Goal: Task Accomplishment & Management: Complete application form

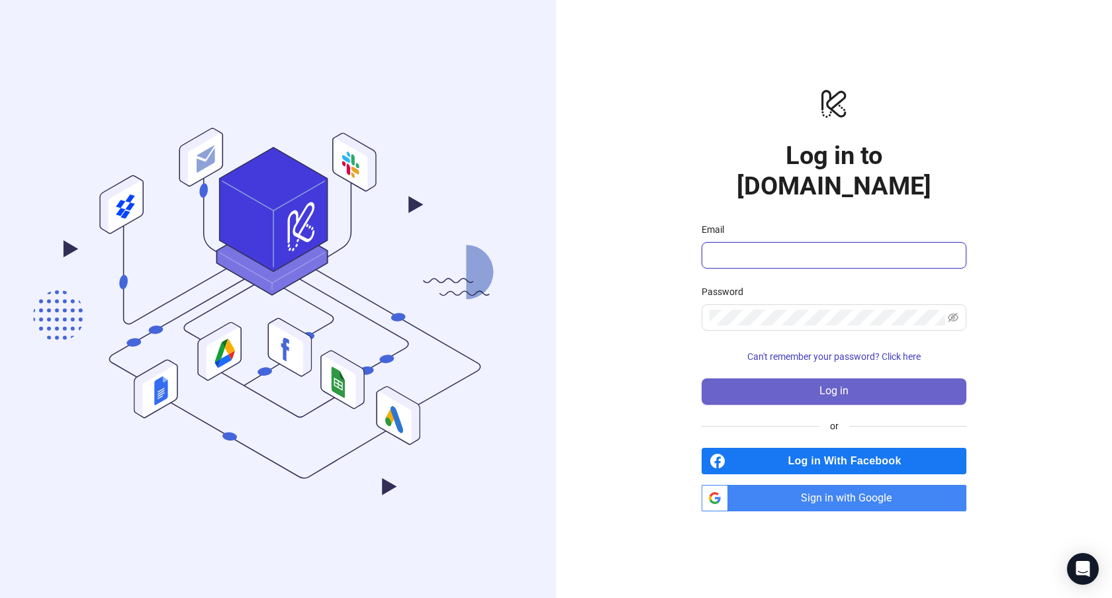
type input "**********"
click at [827, 384] on button "Log in" at bounding box center [833, 392] width 265 height 26
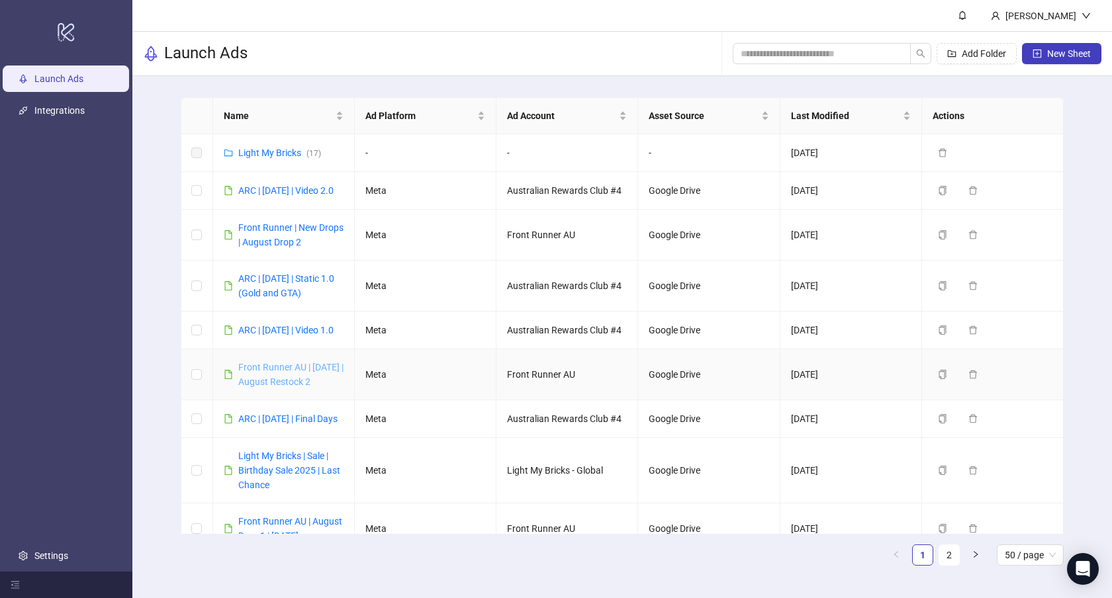
copy link "Front Runner AU | [DATE] | August Restock 2"
drag, startPoint x: 345, startPoint y: 407, endPoint x: 194, endPoint y: 361, distance: 157.6
click at [214, 378] on td "Front Runner AU | [DATE] | August Restock 2" at bounding box center [284, 374] width 142 height 51
click at [159, 353] on div "Name Ad Platform Ad Account Asset Source Last Modified Actions Light My Bricks …" at bounding box center [621, 336] width 979 height 521
click at [1057, 49] on span "New Sheet" at bounding box center [1069, 53] width 44 height 11
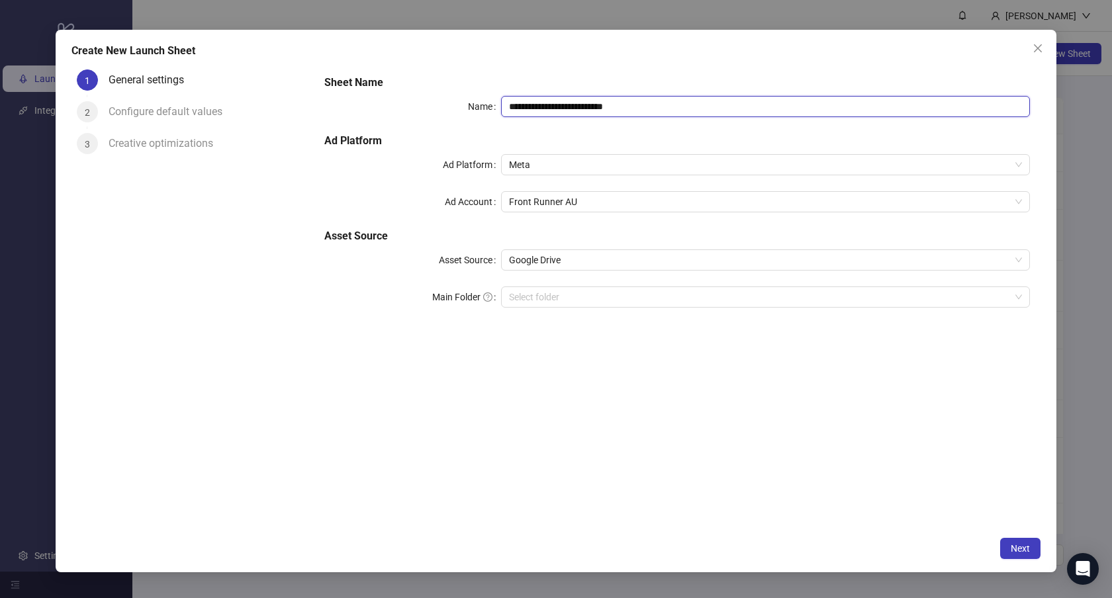
click at [631, 105] on input "**********" at bounding box center [765, 106] width 529 height 21
paste input "**********"
type input "**********"
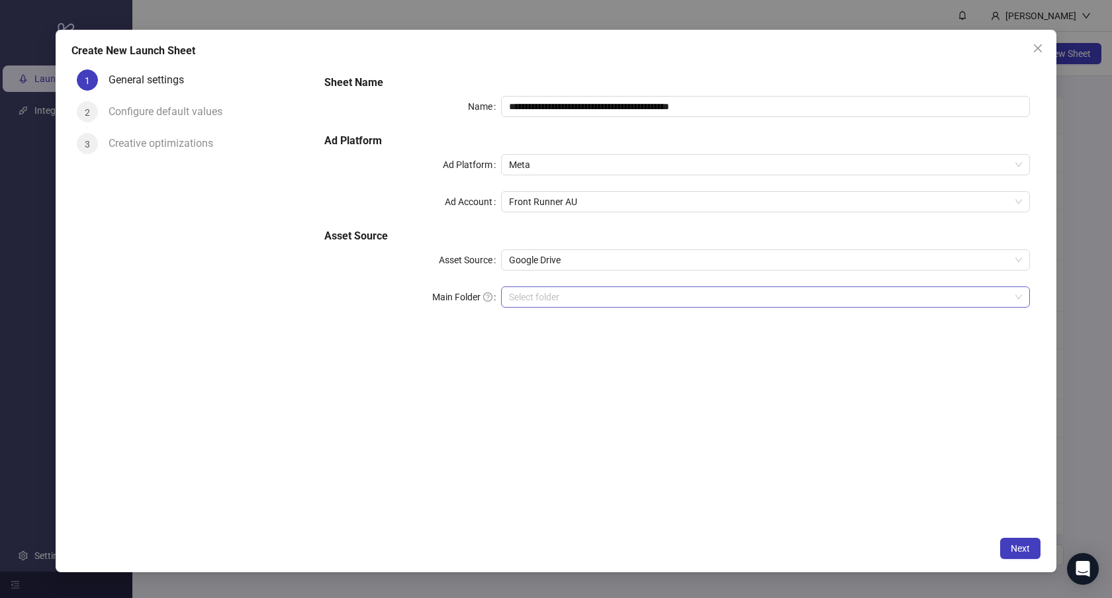
click at [594, 291] on input "Main Folder" at bounding box center [760, 297] width 502 height 20
click at [1026, 546] on span "Next" at bounding box center [1019, 548] width 19 height 11
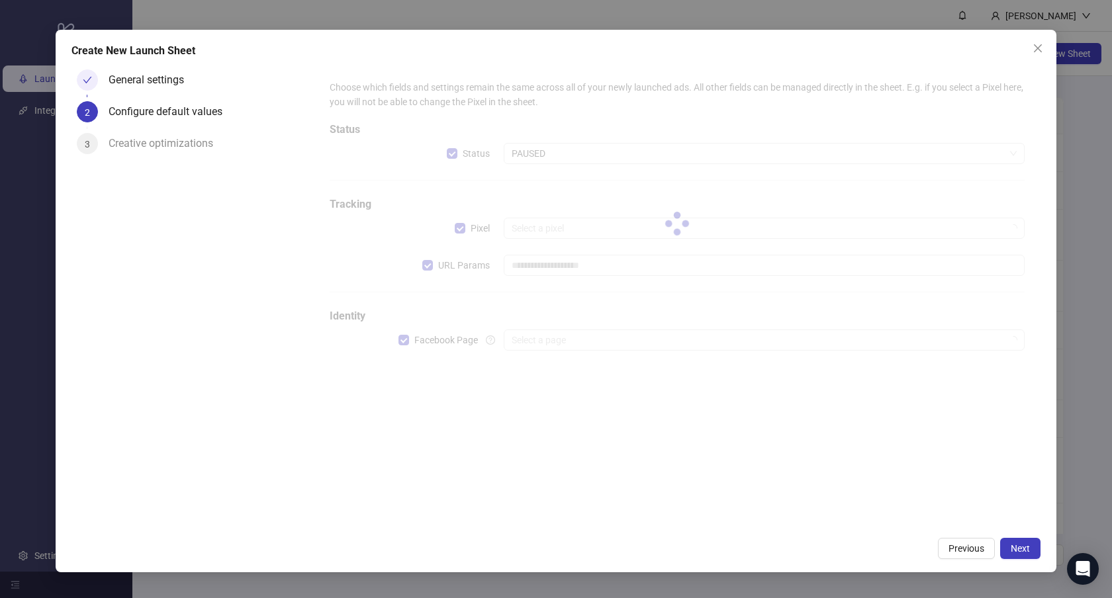
type input "**********"
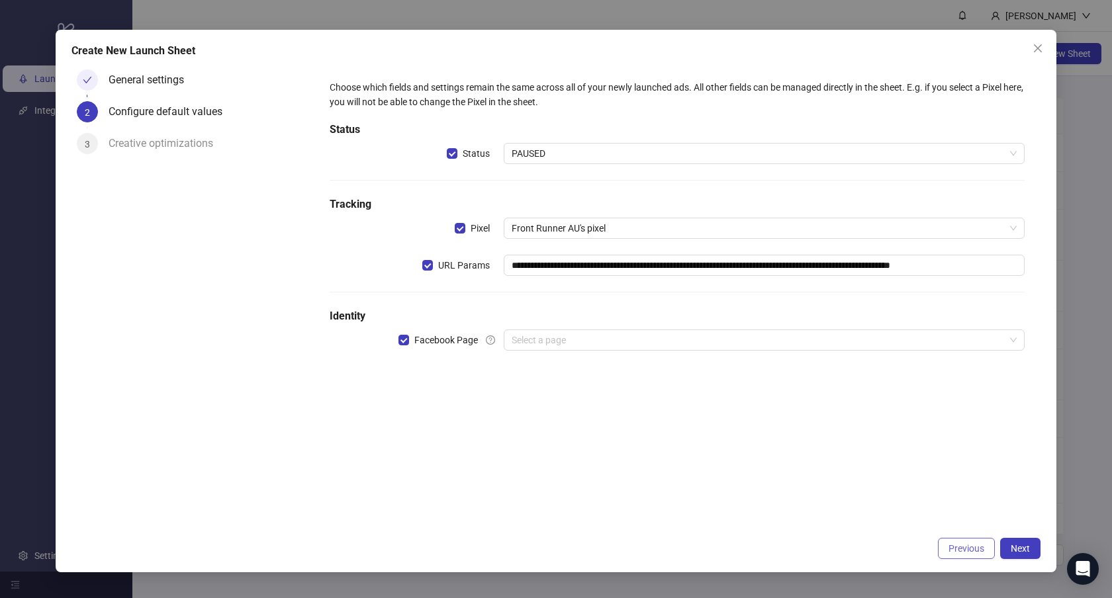
click at [952, 538] on button "Previous" at bounding box center [966, 548] width 57 height 21
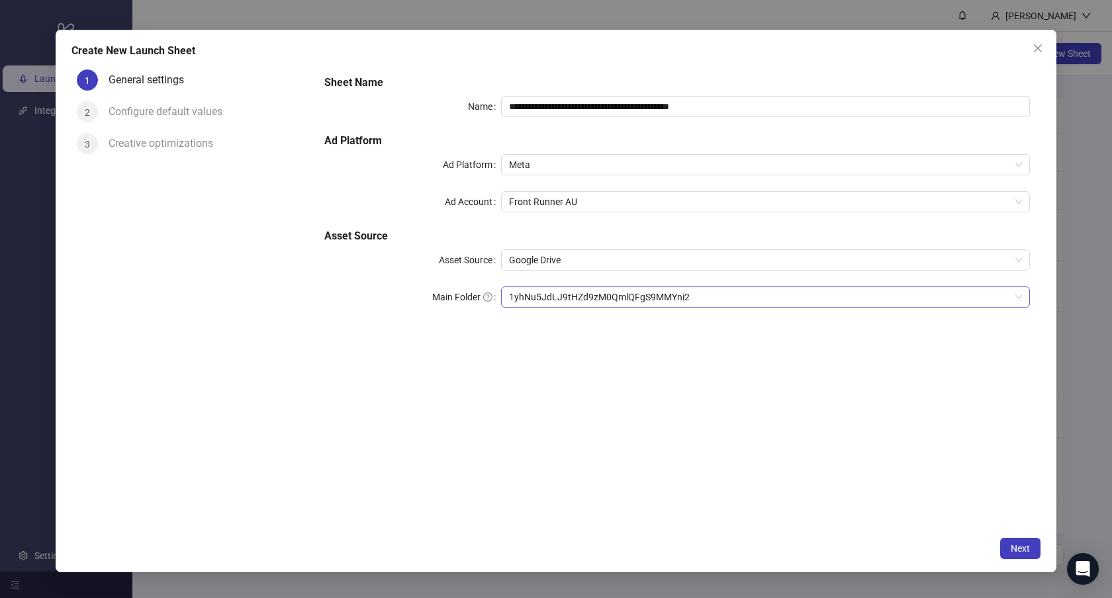
click at [717, 295] on span "1yhNu5JdLJ9tHZd9zM0QmlQFgS9MMYni2" at bounding box center [766, 297] width 514 height 20
click at [1027, 543] on span "Next" at bounding box center [1019, 548] width 19 height 11
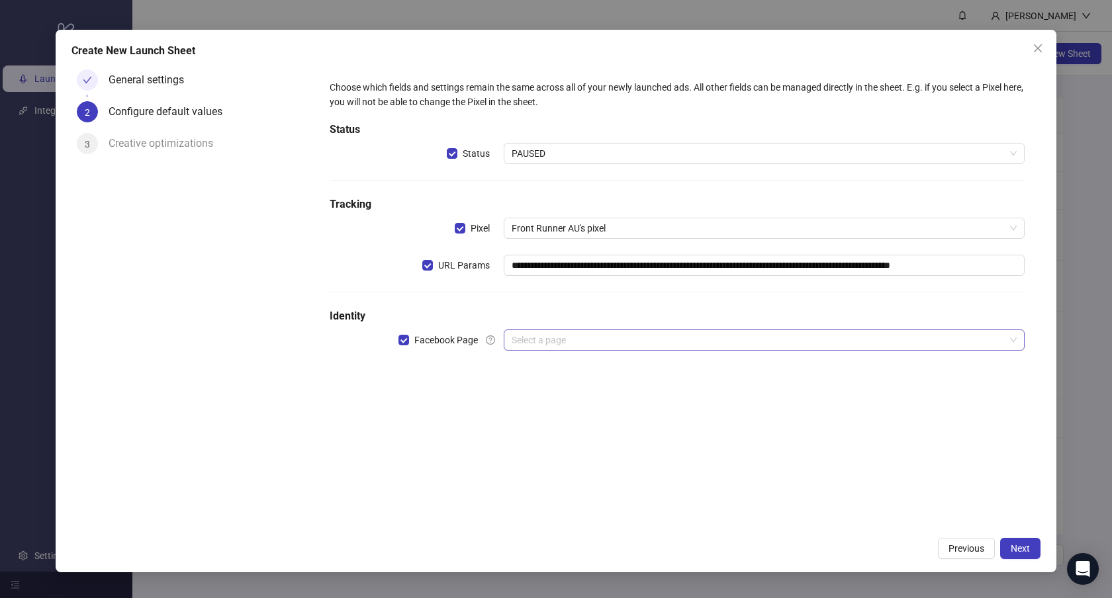
click at [626, 340] on input "search" at bounding box center [759, 340] width 494 height 20
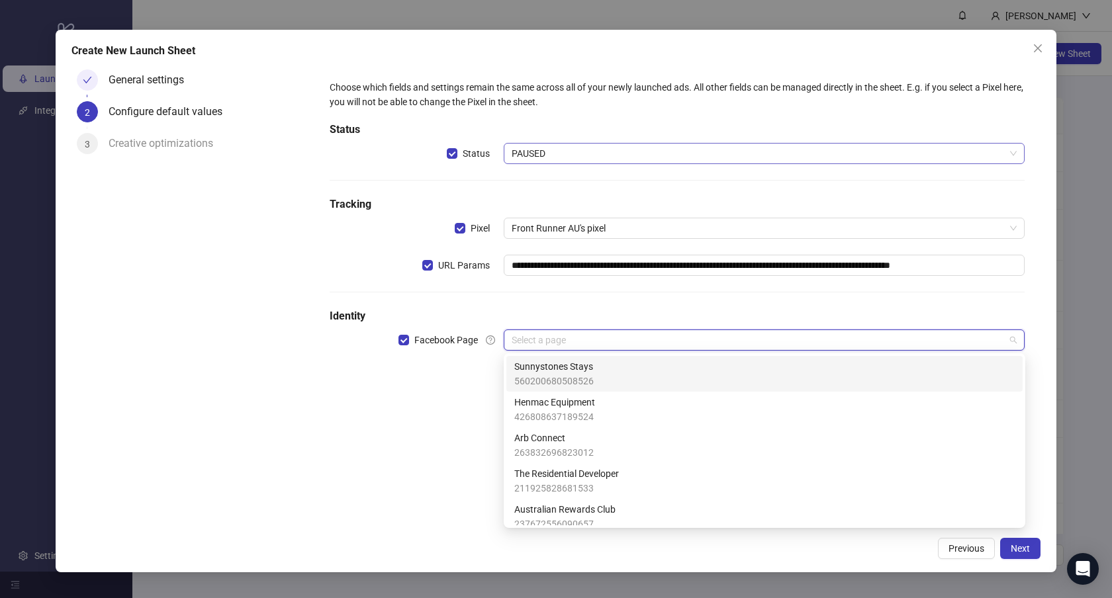
click at [585, 153] on span "PAUSED" at bounding box center [765, 154] width 506 height 20
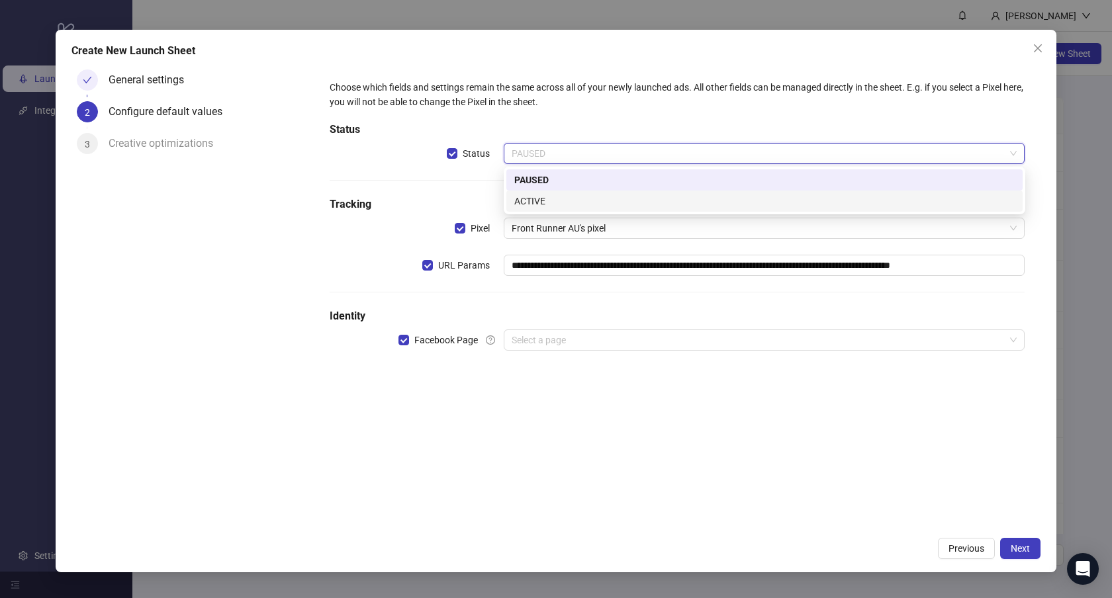
click at [546, 199] on div "ACTIVE" at bounding box center [764, 201] width 500 height 15
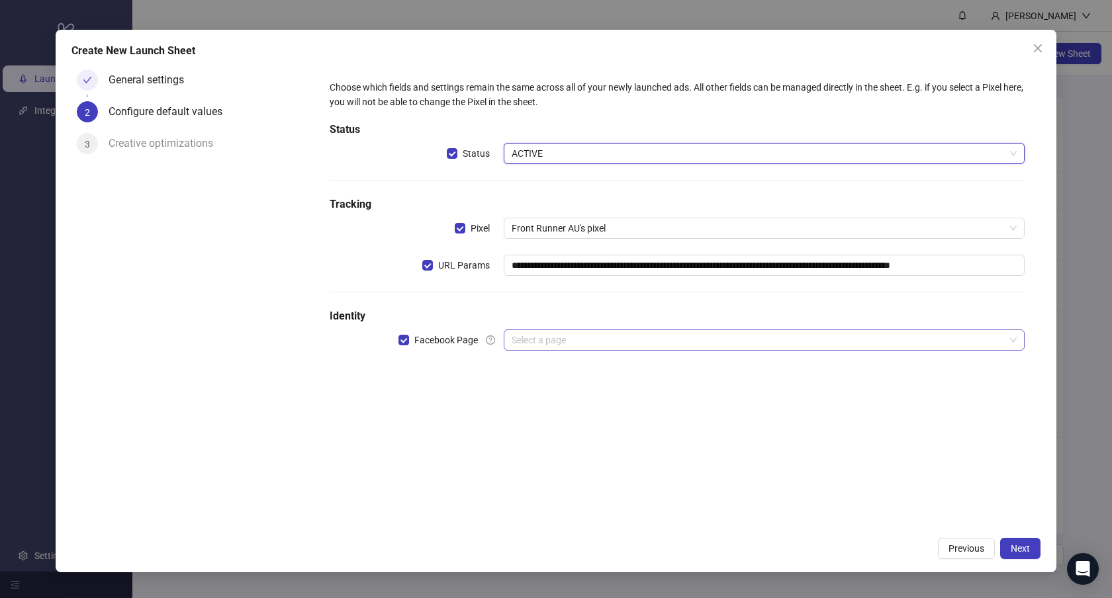
click at [553, 344] on input "search" at bounding box center [759, 340] width 494 height 20
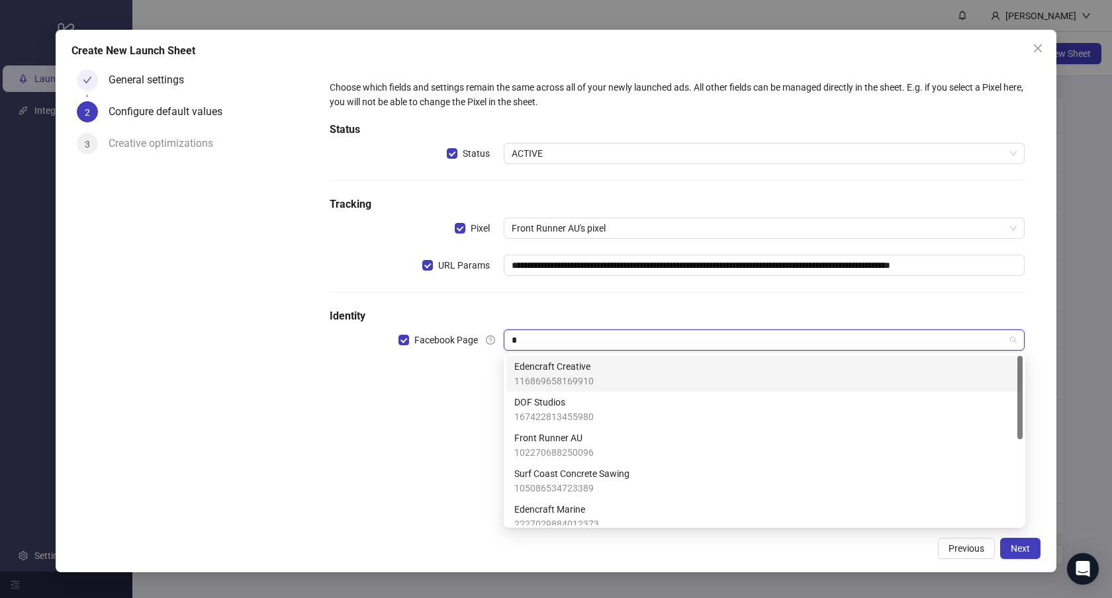
type input "**"
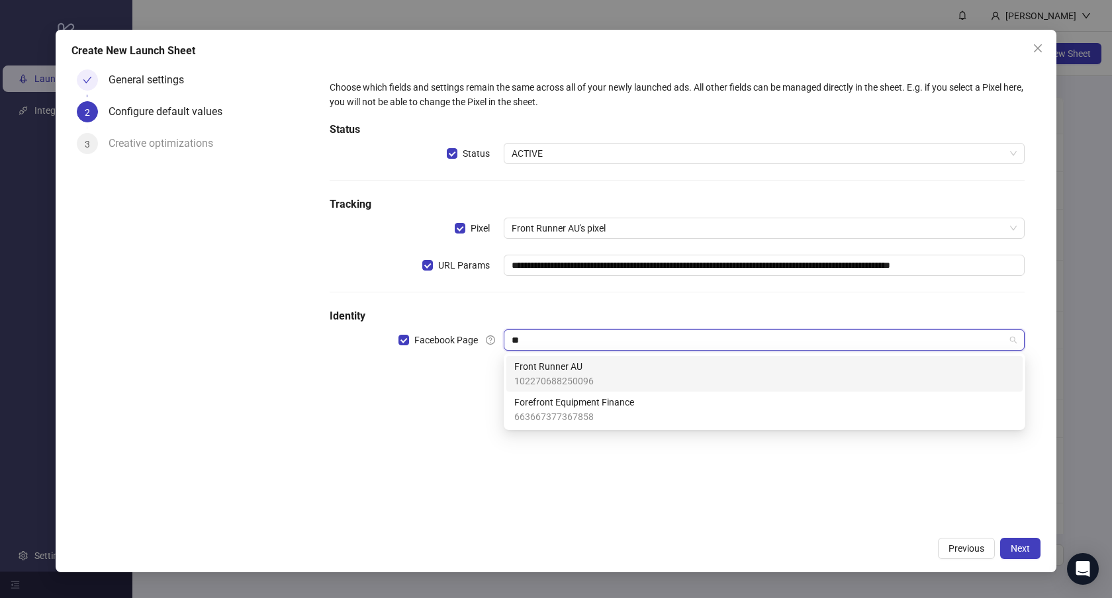
click at [635, 375] on div "Front Runner AU 102270688250096" at bounding box center [764, 373] width 500 height 29
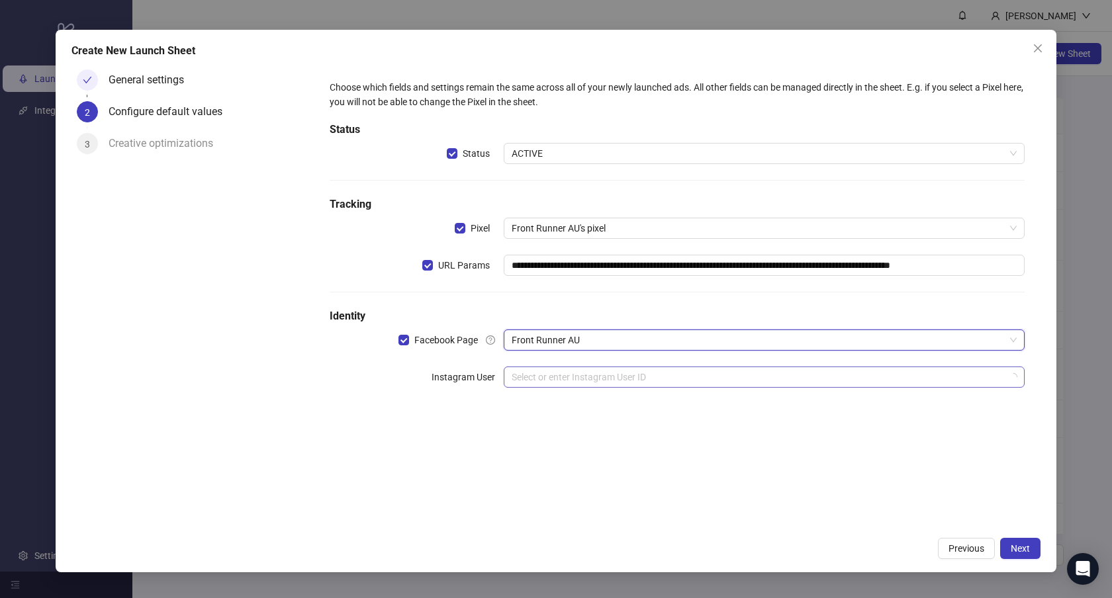
click at [606, 383] on input "search" at bounding box center [759, 377] width 494 height 20
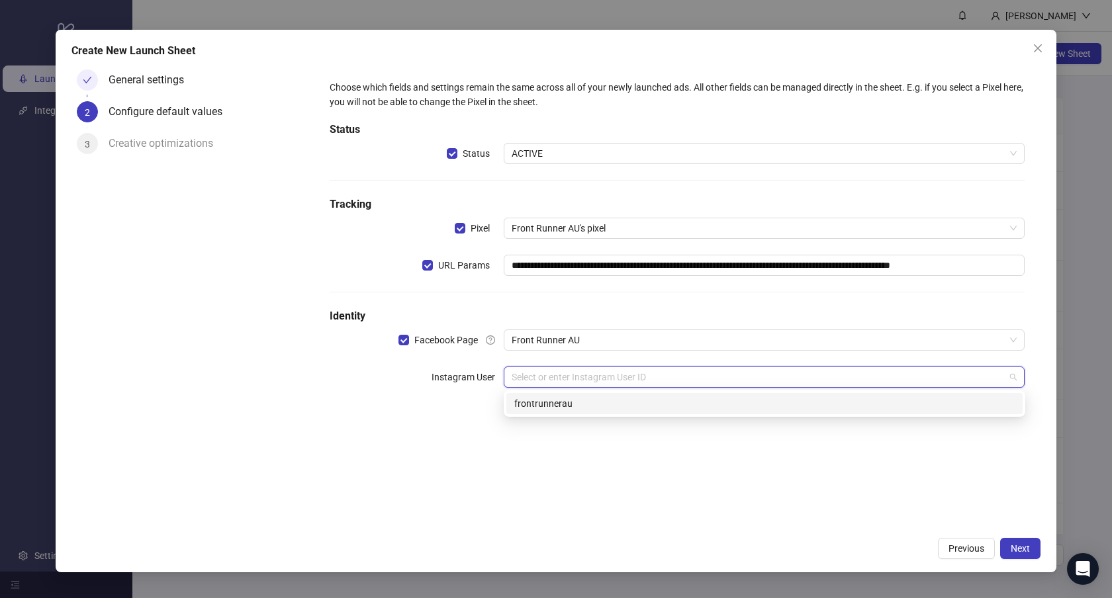
click at [557, 406] on div "frontrunnerau" at bounding box center [764, 403] width 500 height 15
click at [603, 484] on div "**********" at bounding box center [677, 297] width 727 height 466
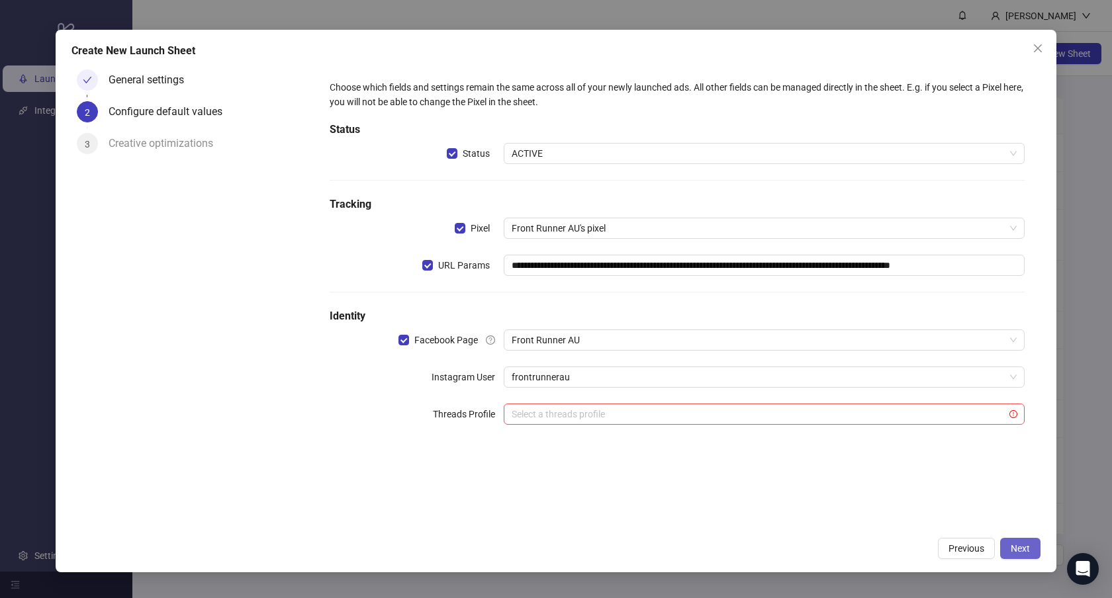
click at [1018, 549] on span "Next" at bounding box center [1019, 548] width 19 height 11
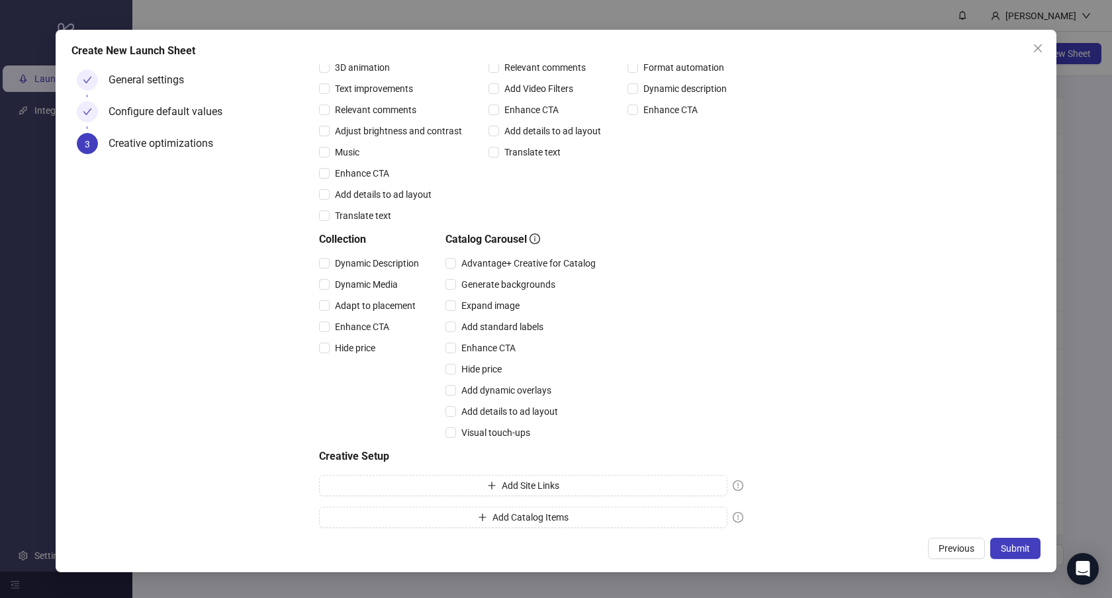
scroll to position [209, 0]
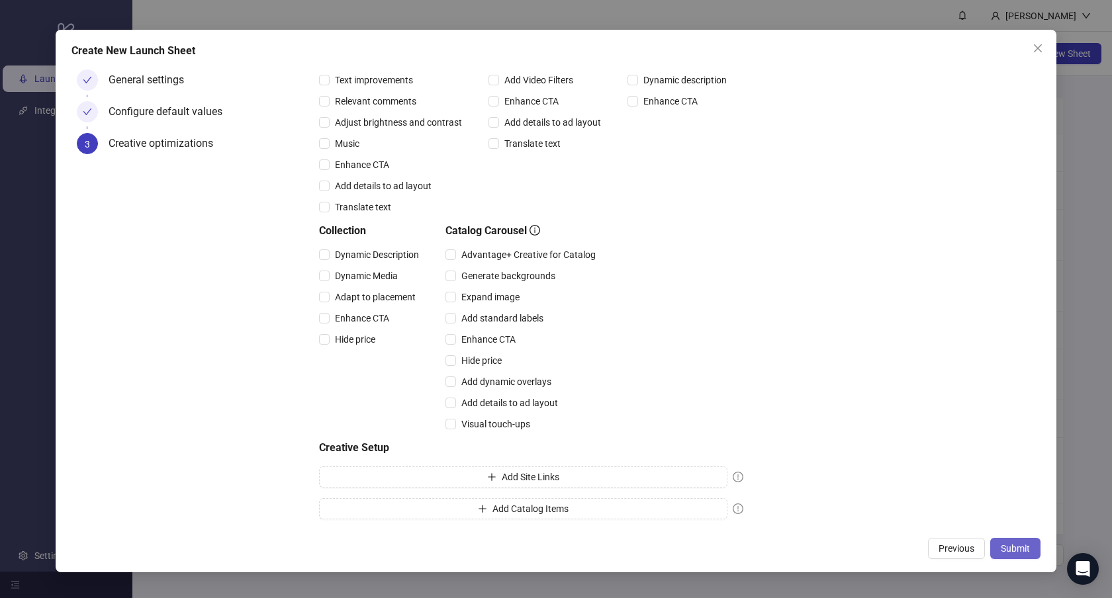
click at [1015, 553] on span "Submit" at bounding box center [1015, 548] width 29 height 11
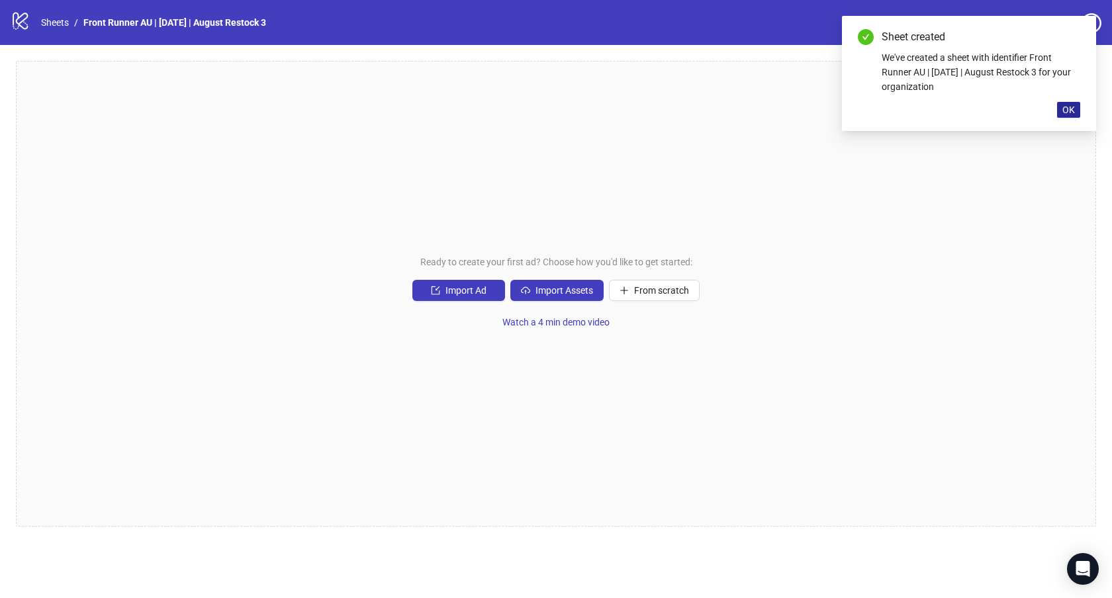
click at [1067, 112] on span "OK" at bounding box center [1068, 110] width 13 height 11
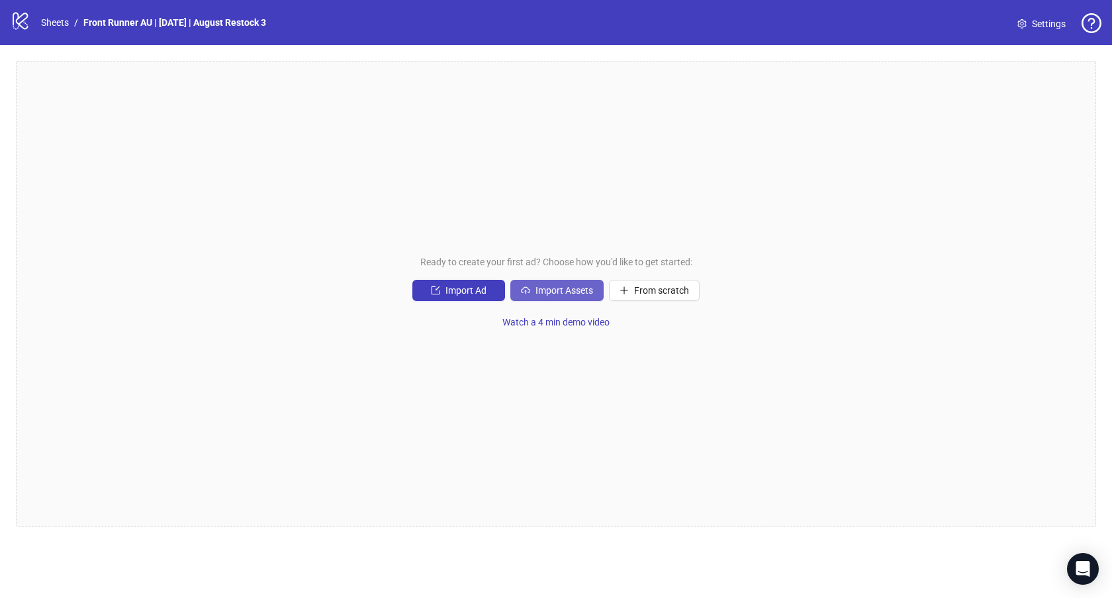
click at [581, 285] on span "Import Assets" at bounding box center [564, 290] width 58 height 11
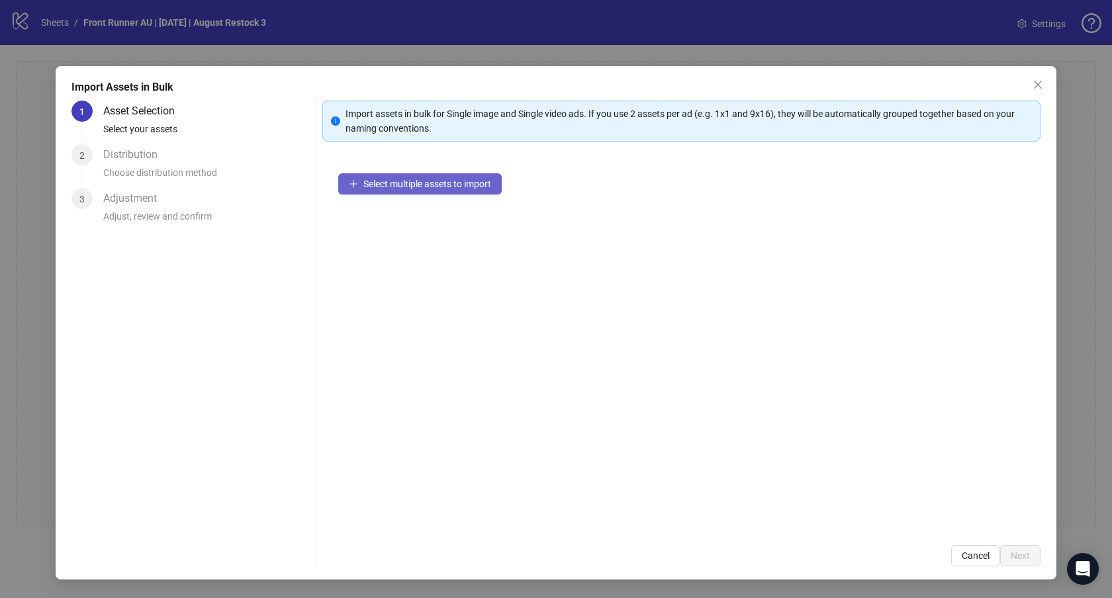
click at [412, 185] on span "Select multiple assets to import" at bounding box center [427, 184] width 128 height 11
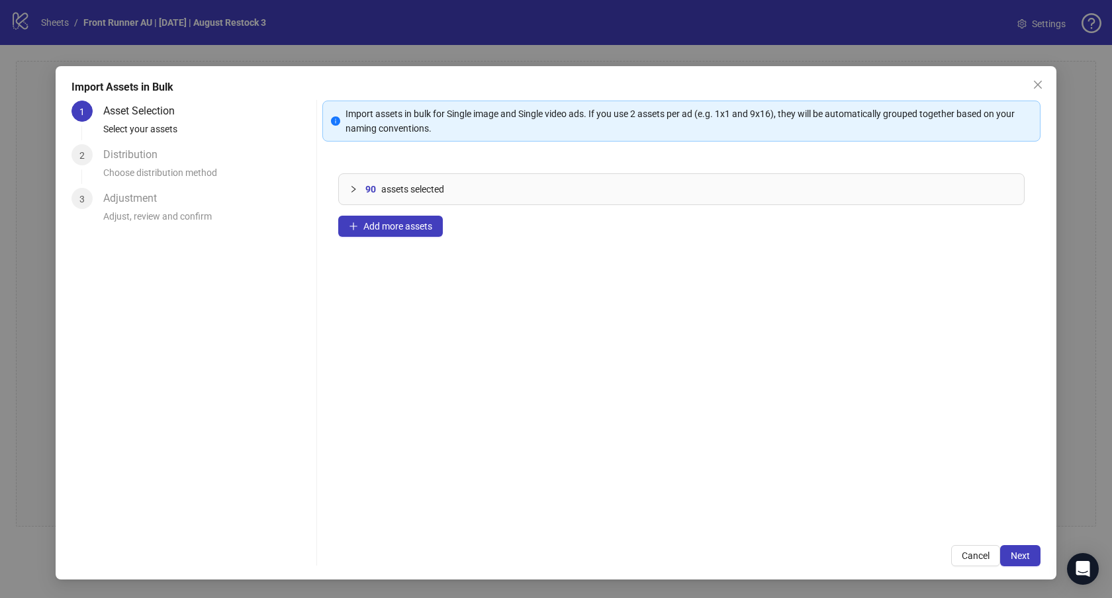
click at [377, 185] on div "90 assets selected" at bounding box center [689, 189] width 648 height 15
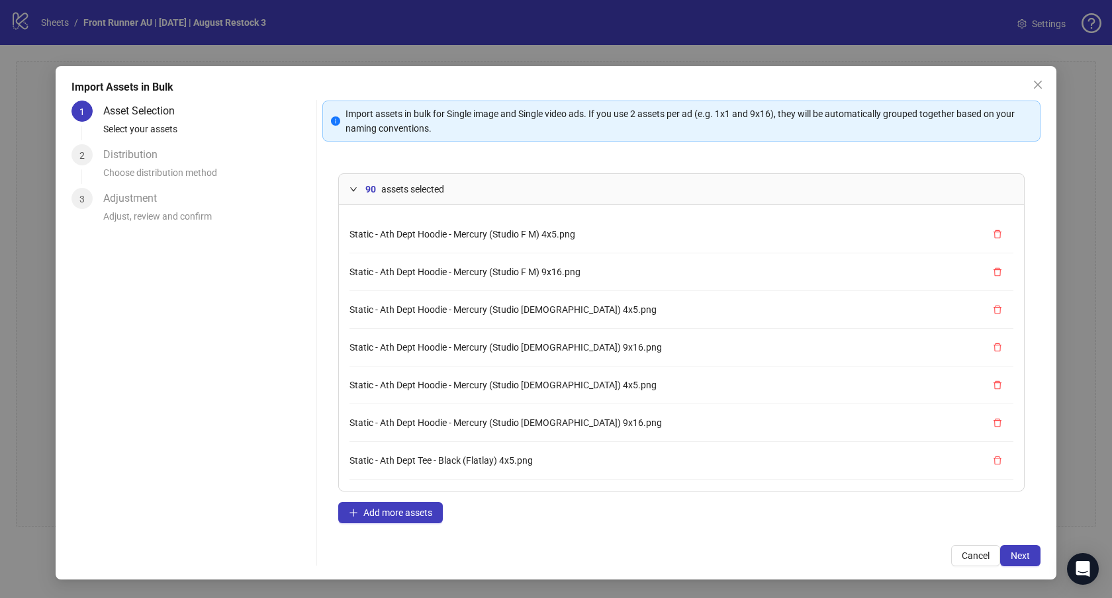
click at [351, 189] on icon "expanded" at bounding box center [353, 189] width 8 height 8
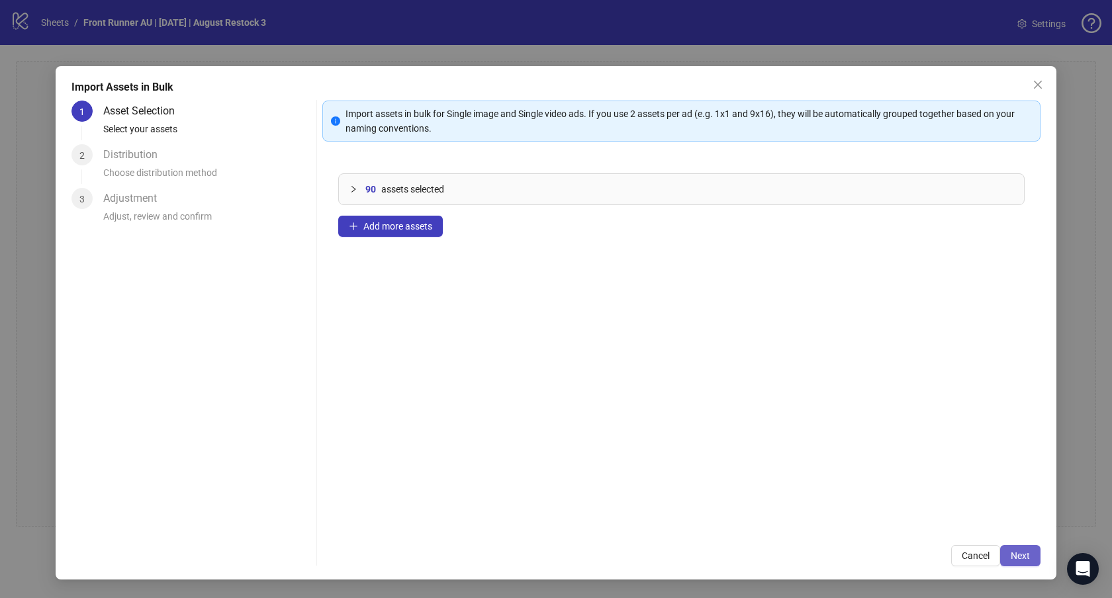
click at [1021, 556] on span "Next" at bounding box center [1019, 556] width 19 height 11
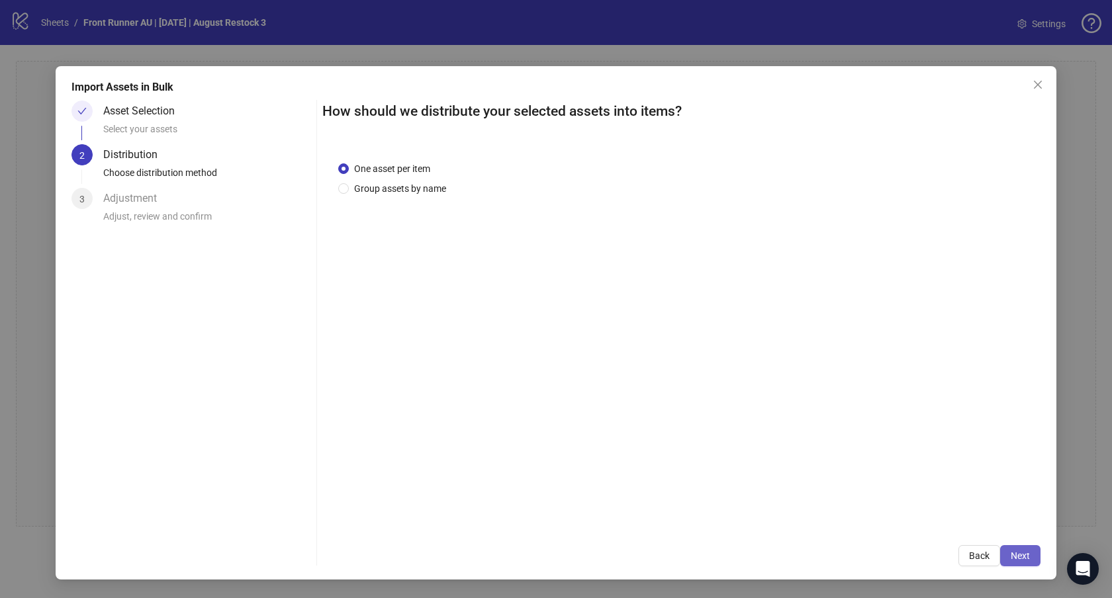
click at [1020, 555] on span "Next" at bounding box center [1019, 556] width 19 height 11
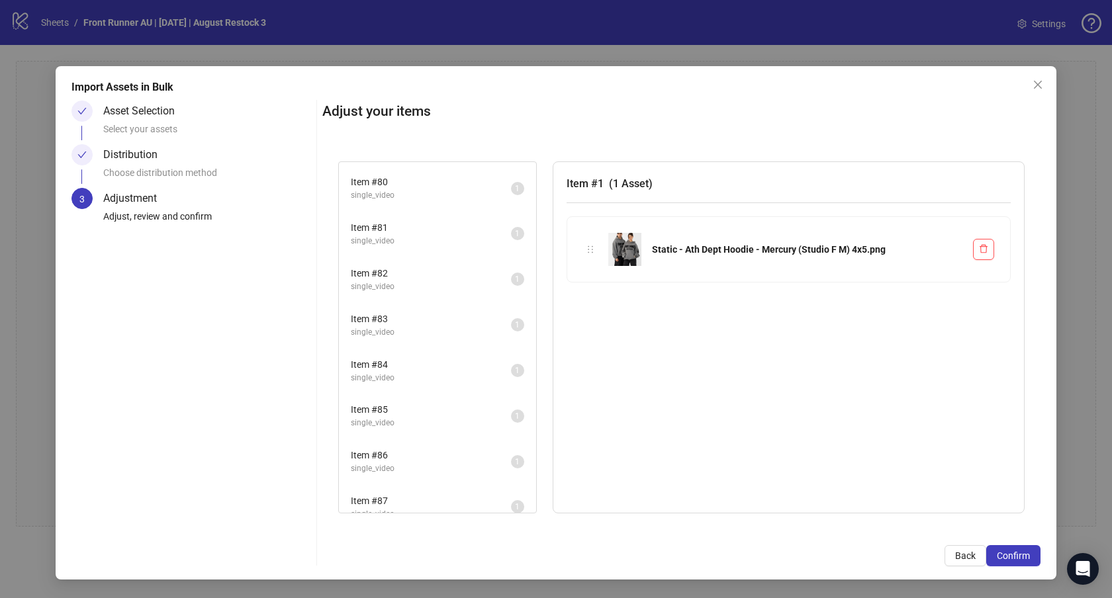
scroll to position [3749, 0]
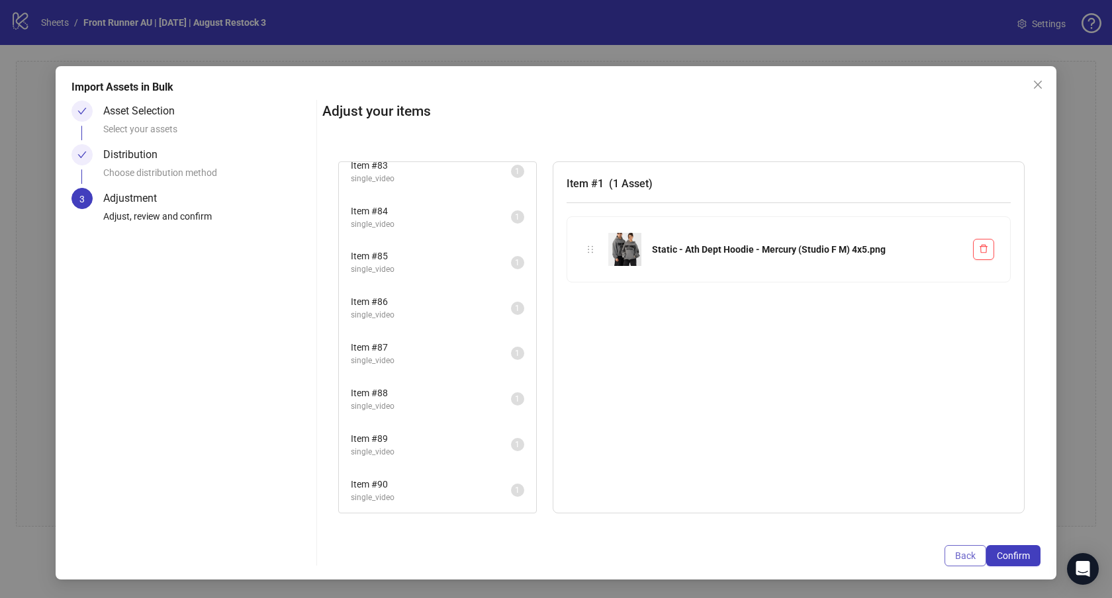
click at [965, 561] on button "Back" at bounding box center [965, 555] width 42 height 21
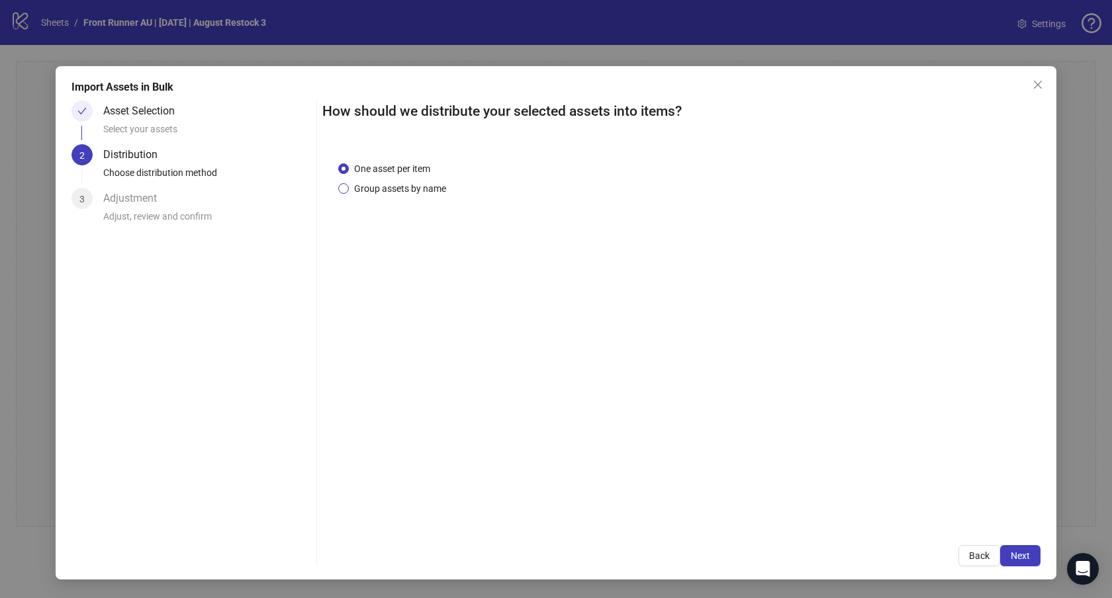
click at [413, 187] on span "Group assets by name" at bounding box center [400, 188] width 103 height 15
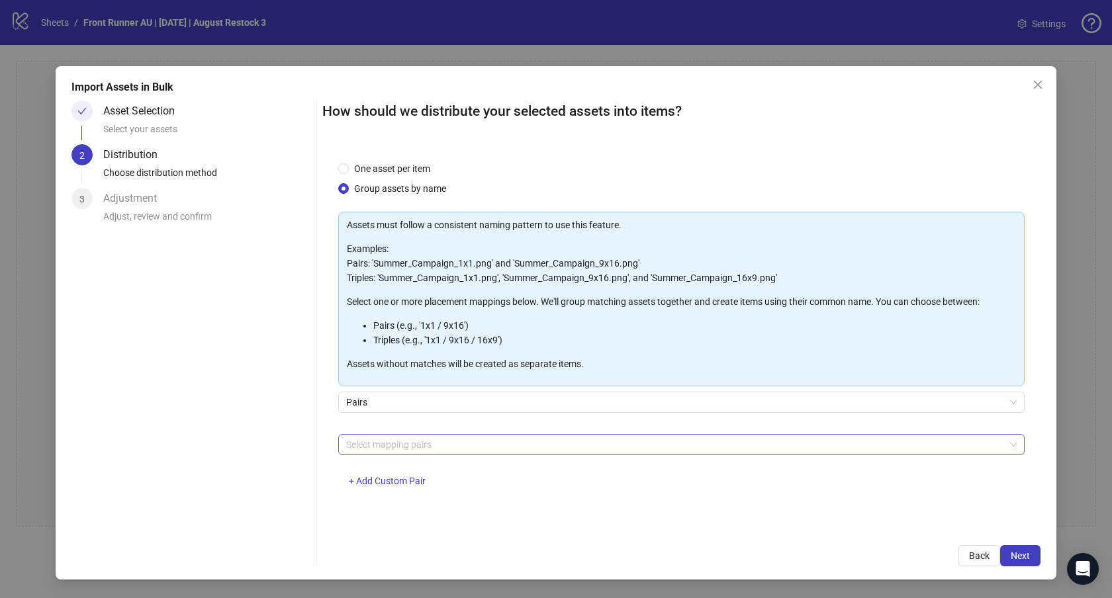
click at [419, 449] on div at bounding box center [674, 444] width 667 height 19
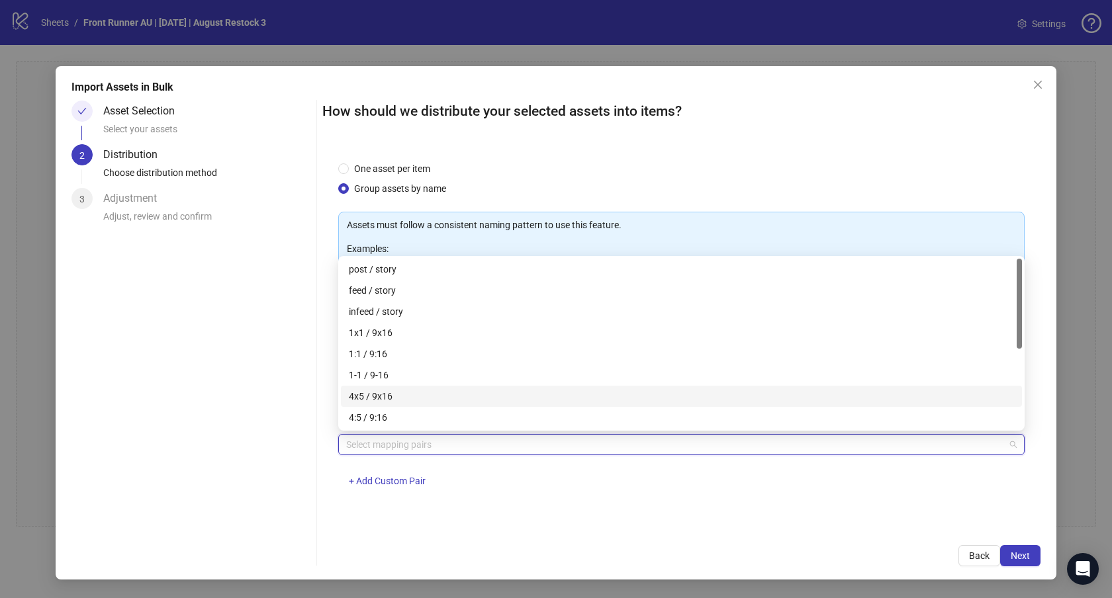
click at [381, 394] on div "4x5 / 9x16" at bounding box center [681, 396] width 665 height 15
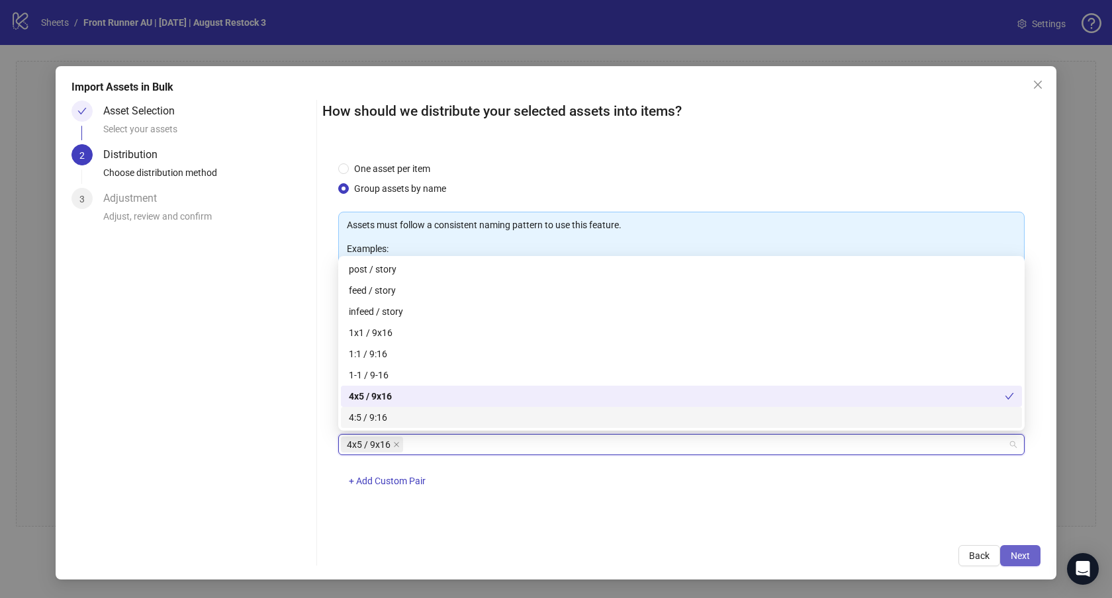
click at [1027, 551] on span "Next" at bounding box center [1019, 556] width 19 height 11
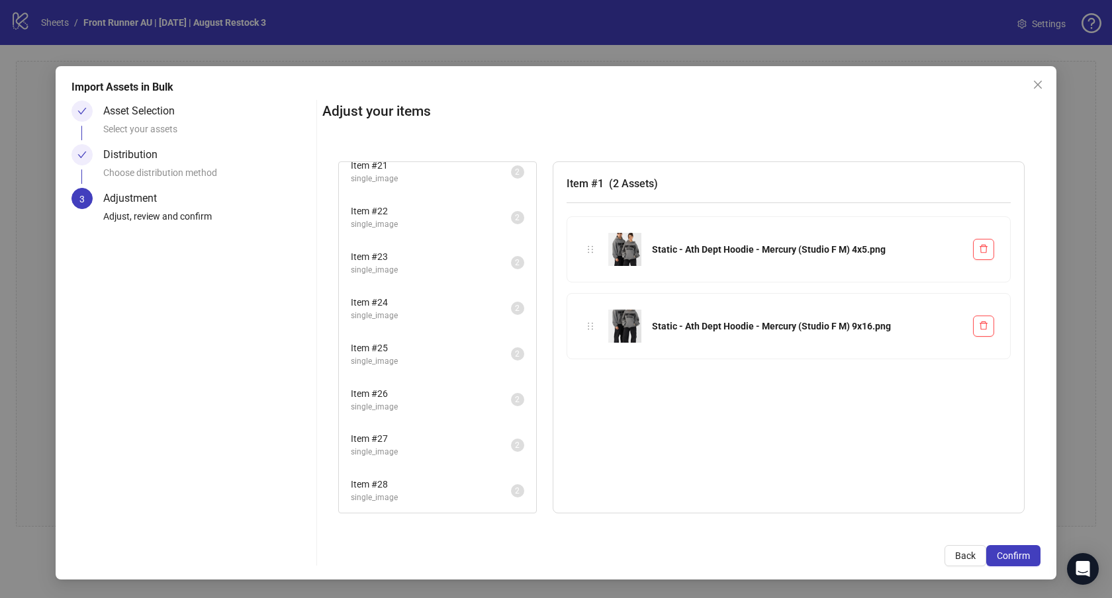
scroll to position [1881, 0]
click at [444, 447] on span "single_video" at bounding box center [431, 451] width 160 height 13
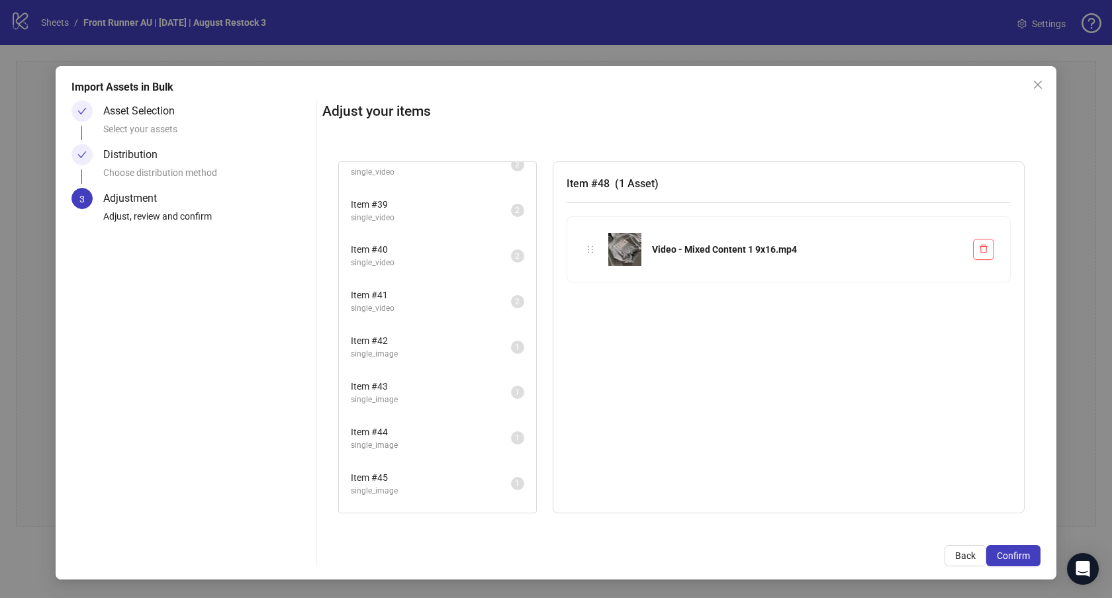
scroll to position [1706, 0]
click at [453, 354] on span "single_image" at bounding box center [431, 353] width 160 height 13
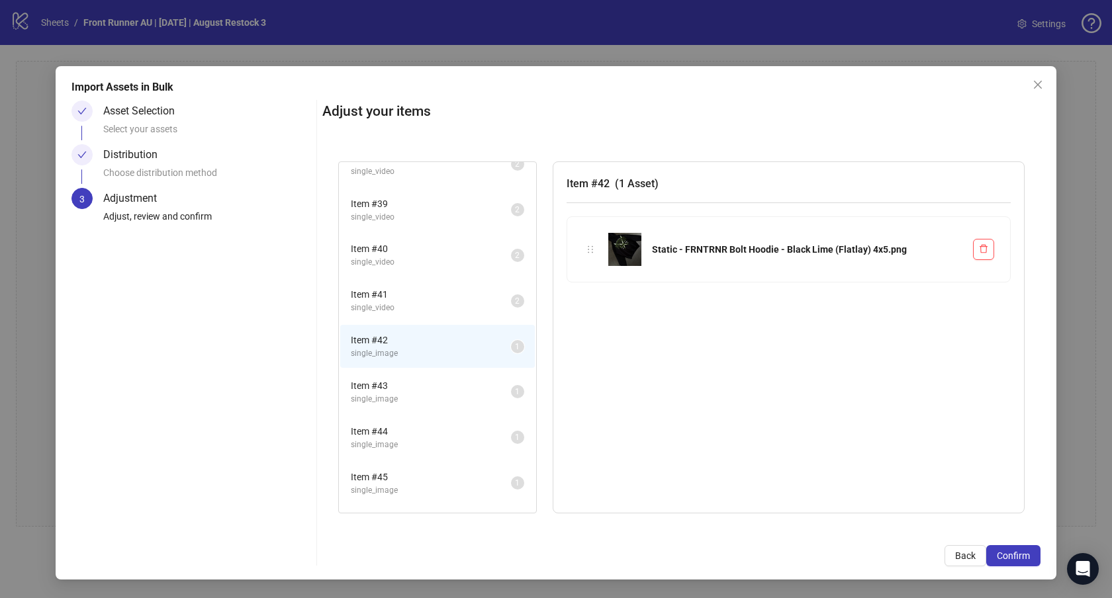
click at [446, 399] on span "single_image" at bounding box center [431, 399] width 160 height 13
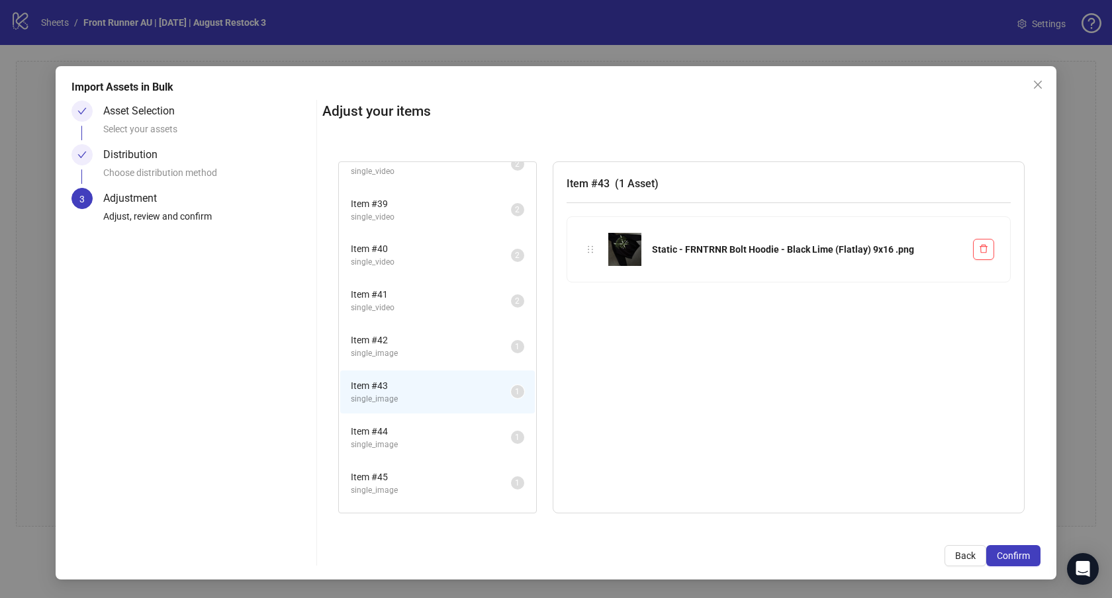
click at [437, 359] on span "single_image" at bounding box center [431, 353] width 160 height 13
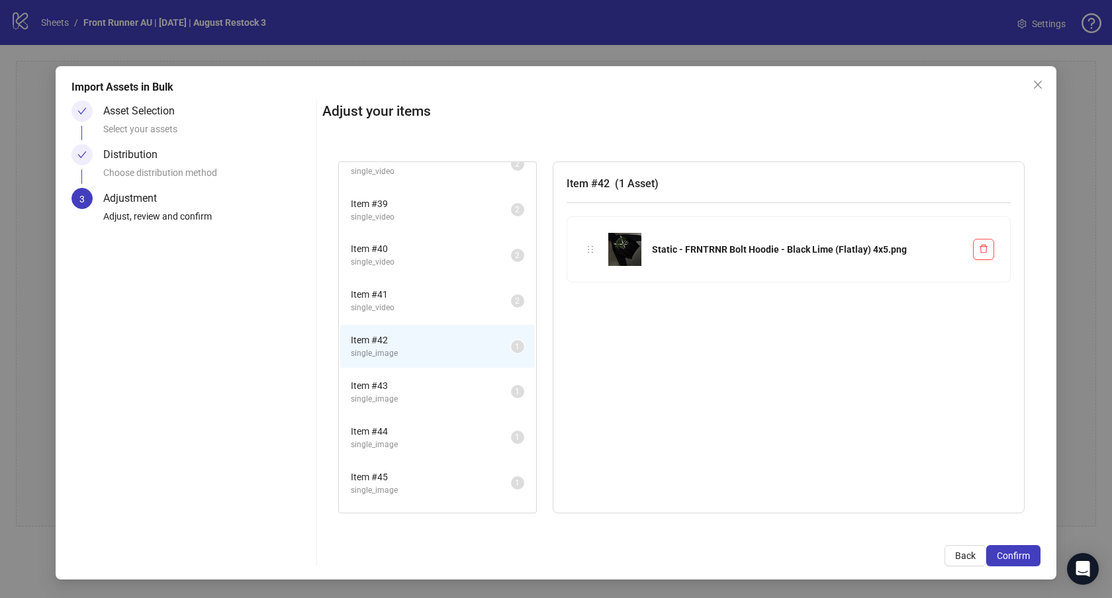
click at [428, 484] on span "single_image" at bounding box center [431, 490] width 160 height 13
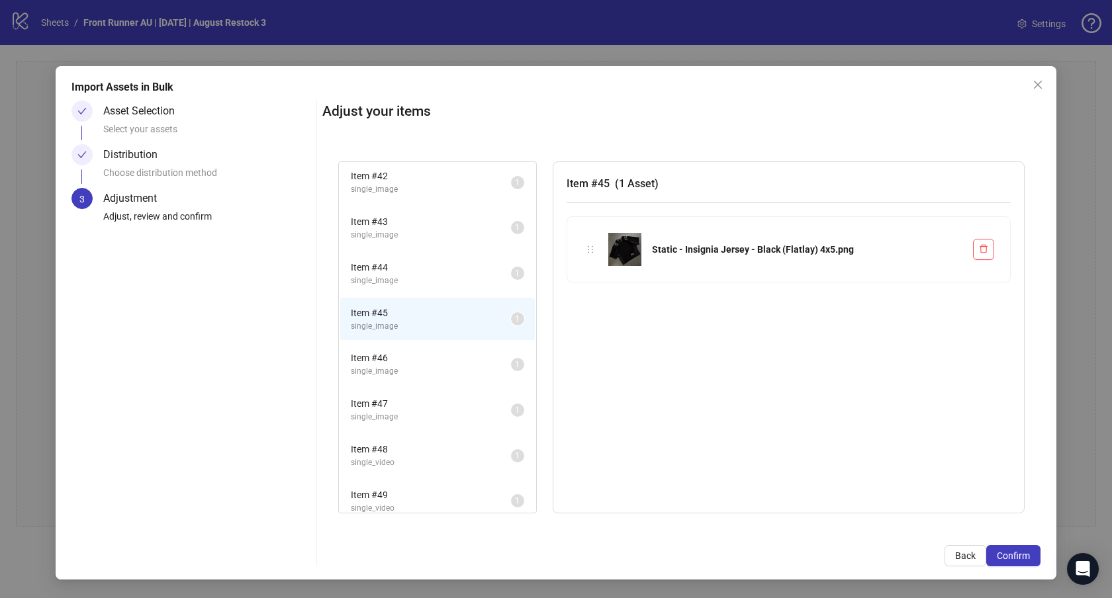
scroll to position [1881, 0]
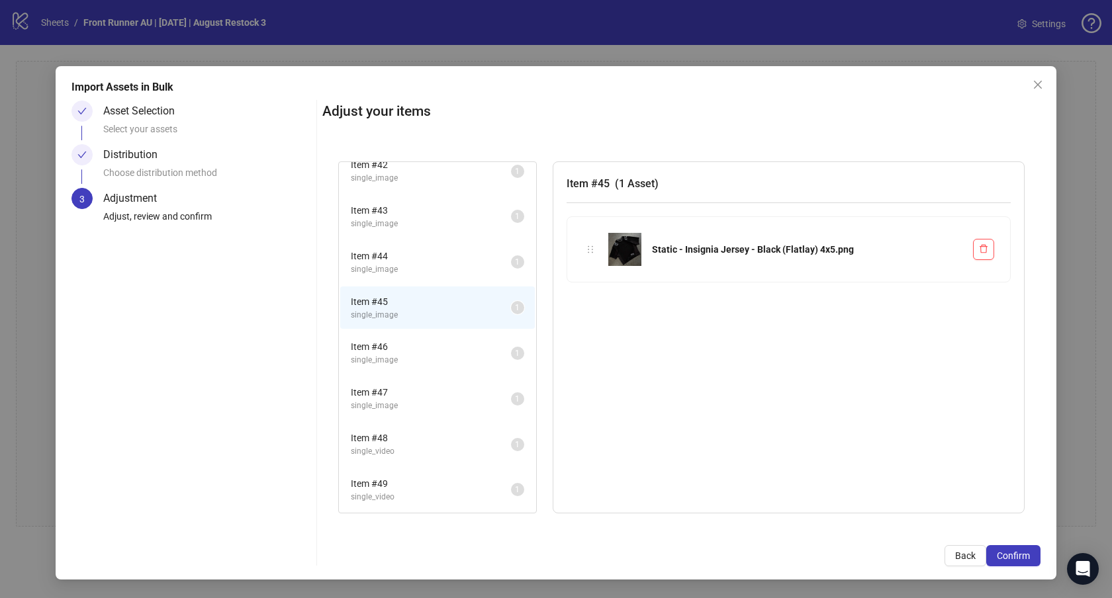
click at [457, 490] on span "Item # 49" at bounding box center [431, 483] width 160 height 15
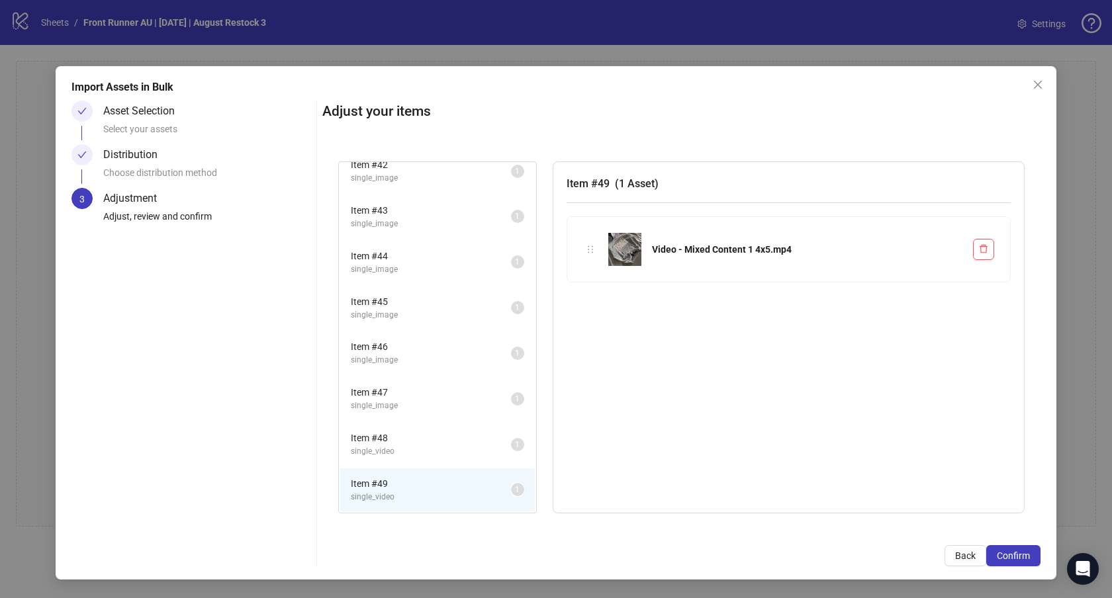
click at [416, 441] on span "Item # 48" at bounding box center [431, 438] width 160 height 15
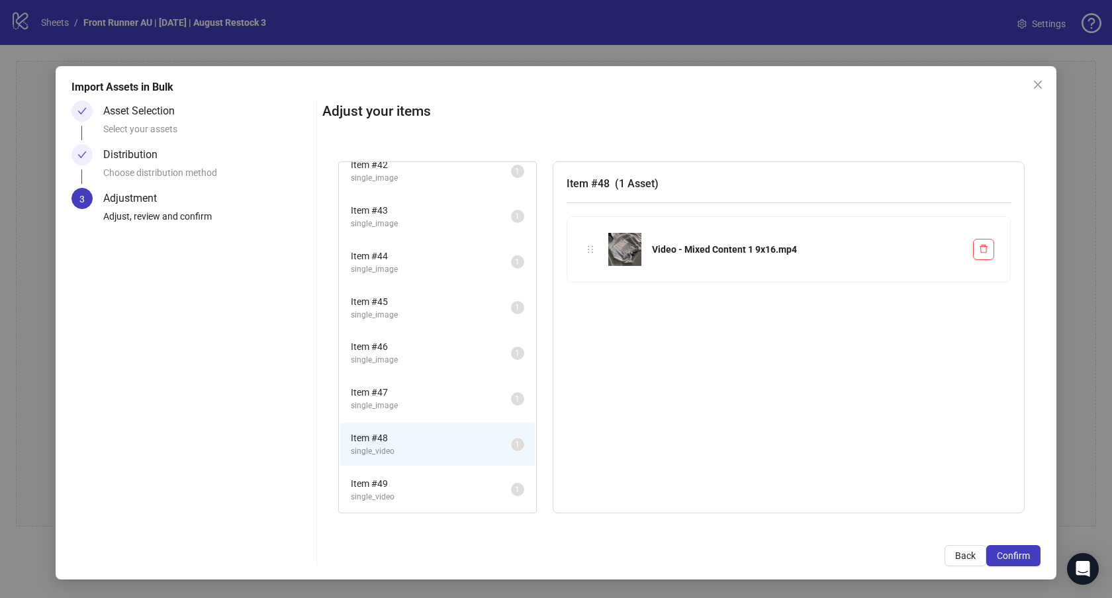
click at [417, 494] on span "single_video" at bounding box center [431, 497] width 160 height 13
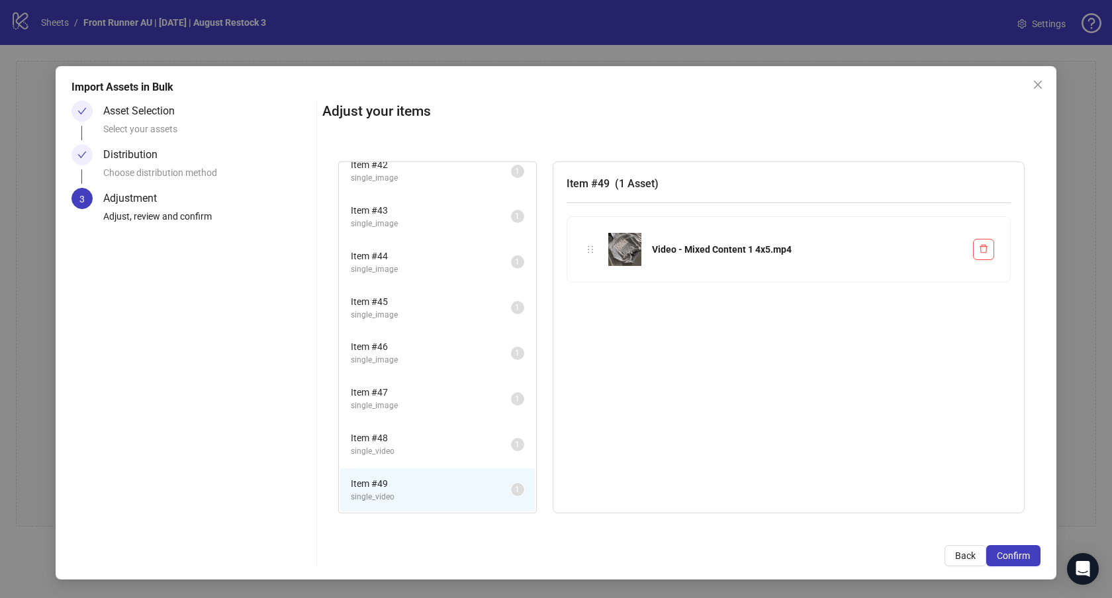
click at [394, 397] on span "Item # 47" at bounding box center [431, 392] width 160 height 15
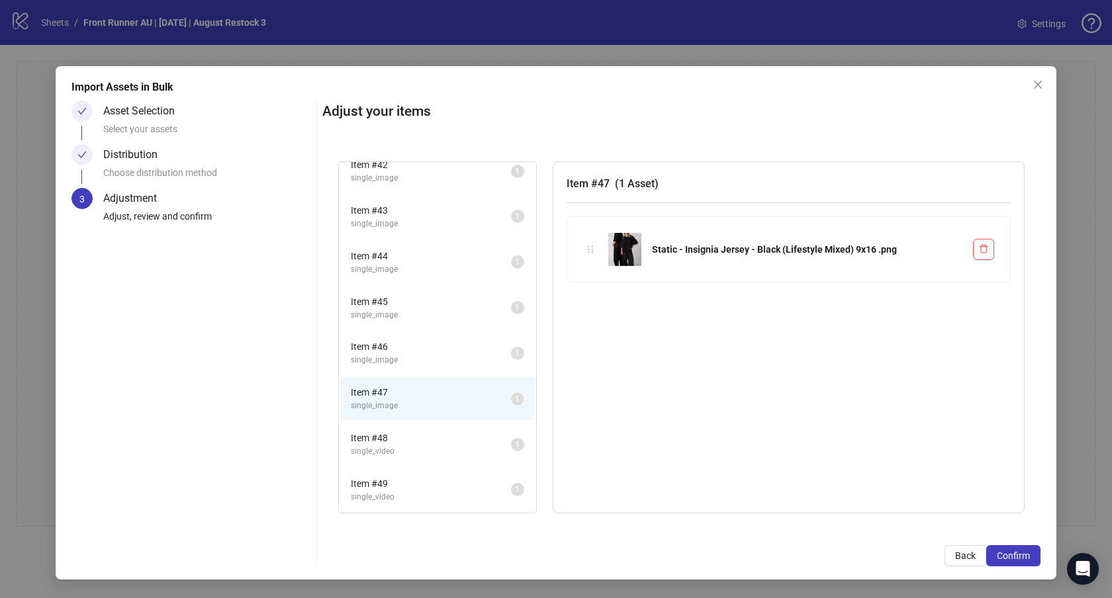
click at [395, 357] on span "single_image" at bounding box center [431, 360] width 160 height 13
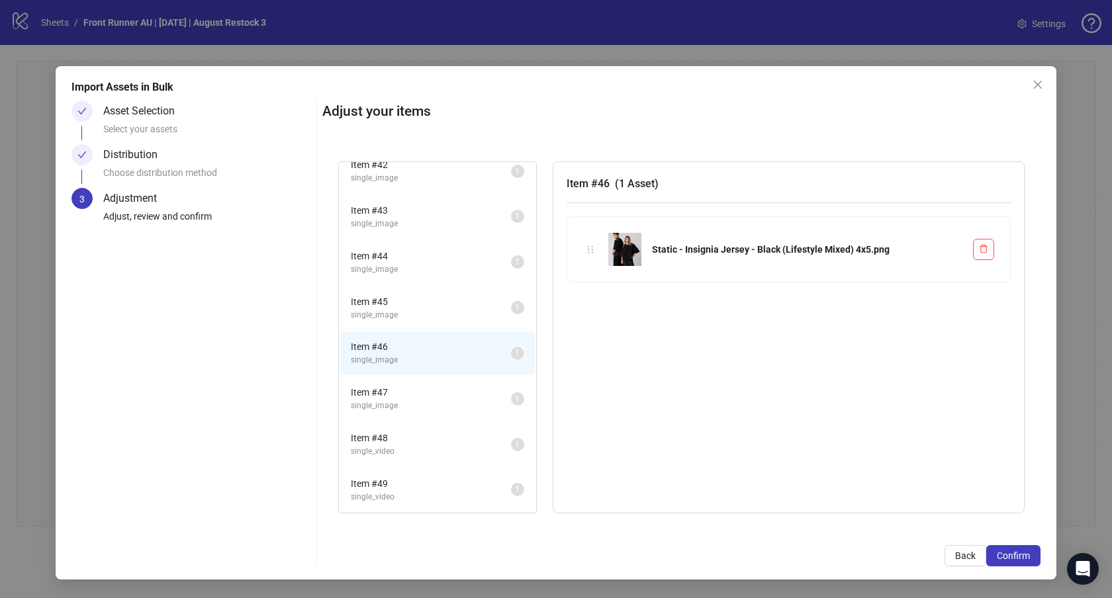
click at [396, 309] on span "single_image" at bounding box center [431, 315] width 160 height 13
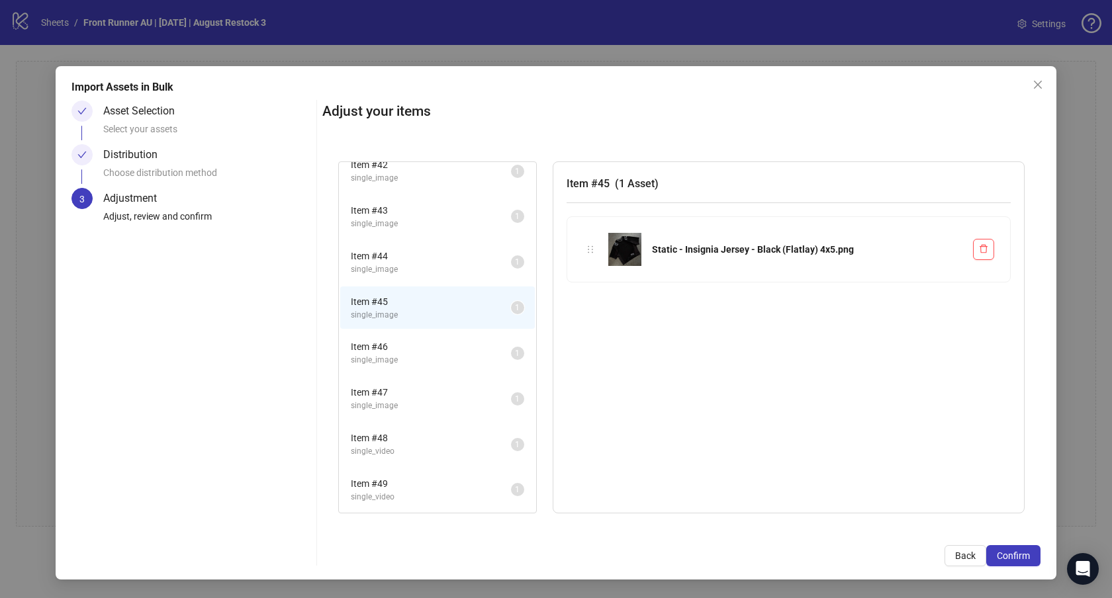
click at [418, 355] on span "single_image" at bounding box center [431, 360] width 160 height 13
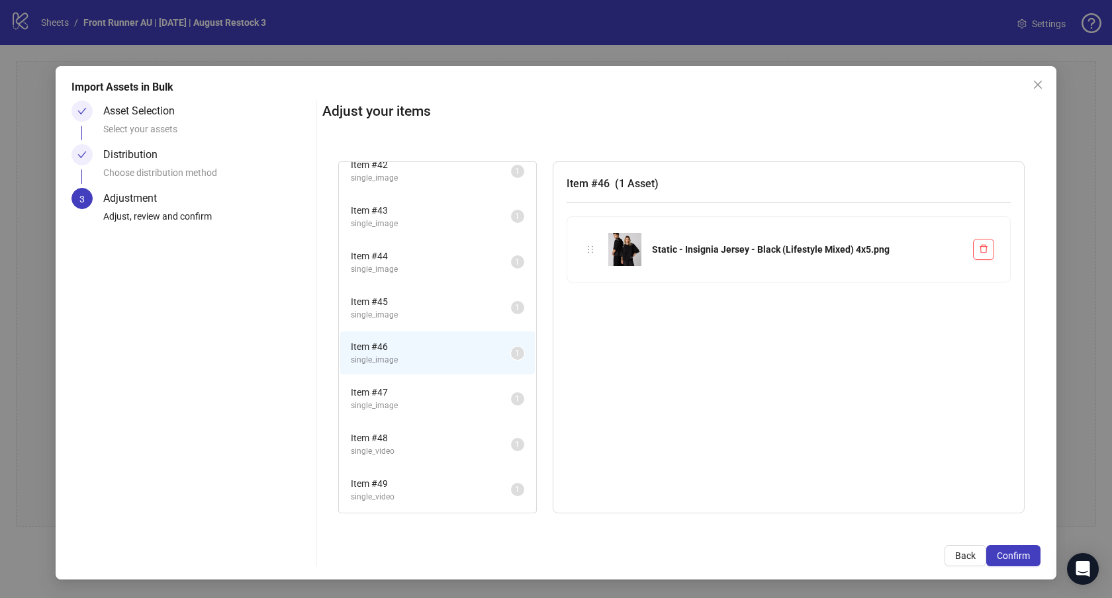
click at [415, 313] on span "single_image" at bounding box center [431, 315] width 160 height 13
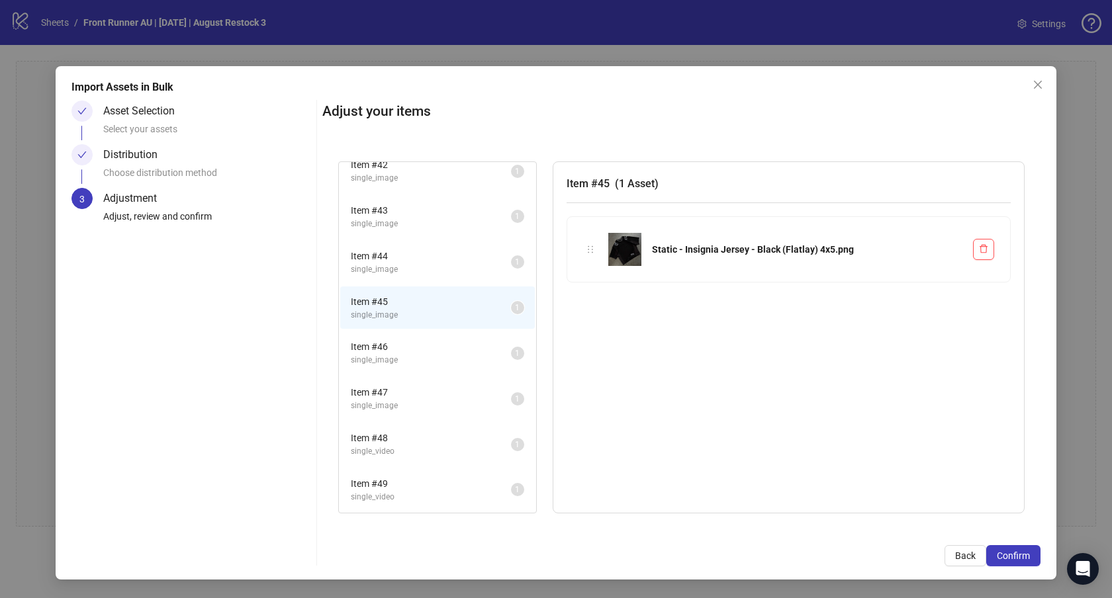
click at [417, 271] on span "single_image" at bounding box center [431, 269] width 160 height 13
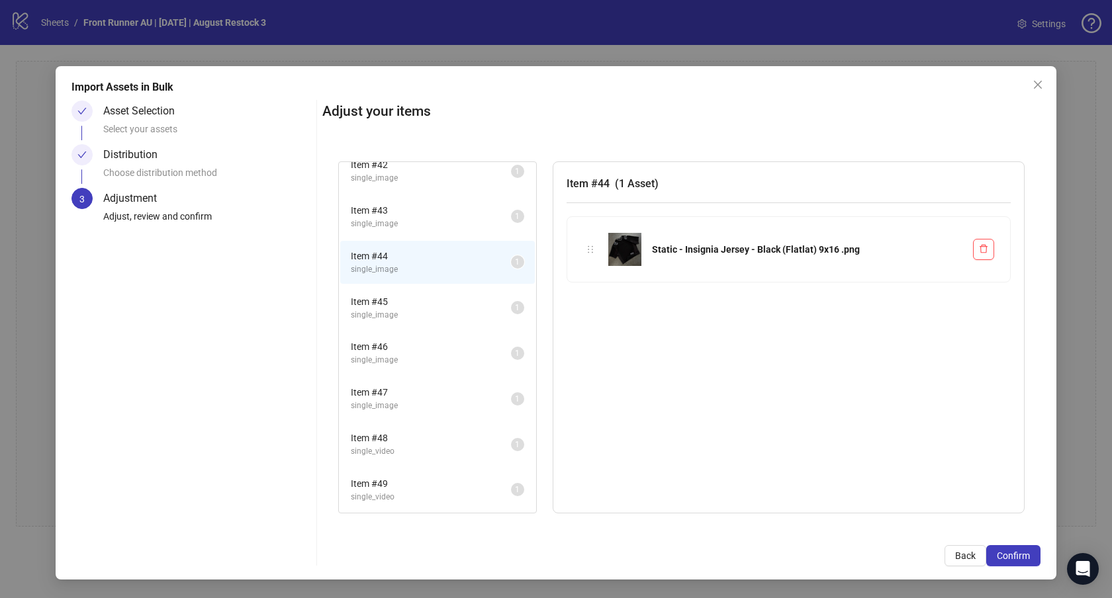
click at [439, 212] on span "Item # 43" at bounding box center [431, 210] width 160 height 15
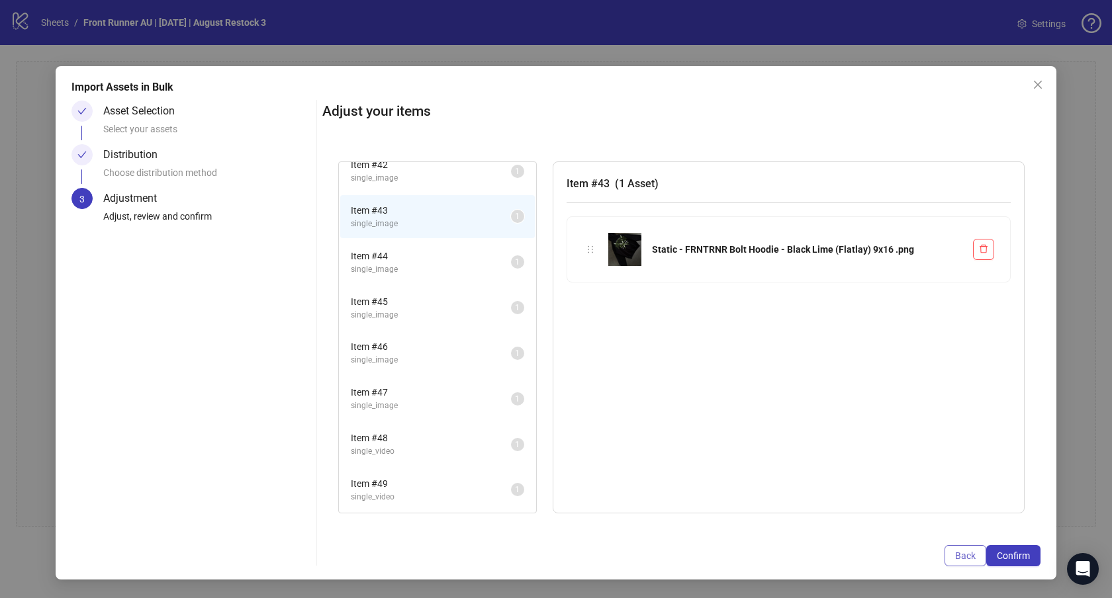
click at [965, 559] on span "Back" at bounding box center [965, 556] width 21 height 11
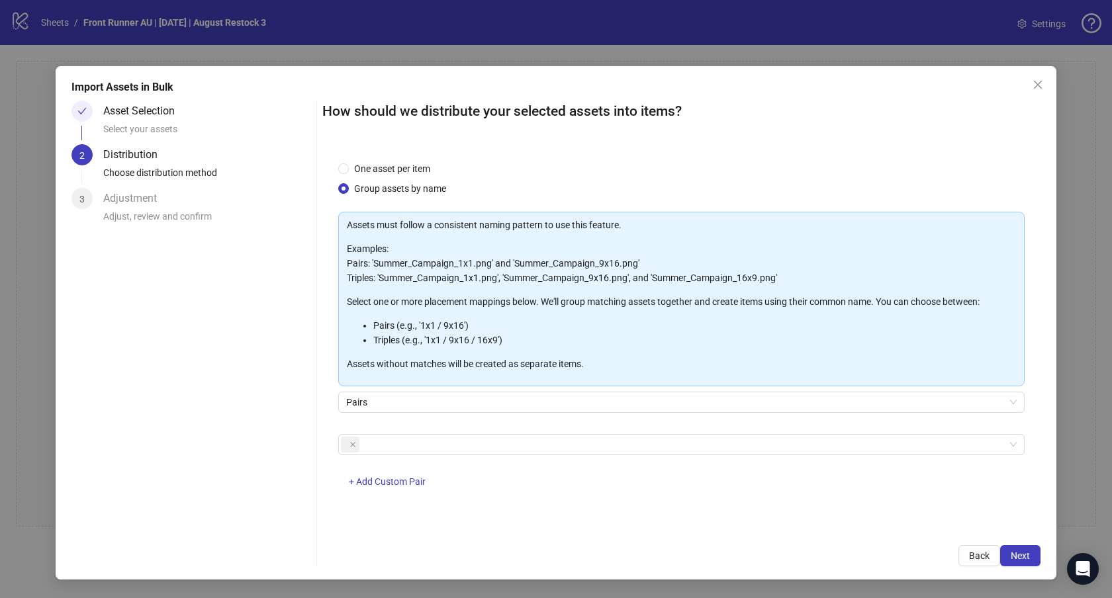
click at [965, 559] on button "Back" at bounding box center [979, 555] width 42 height 21
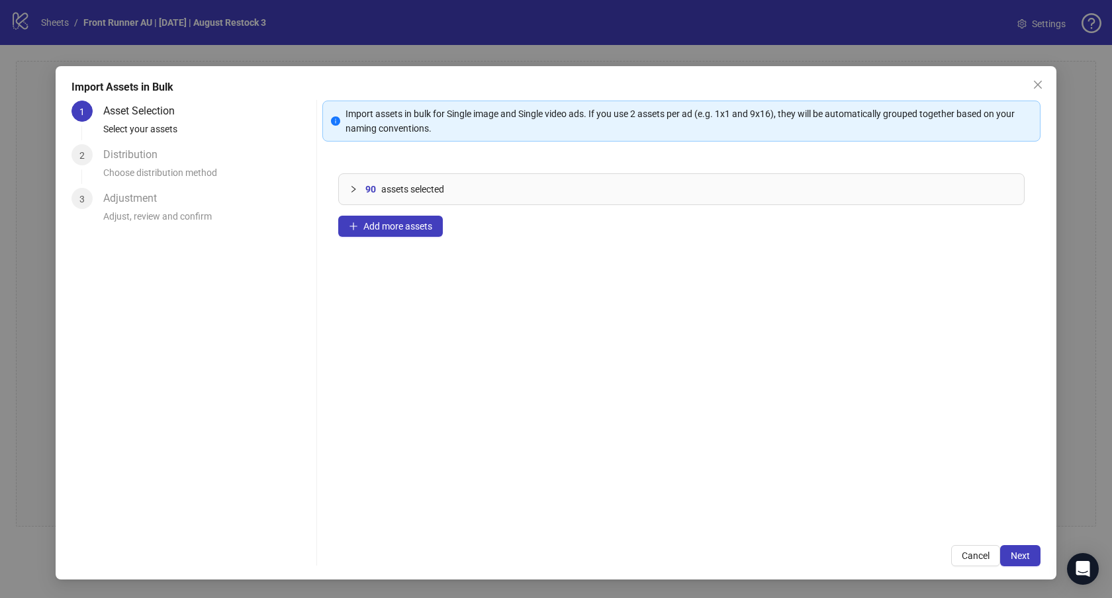
click at [965, 559] on span "Cancel" at bounding box center [975, 556] width 28 height 11
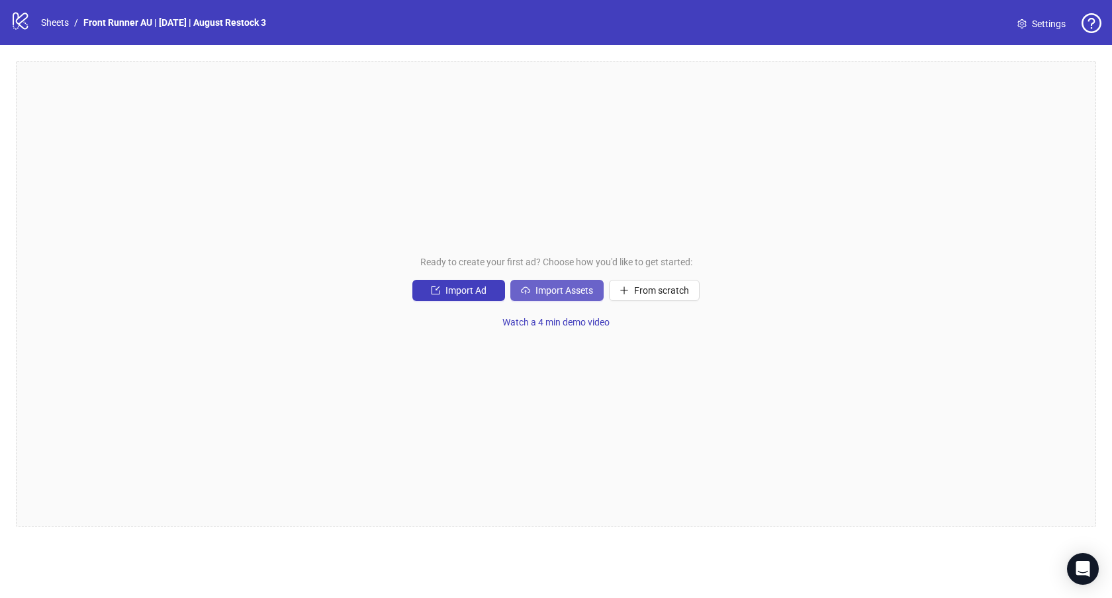
click at [551, 292] on span "Import Assets" at bounding box center [564, 290] width 58 height 11
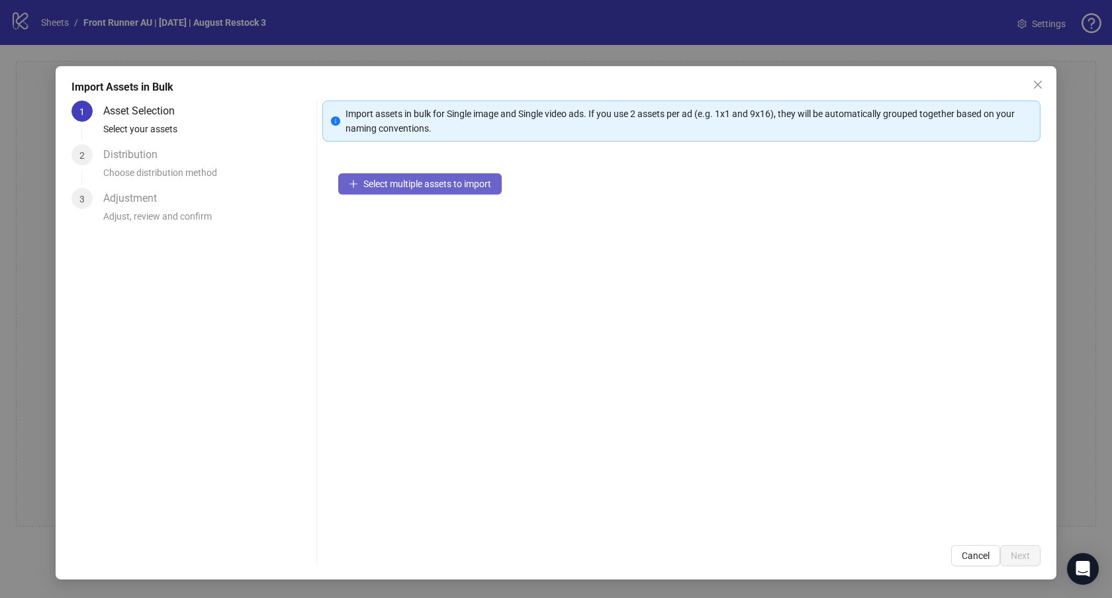
click at [392, 179] on span "Select multiple assets to import" at bounding box center [427, 184] width 128 height 11
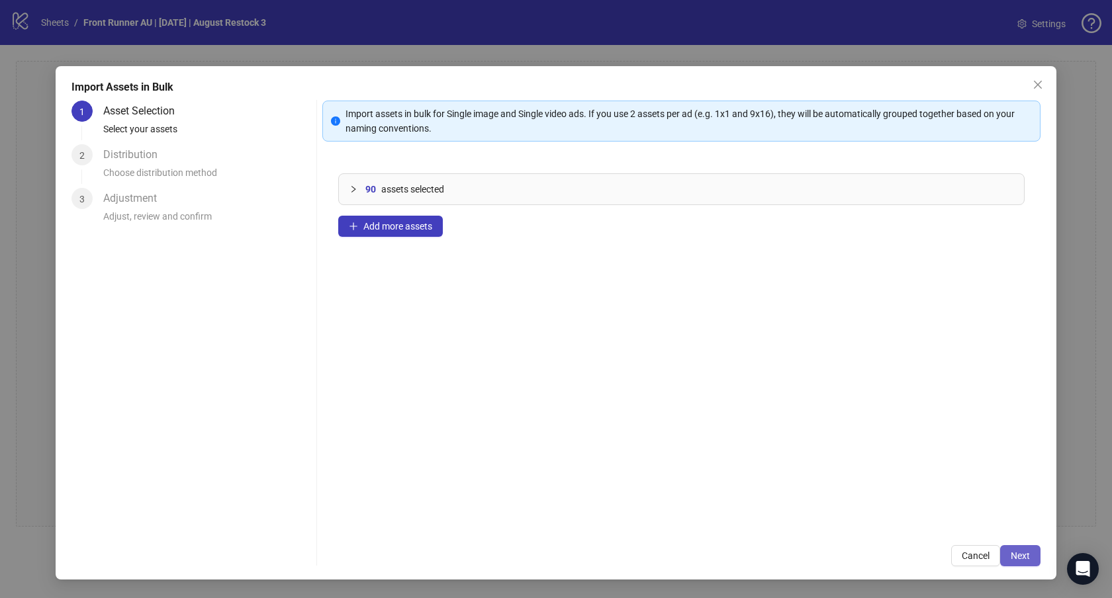
click at [1030, 557] on button "Next" at bounding box center [1020, 555] width 40 height 21
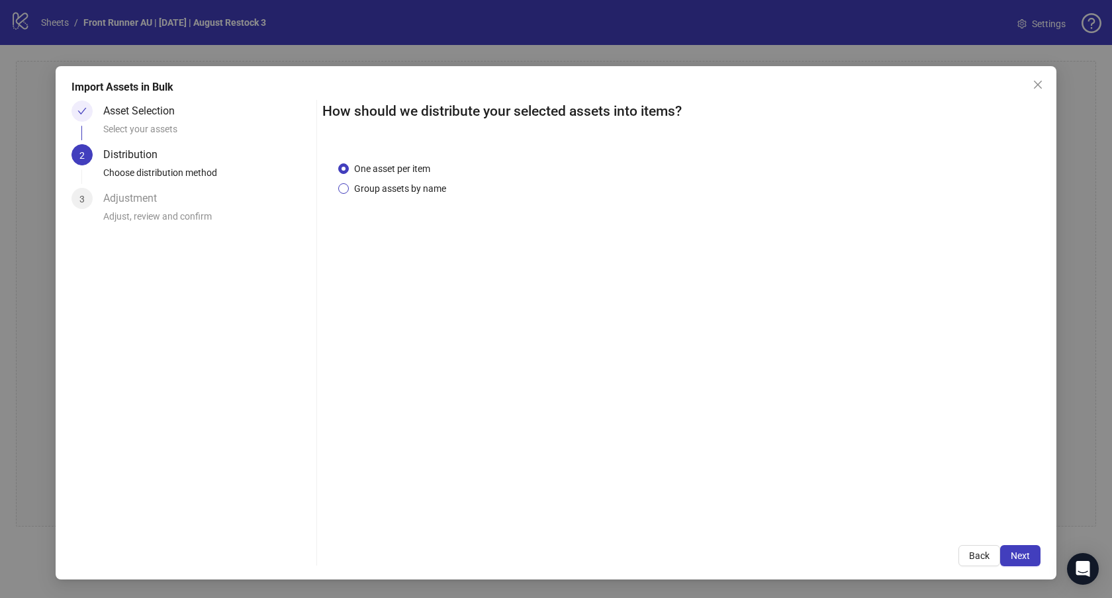
click at [423, 187] on span "Group assets by name" at bounding box center [400, 188] width 103 height 15
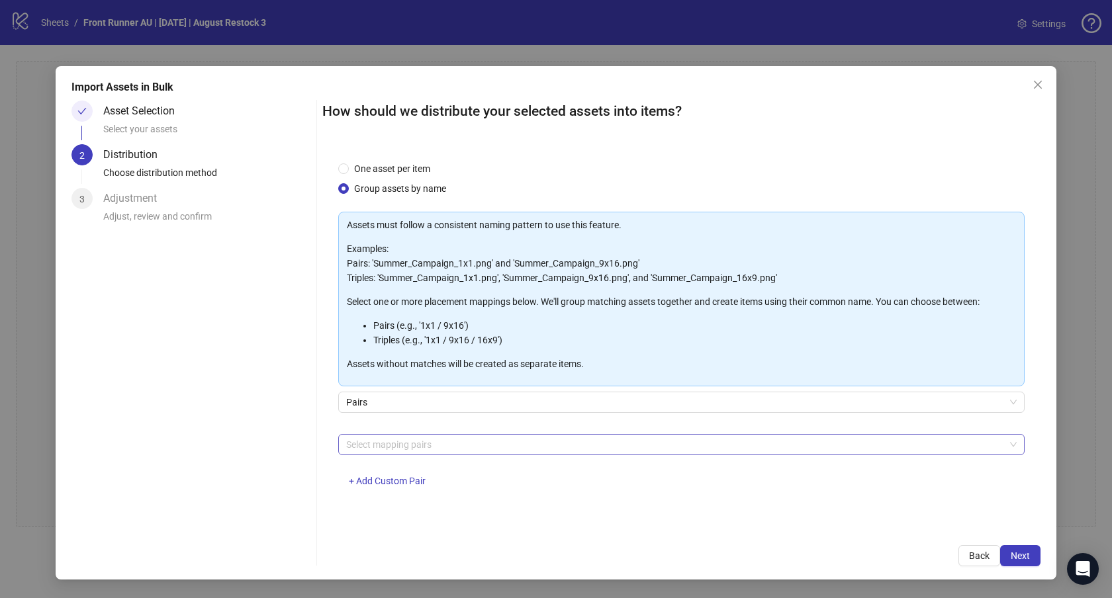
click at [395, 452] on div at bounding box center [674, 444] width 667 height 19
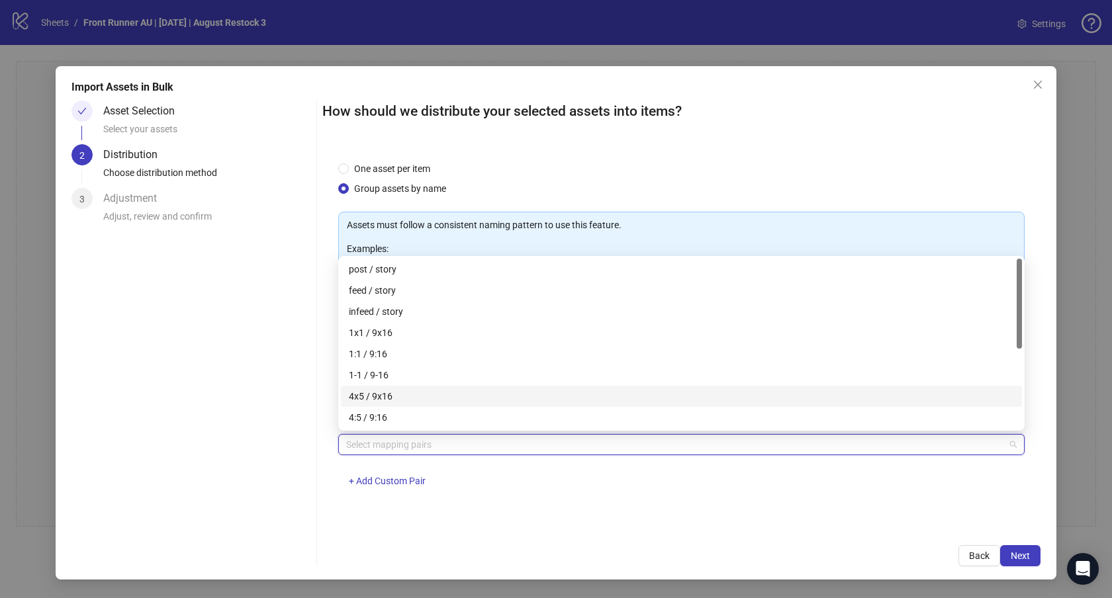
click at [429, 395] on div "4x5 / 9x16" at bounding box center [681, 396] width 665 height 15
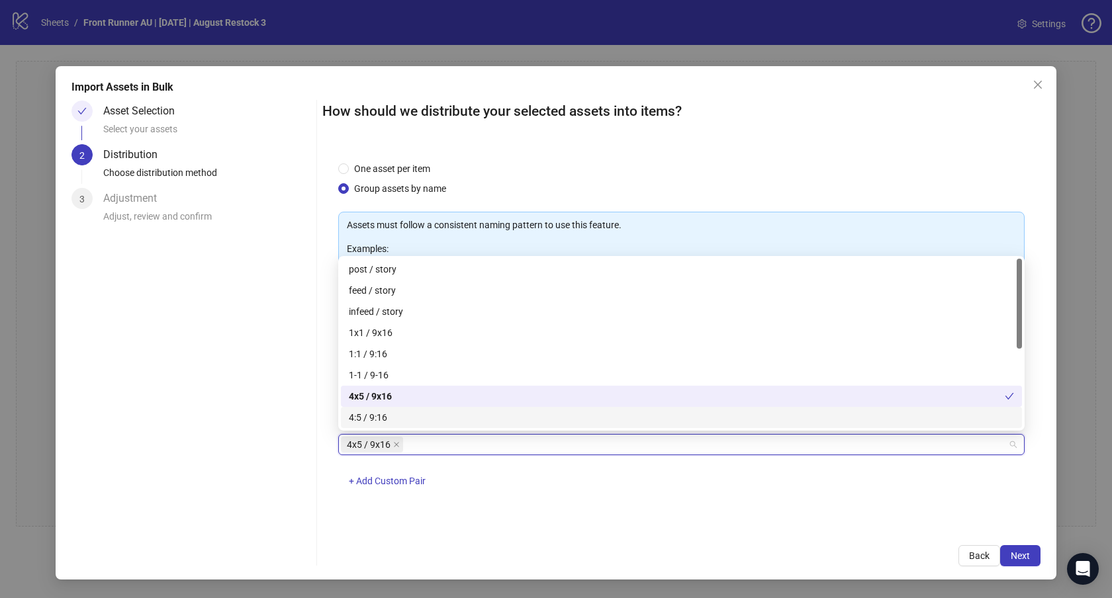
click at [861, 511] on div "One asset per item Group assets by name Assets must follow a consistent naming …" at bounding box center [681, 338] width 718 height 384
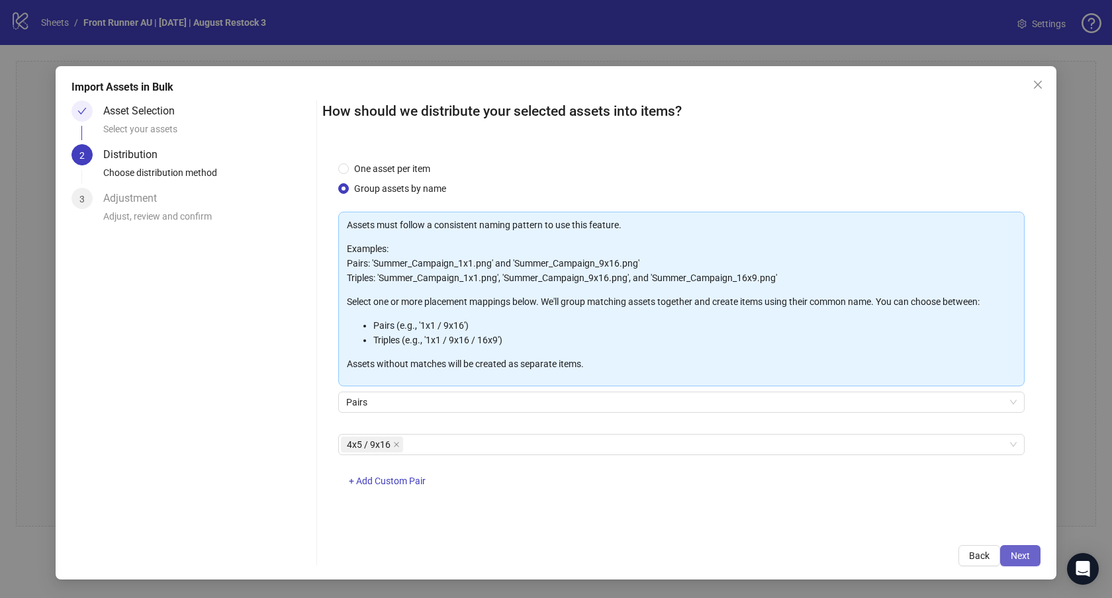
click at [1028, 555] on span "Next" at bounding box center [1019, 556] width 19 height 11
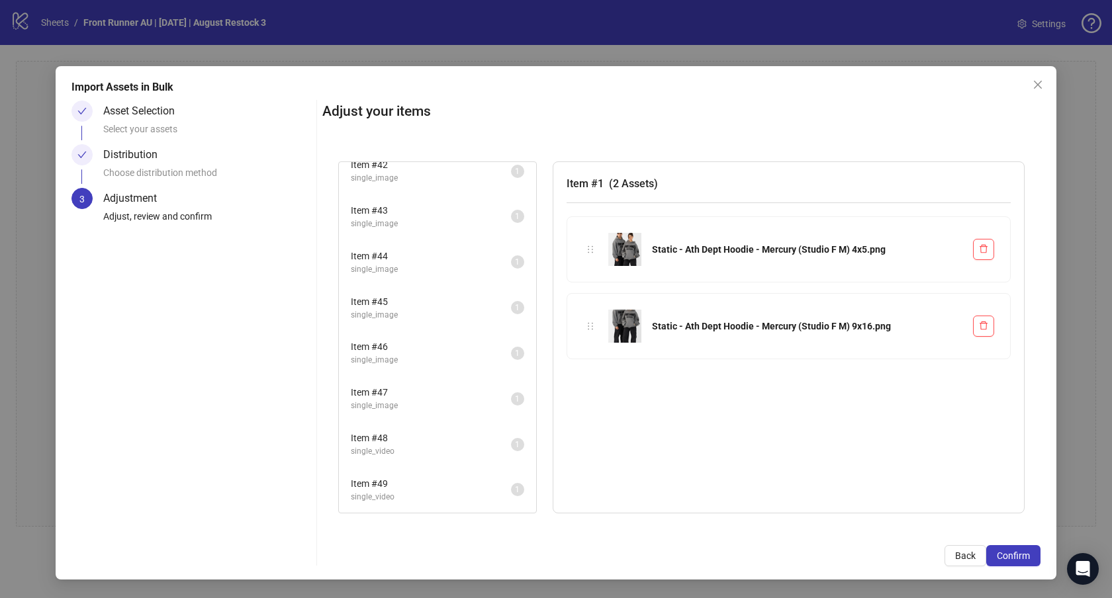
click at [461, 480] on span "Item # 49" at bounding box center [431, 483] width 160 height 15
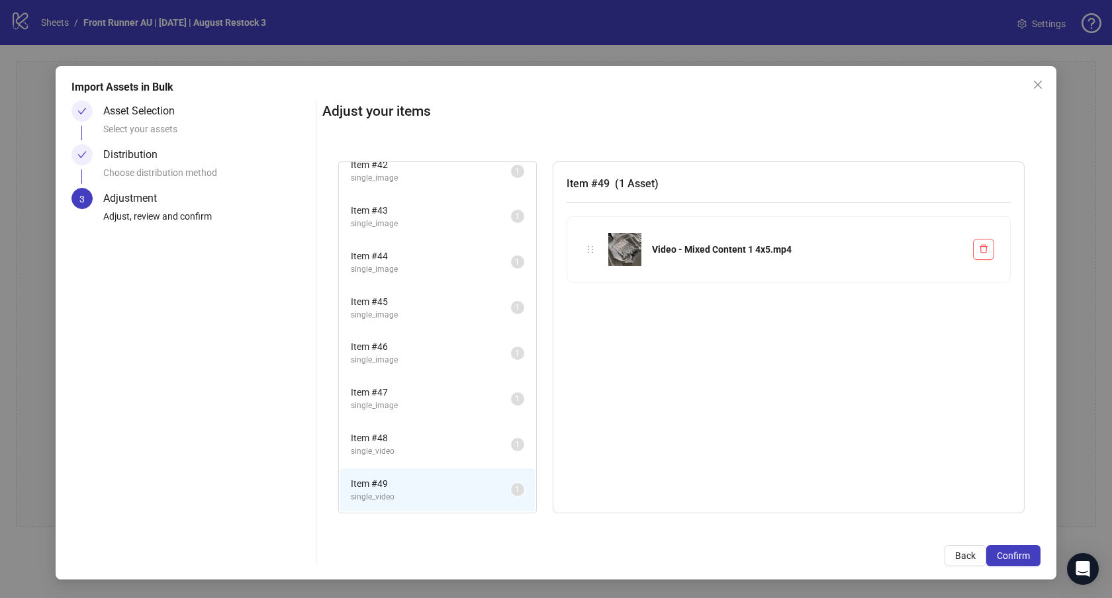
click at [418, 447] on span "single_video" at bounding box center [431, 451] width 160 height 13
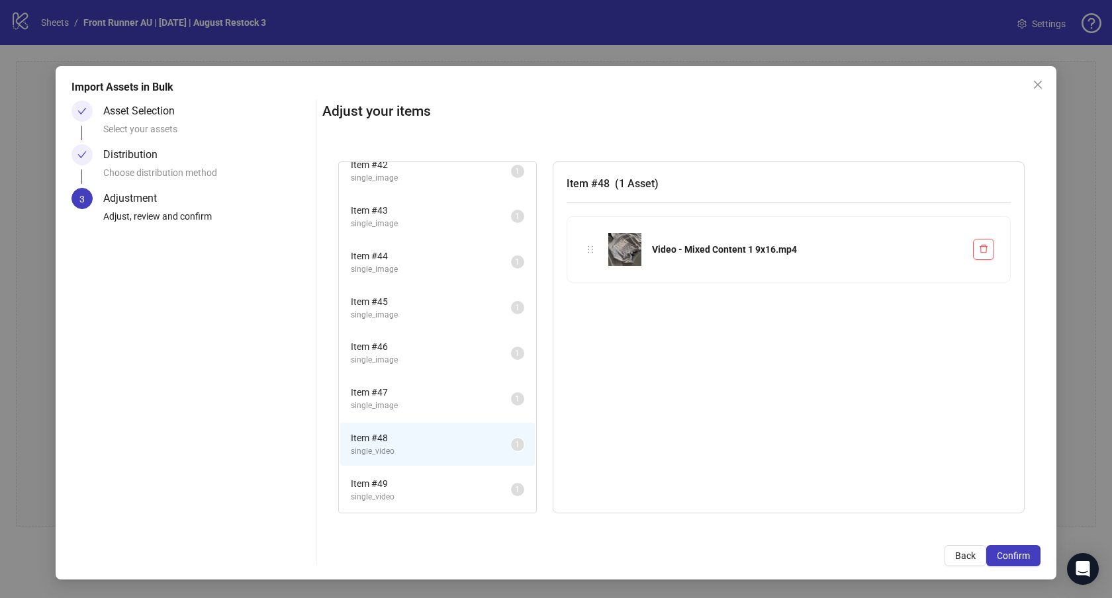
click at [418, 481] on span "Item # 49" at bounding box center [431, 483] width 160 height 15
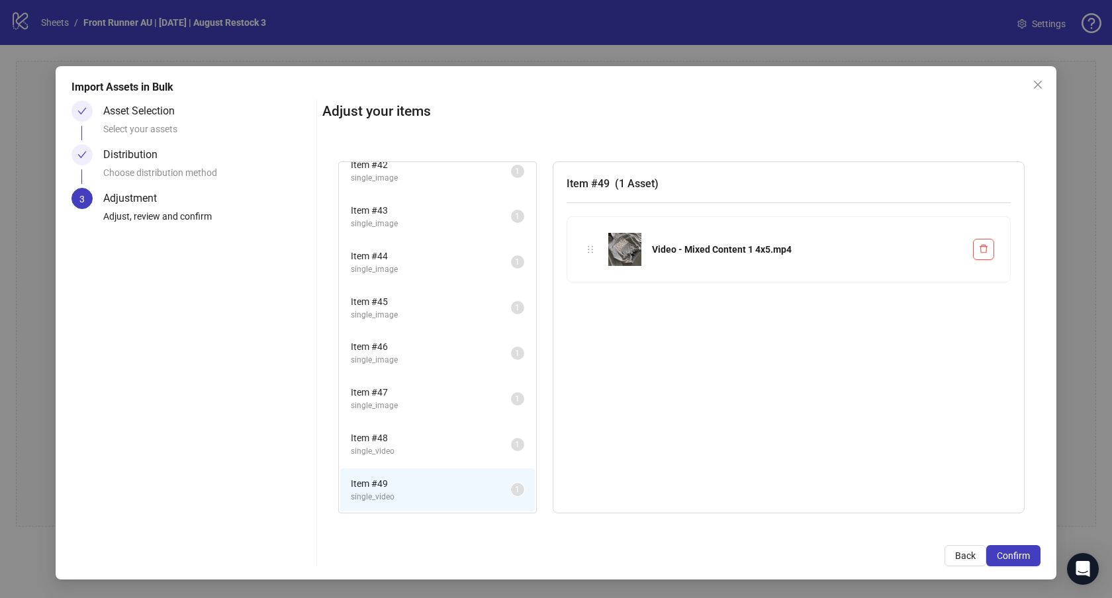
click at [420, 449] on span "single_video" at bounding box center [431, 451] width 160 height 13
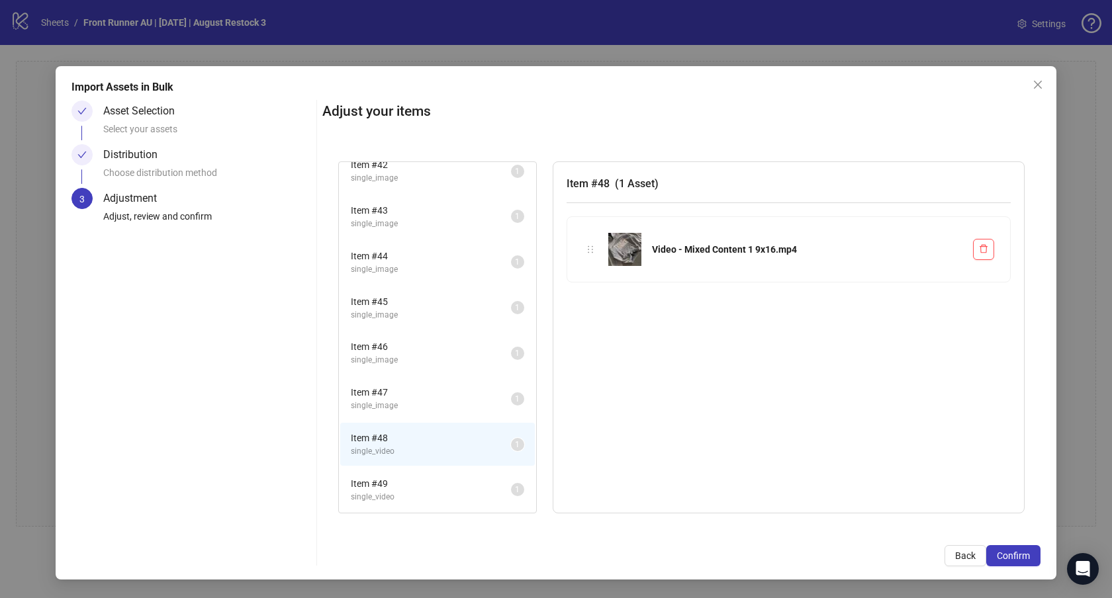
click at [409, 486] on span "Item # 49" at bounding box center [431, 483] width 160 height 15
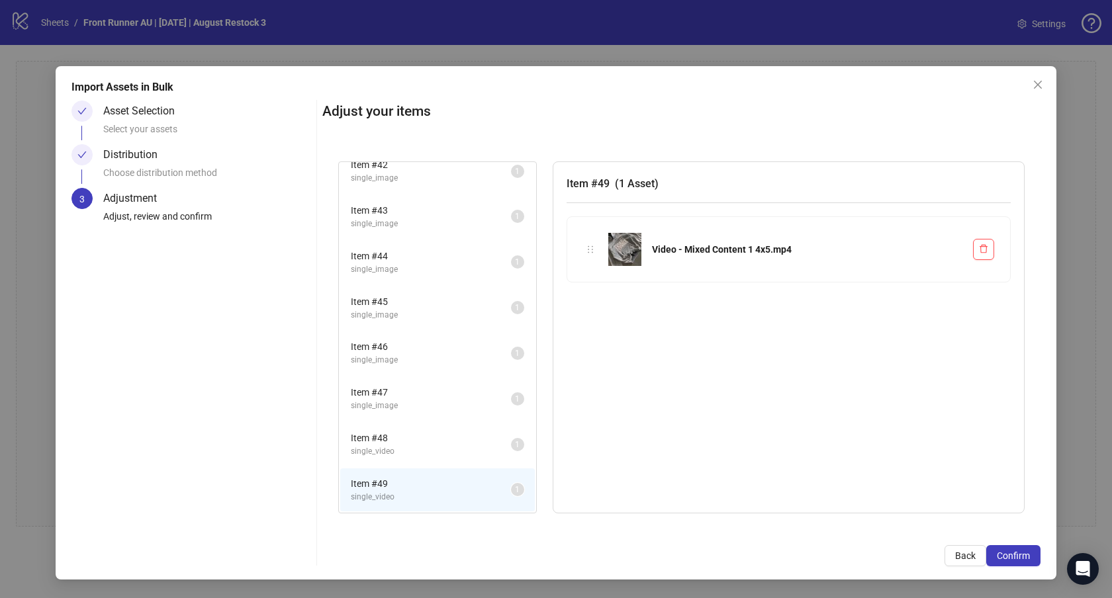
click at [416, 436] on span "Item # 48" at bounding box center [431, 438] width 160 height 15
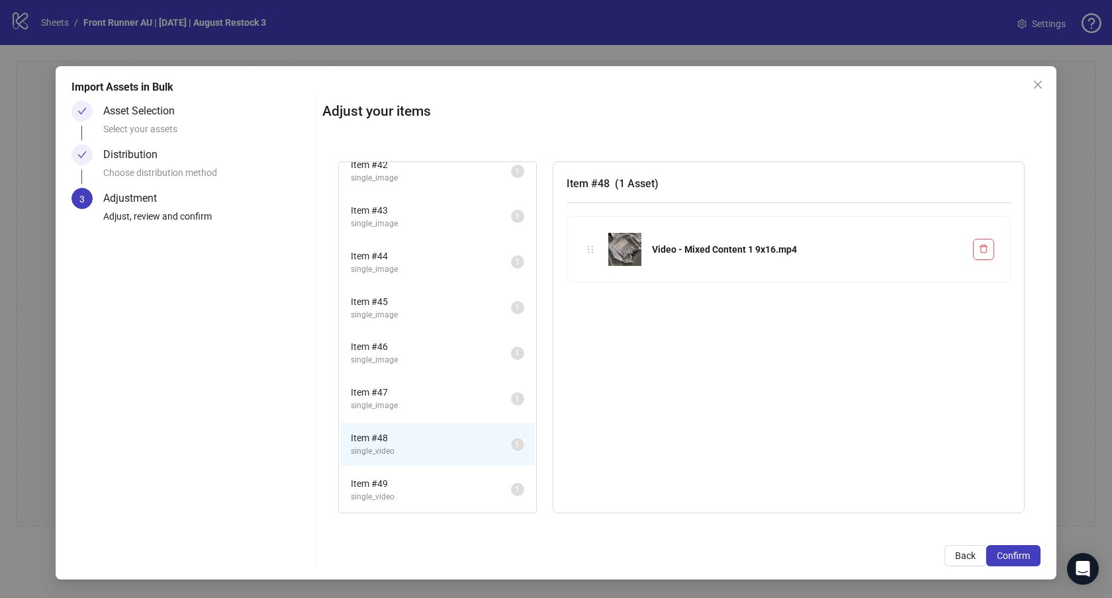
click at [425, 408] on span "single_image" at bounding box center [431, 406] width 160 height 13
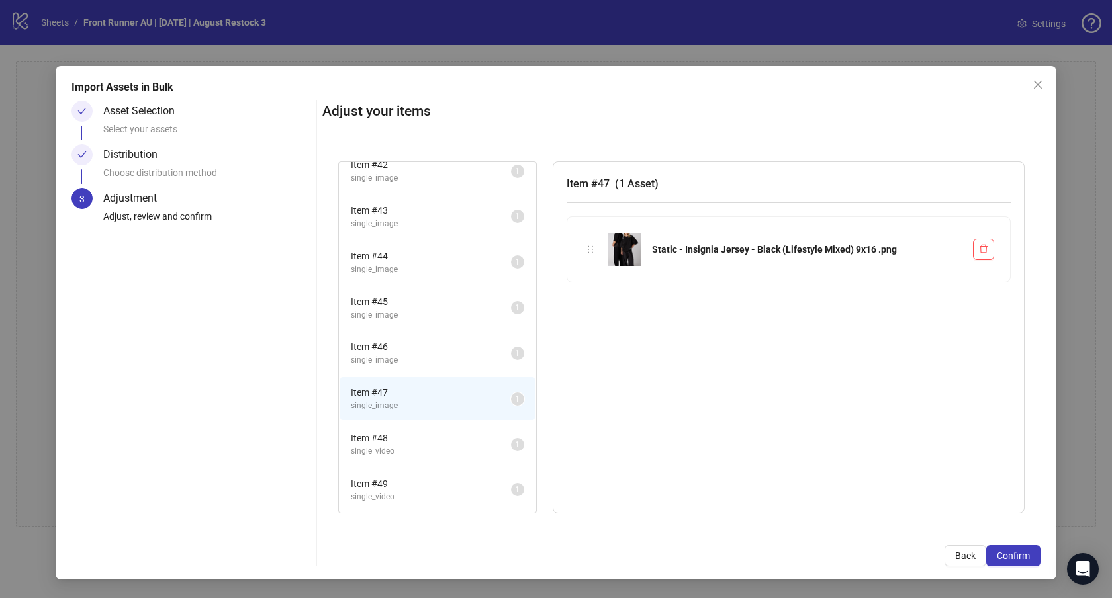
click at [419, 500] on span "single_video" at bounding box center [431, 497] width 160 height 13
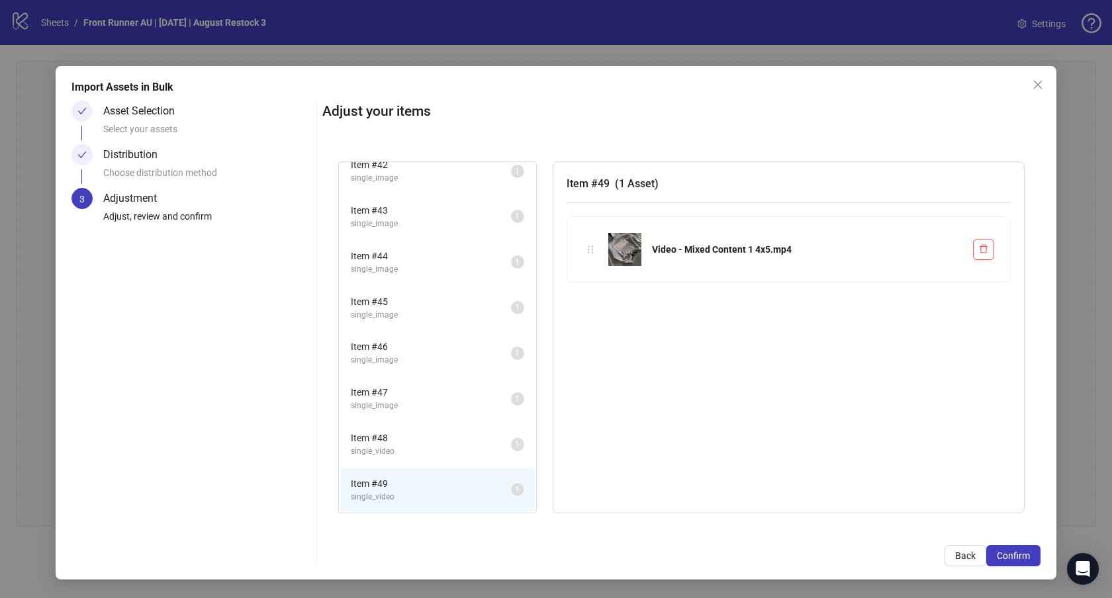
click at [437, 453] on span "single_video" at bounding box center [431, 451] width 160 height 13
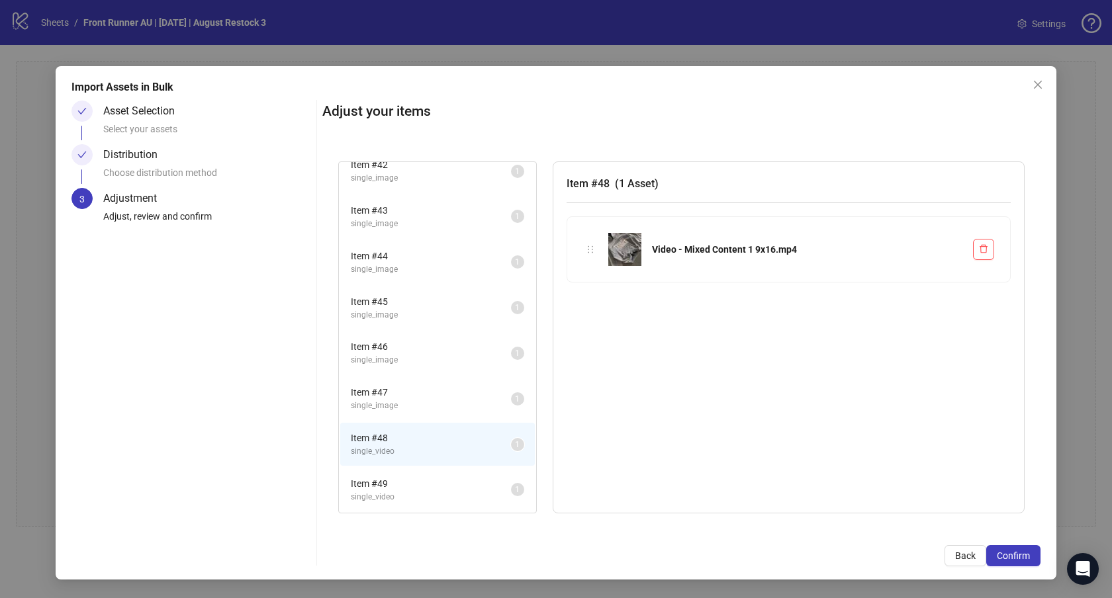
click at [438, 397] on span "Item # 47" at bounding box center [431, 392] width 160 height 15
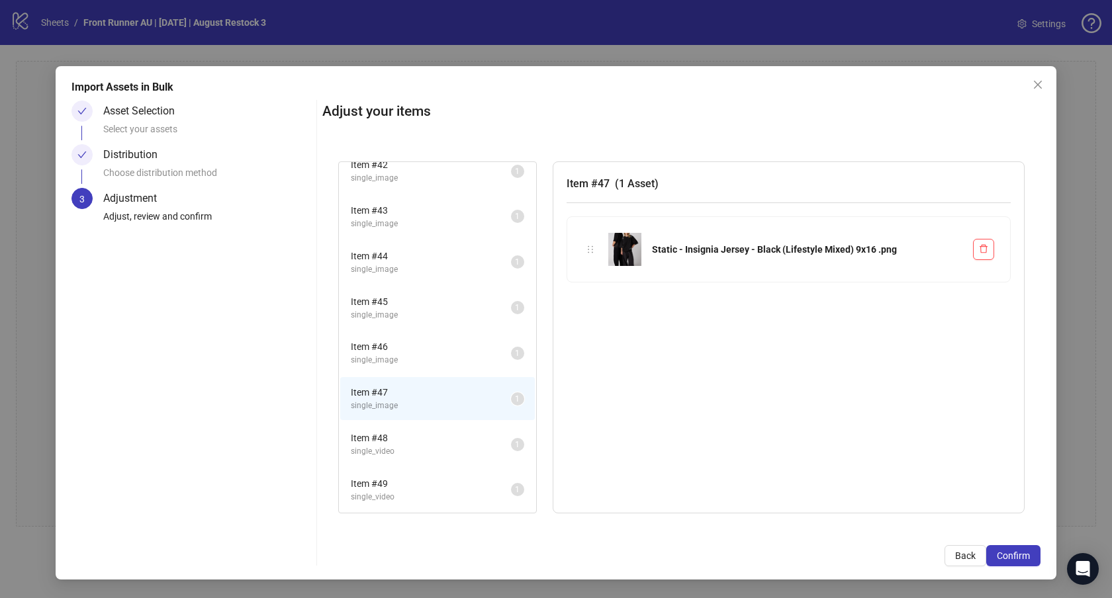
click at [435, 359] on span "single_image" at bounding box center [431, 360] width 160 height 13
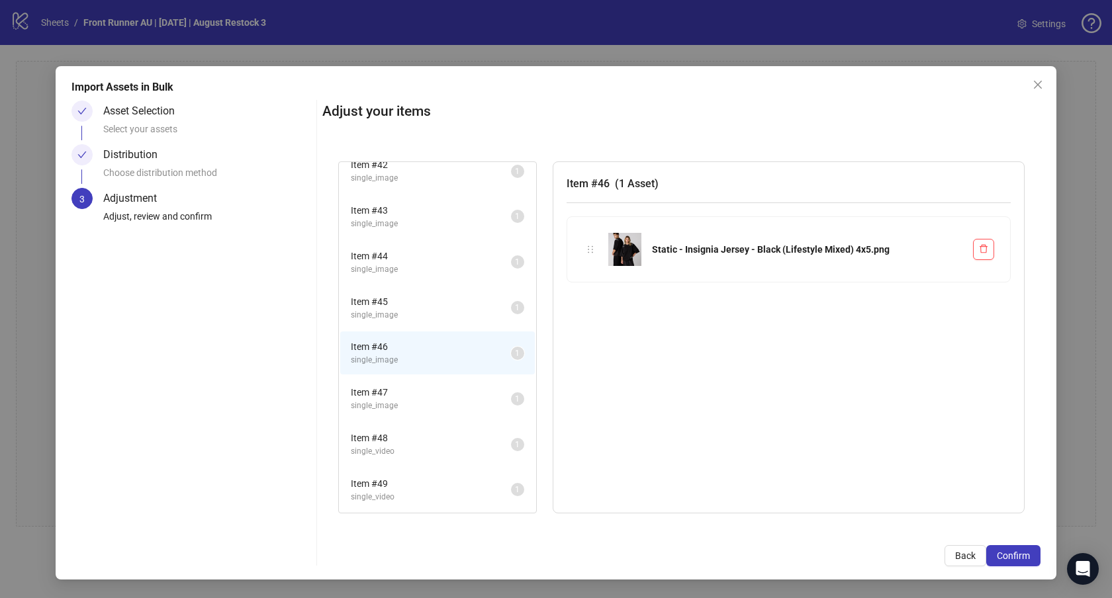
click at [418, 313] on span "single_image" at bounding box center [431, 315] width 160 height 13
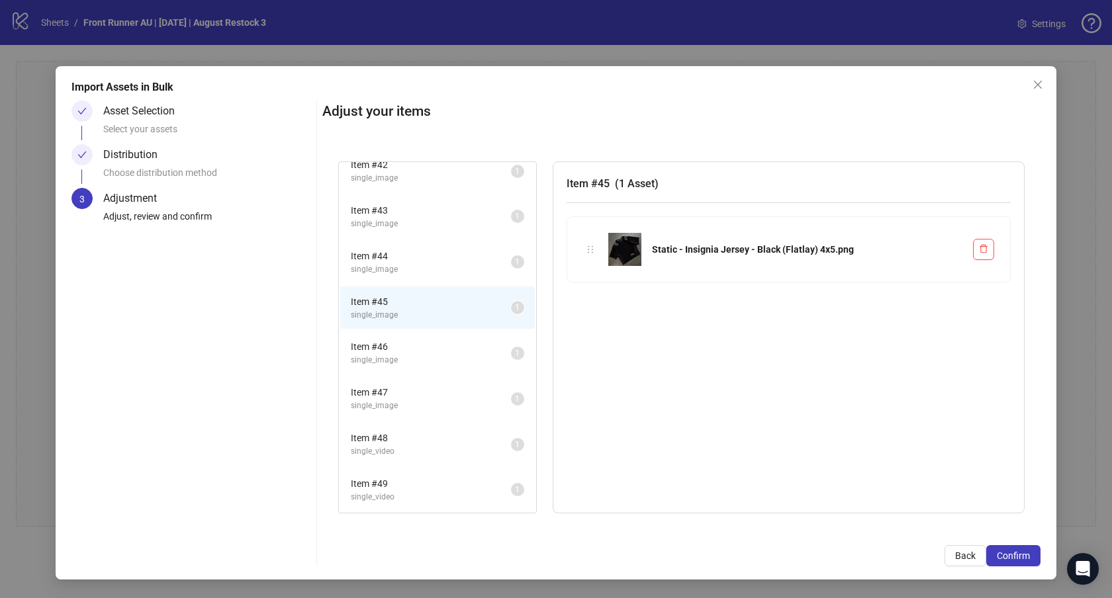
click at [434, 258] on span "Item # 44" at bounding box center [431, 256] width 160 height 15
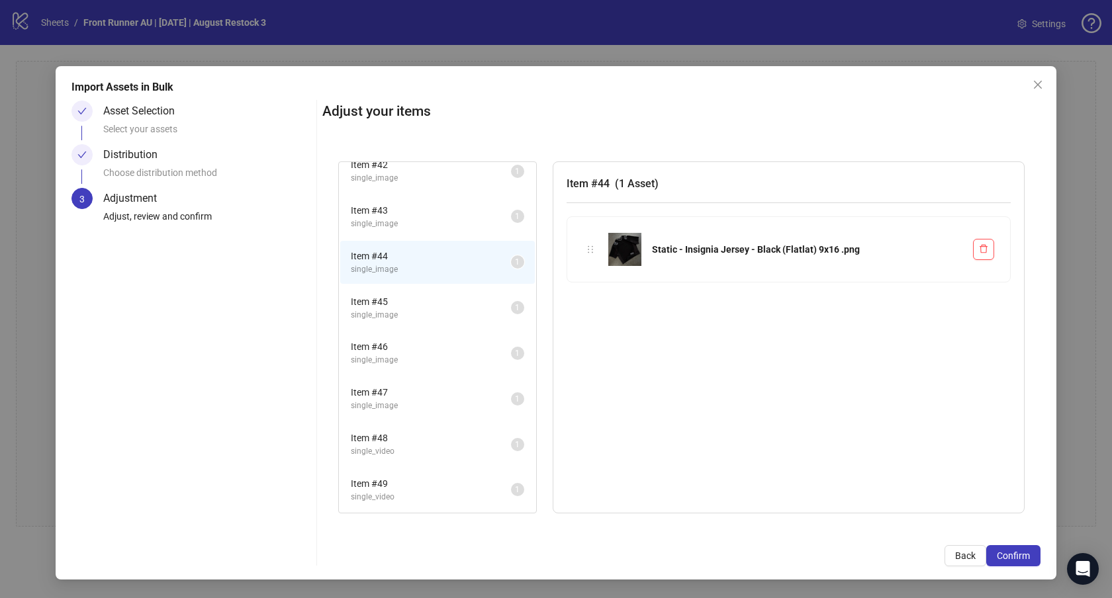
click at [429, 304] on span "Item # 45" at bounding box center [431, 301] width 160 height 15
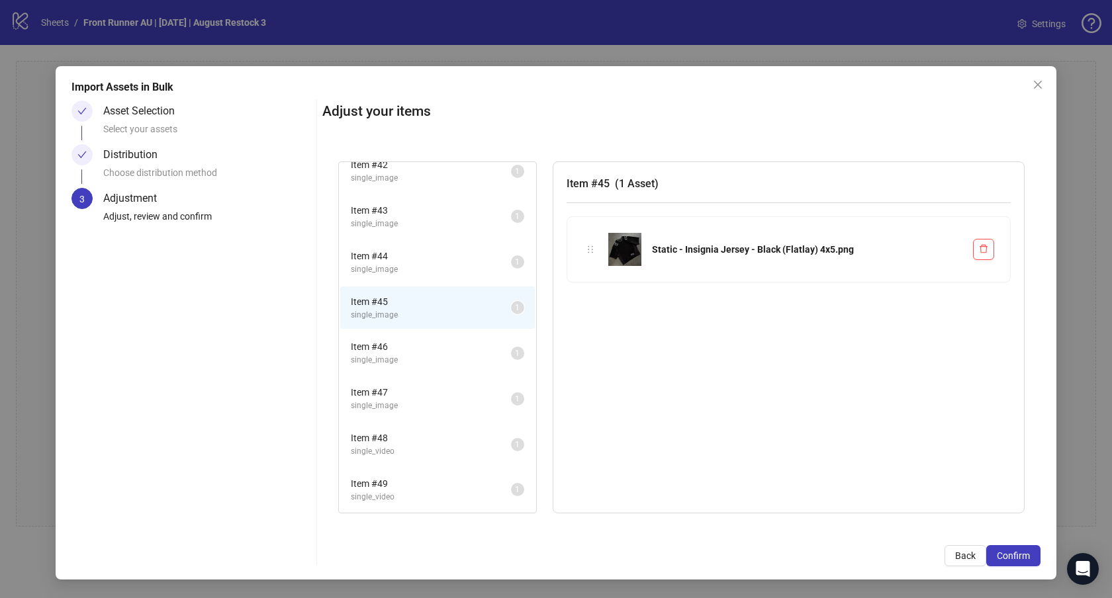
click at [437, 263] on span "single_image" at bounding box center [431, 269] width 160 height 13
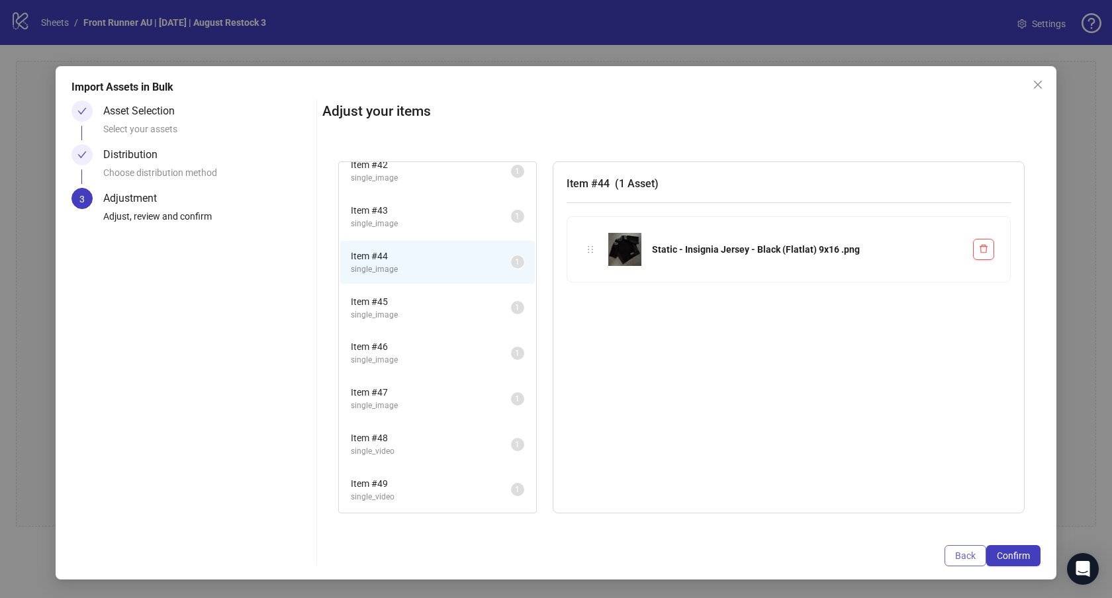
click at [965, 553] on span "Back" at bounding box center [965, 556] width 21 height 11
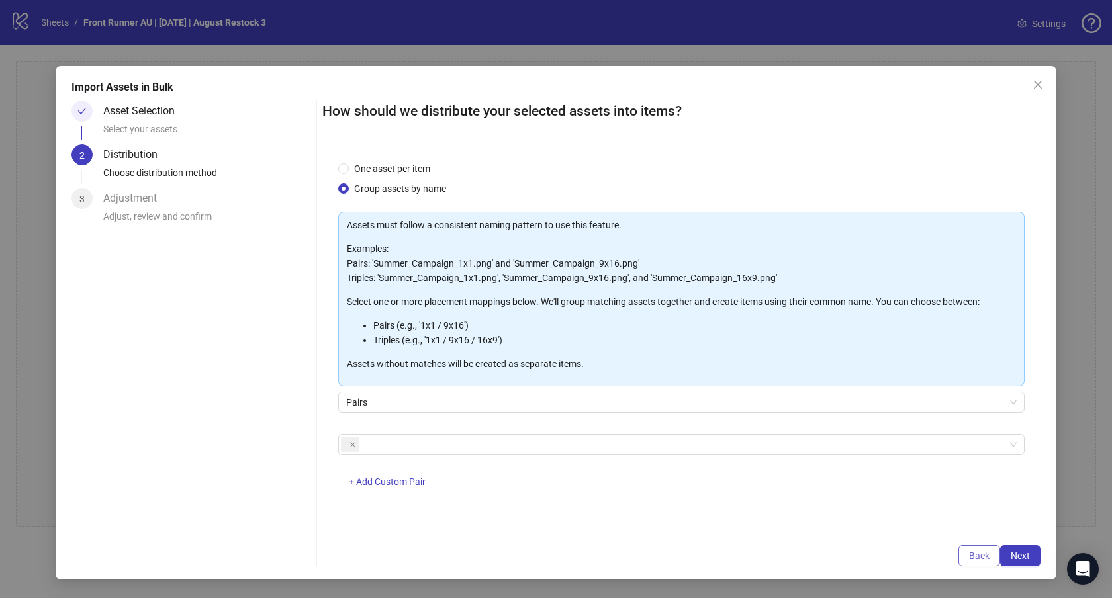
click at [981, 551] on span "Back" at bounding box center [979, 556] width 21 height 11
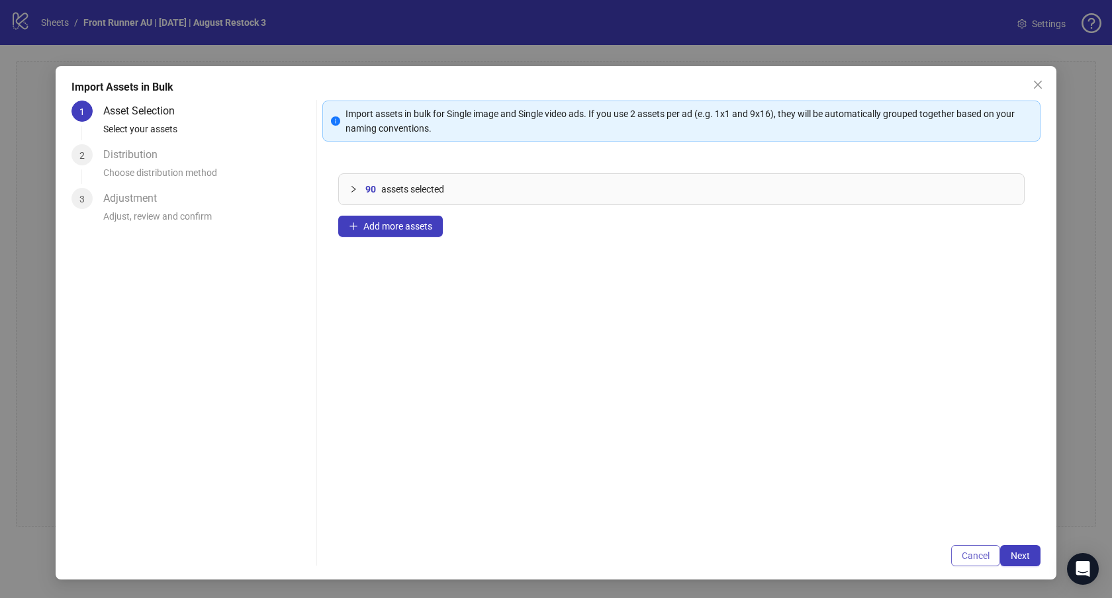
click at [979, 553] on span "Cancel" at bounding box center [975, 556] width 28 height 11
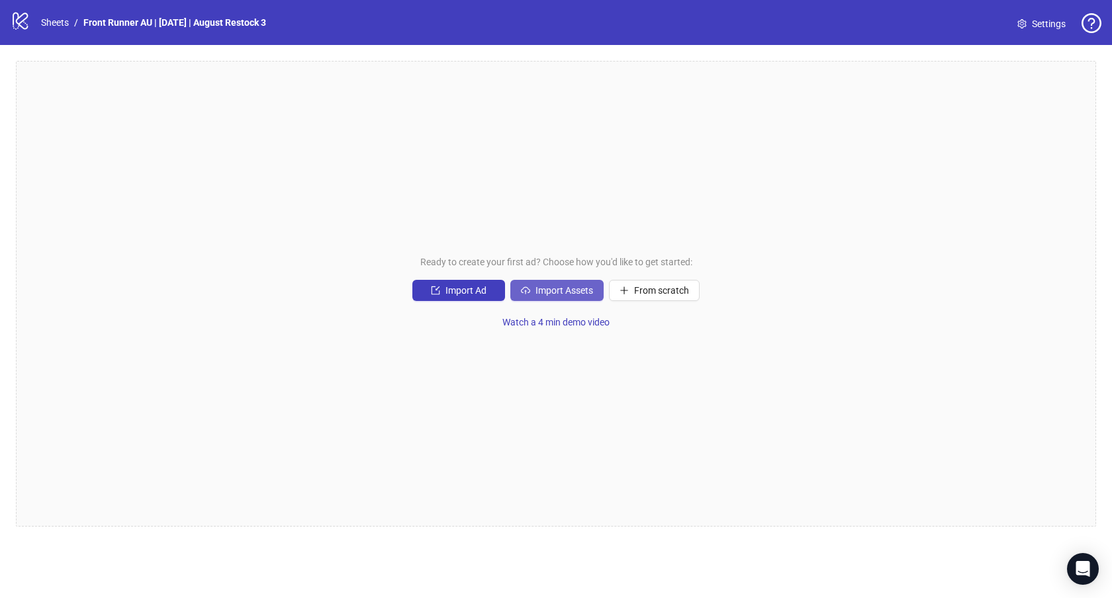
click at [547, 296] on button "Import Assets" at bounding box center [556, 290] width 93 height 21
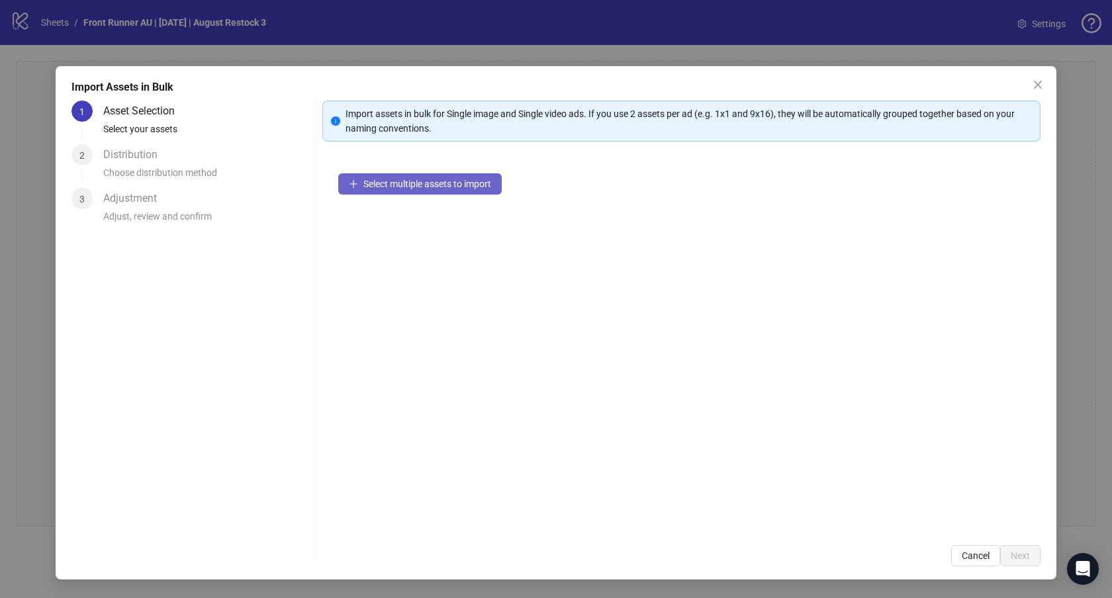
click at [427, 181] on span "Select multiple assets to import" at bounding box center [427, 184] width 128 height 11
click at [971, 555] on span "Cancel" at bounding box center [975, 556] width 28 height 11
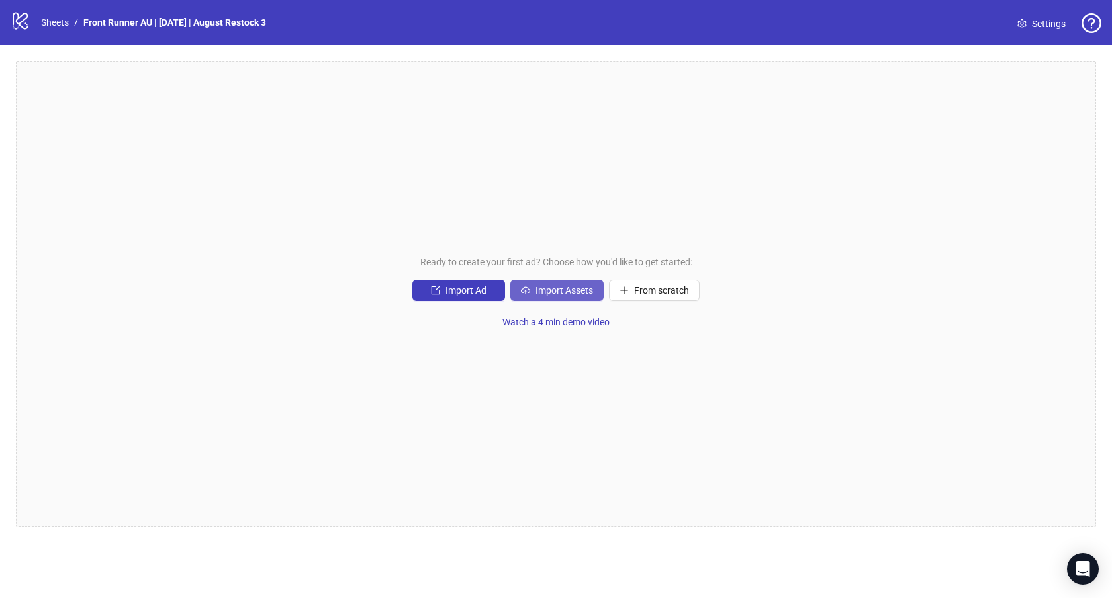
click at [542, 294] on span "Import Assets" at bounding box center [564, 290] width 58 height 11
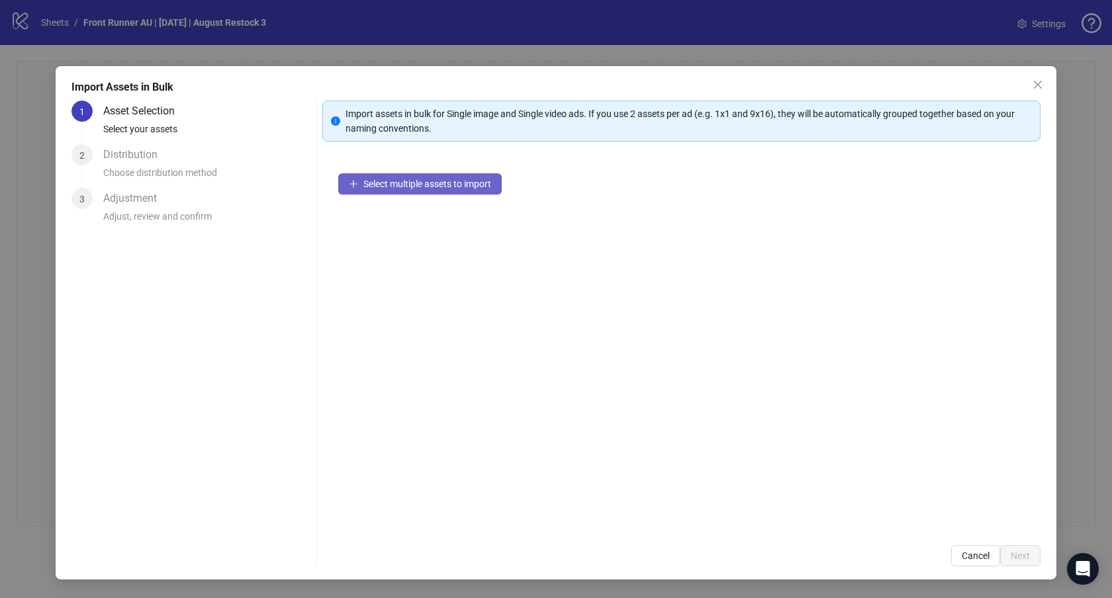
click at [427, 183] on span "Select multiple assets to import" at bounding box center [427, 184] width 128 height 11
click at [390, 185] on span "Select multiple assets to import" at bounding box center [427, 184] width 128 height 11
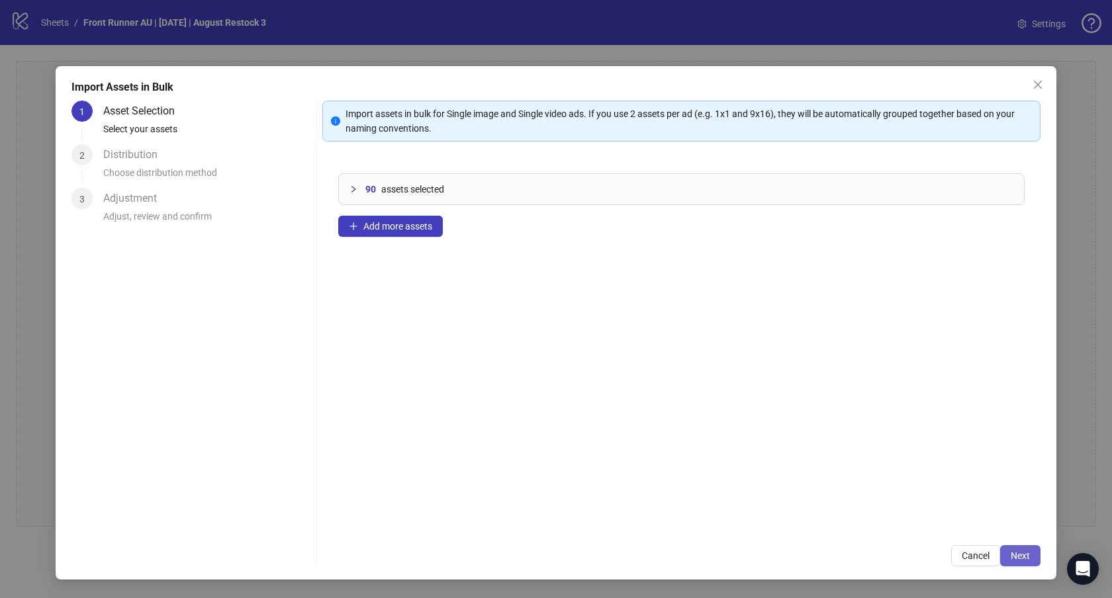
click at [1024, 557] on span "Next" at bounding box center [1019, 556] width 19 height 11
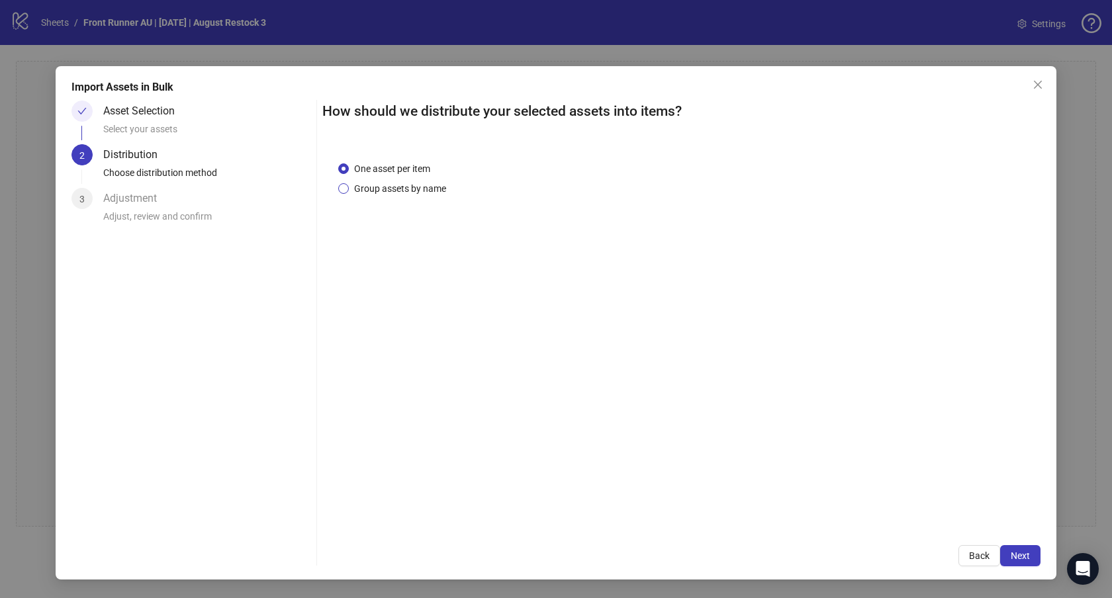
click at [395, 188] on span "Group assets by name" at bounding box center [400, 188] width 103 height 15
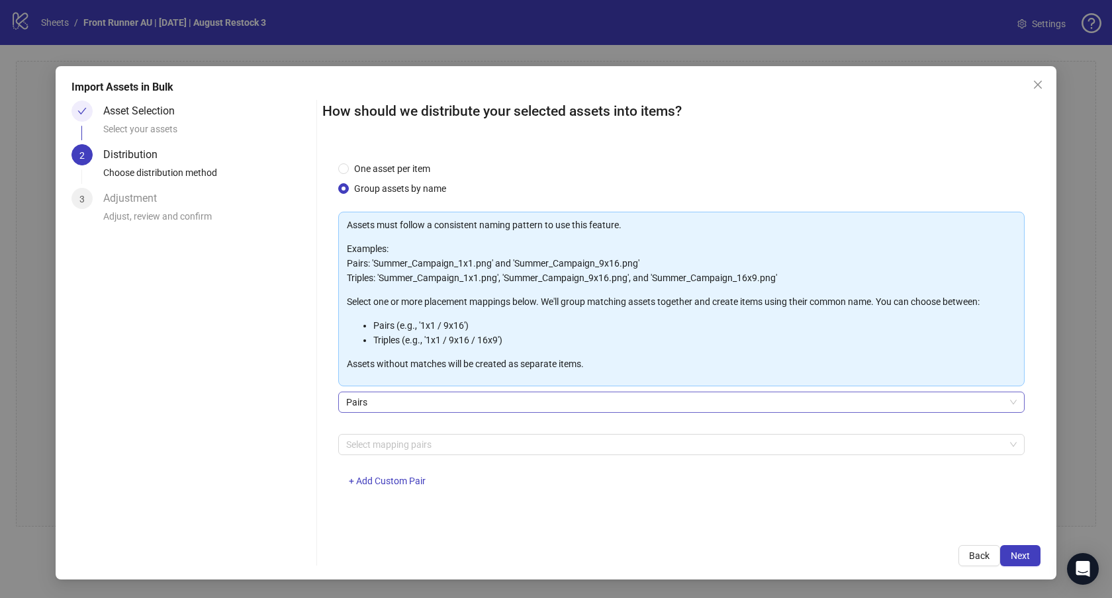
click at [385, 404] on span "Pairs" at bounding box center [681, 402] width 670 height 20
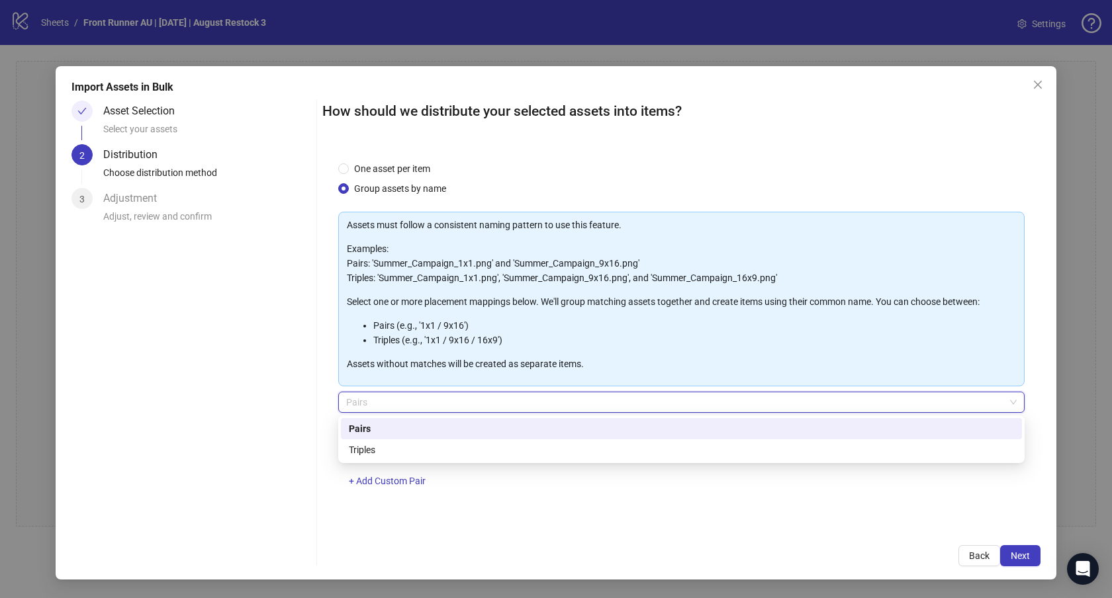
click at [385, 430] on div "Pairs" at bounding box center [681, 429] width 665 height 15
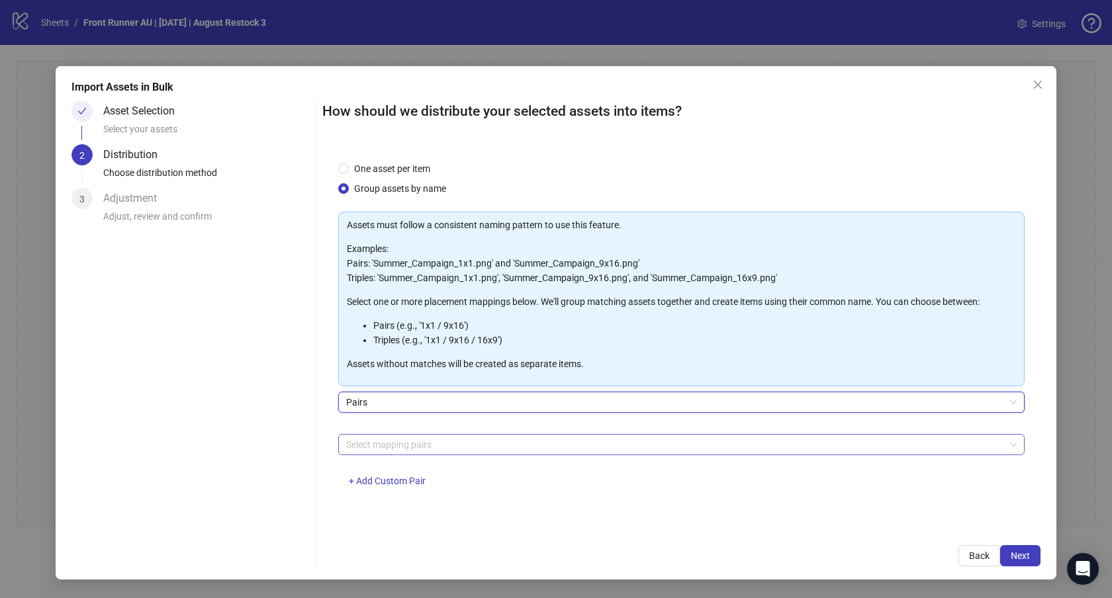
click at [405, 454] on div "Select mapping pairs" at bounding box center [681, 444] width 686 height 21
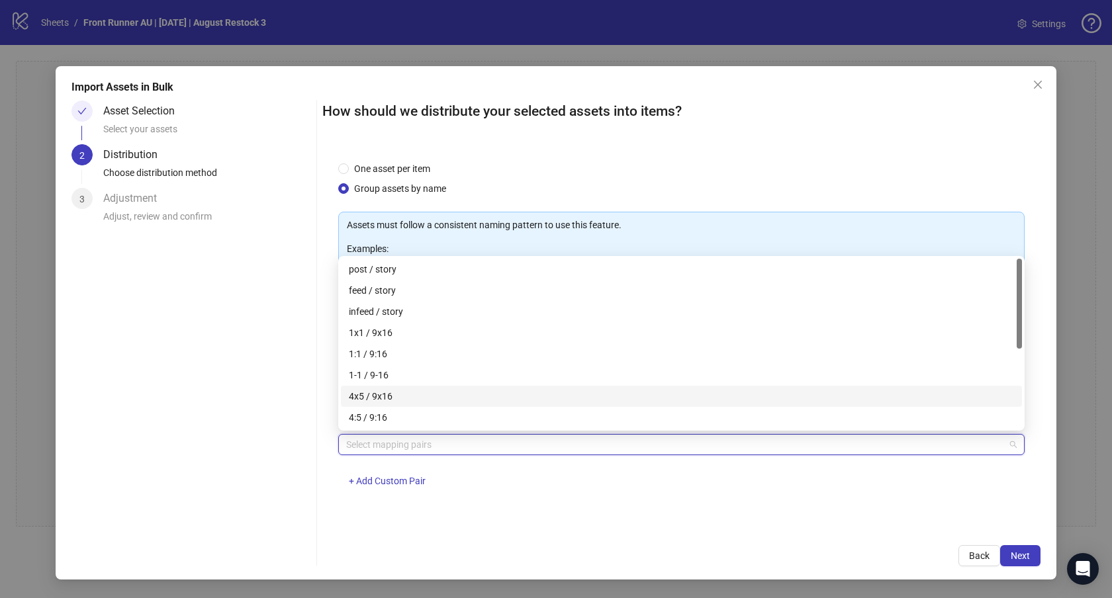
click at [425, 396] on div "4x5 / 9x16" at bounding box center [681, 396] width 665 height 15
click at [1014, 553] on span "Next" at bounding box center [1019, 556] width 19 height 11
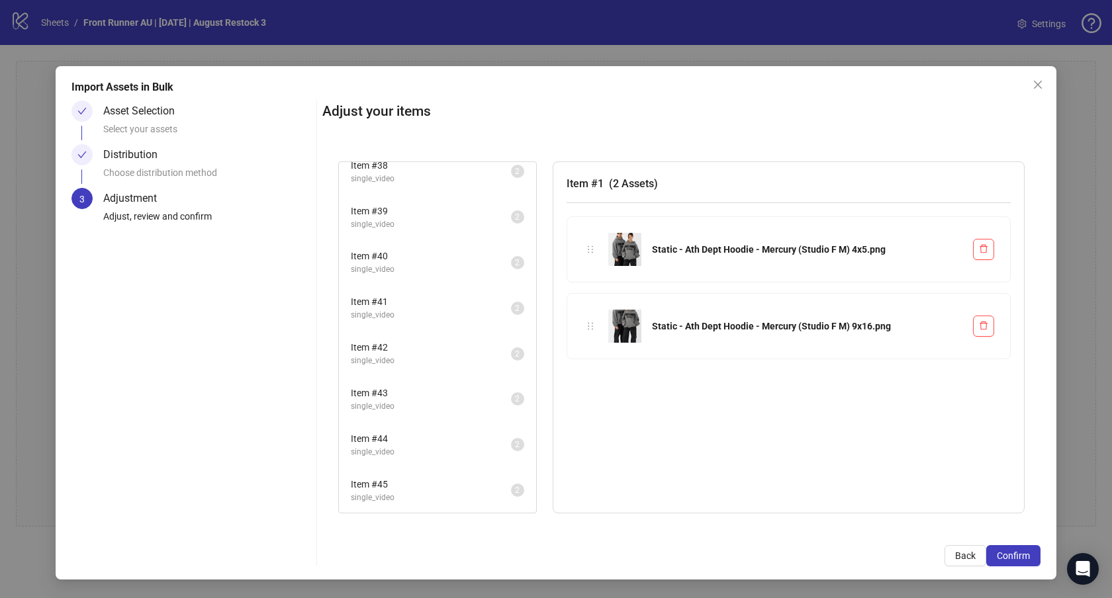
scroll to position [0, 0]
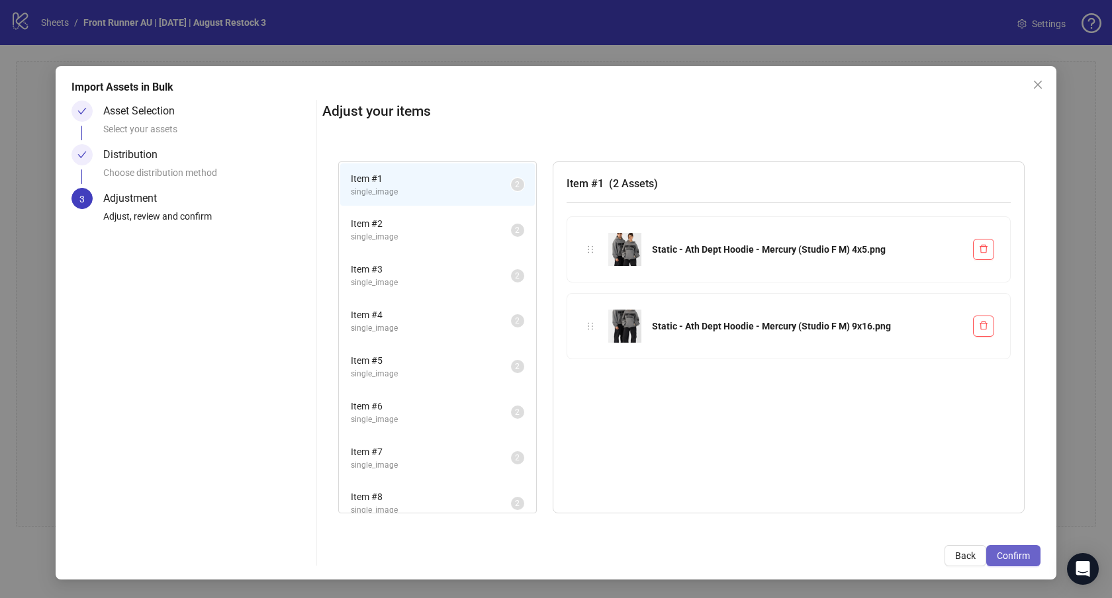
click at [1016, 556] on span "Confirm" at bounding box center [1013, 556] width 33 height 11
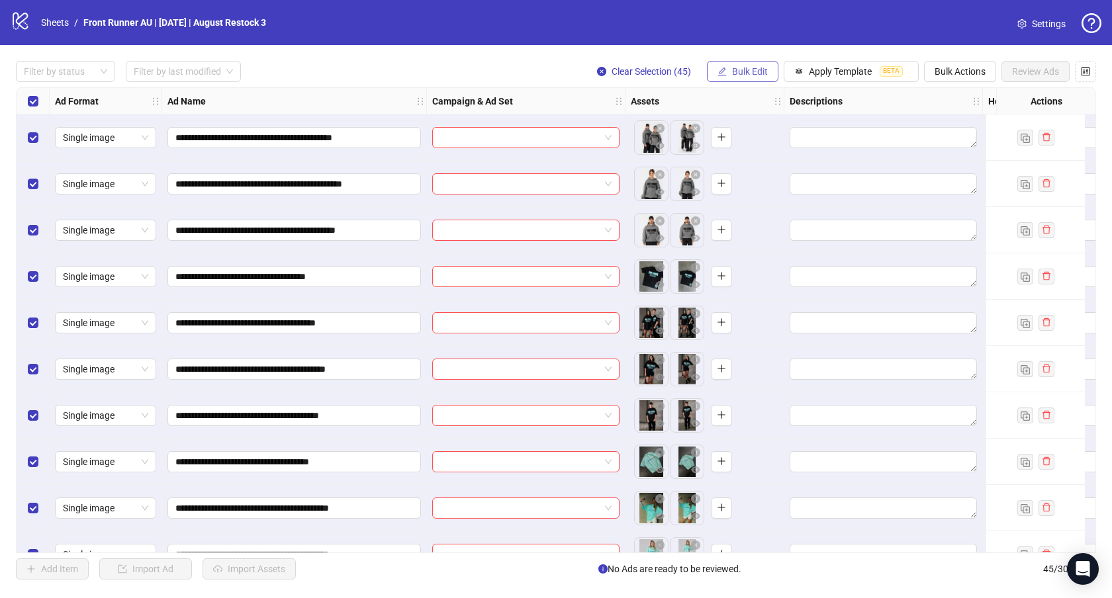
click at [741, 75] on span "Bulk Edit" at bounding box center [750, 71] width 36 height 11
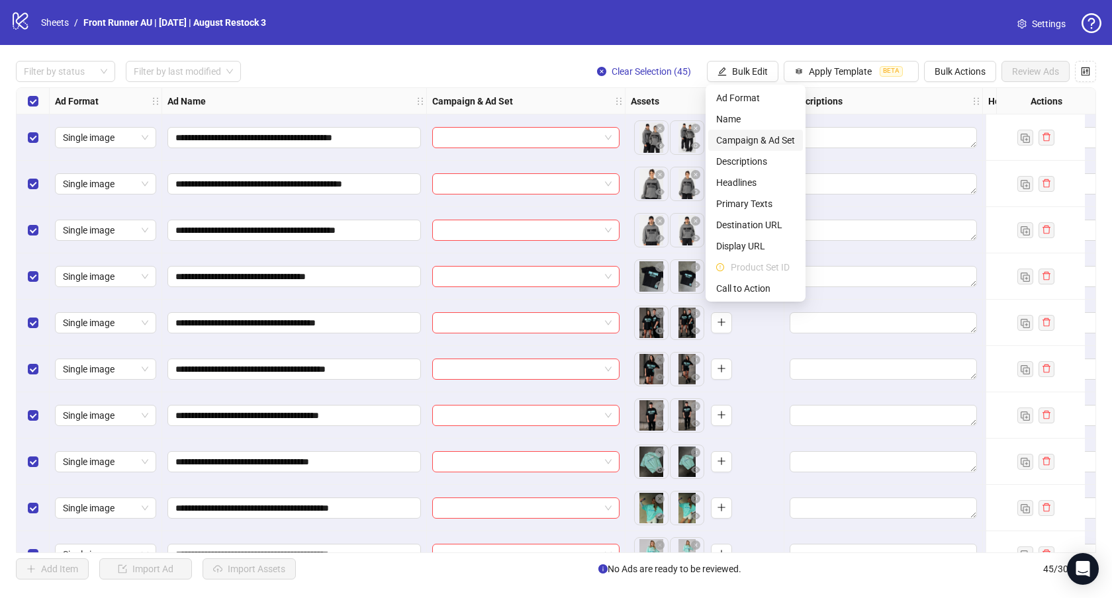
click at [748, 142] on span "Campaign & Ad Set" at bounding box center [755, 140] width 79 height 15
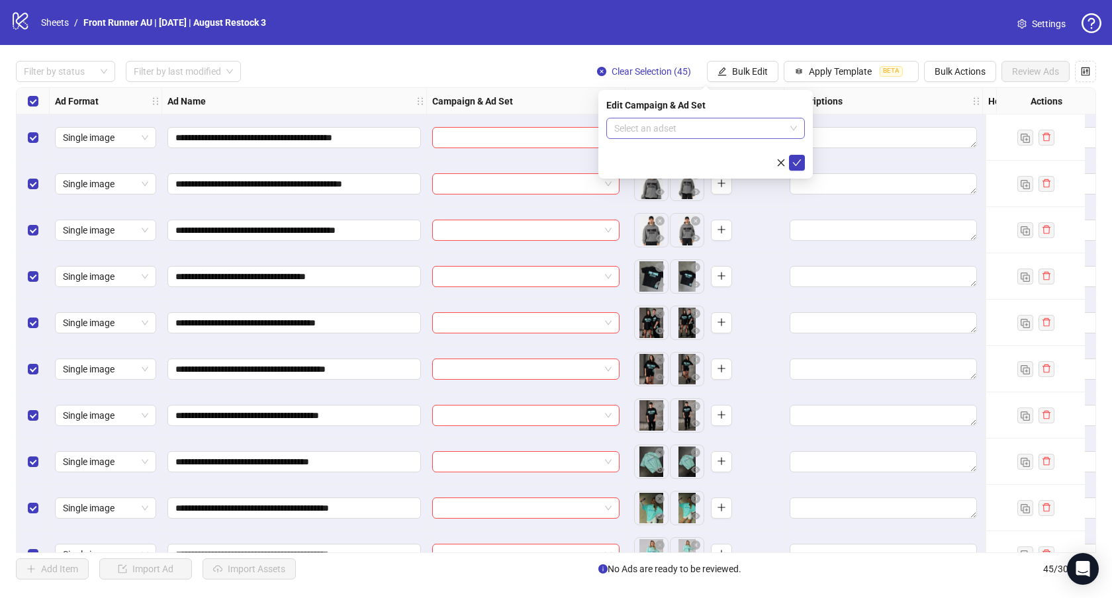
click at [740, 129] on input "search" at bounding box center [699, 128] width 171 height 20
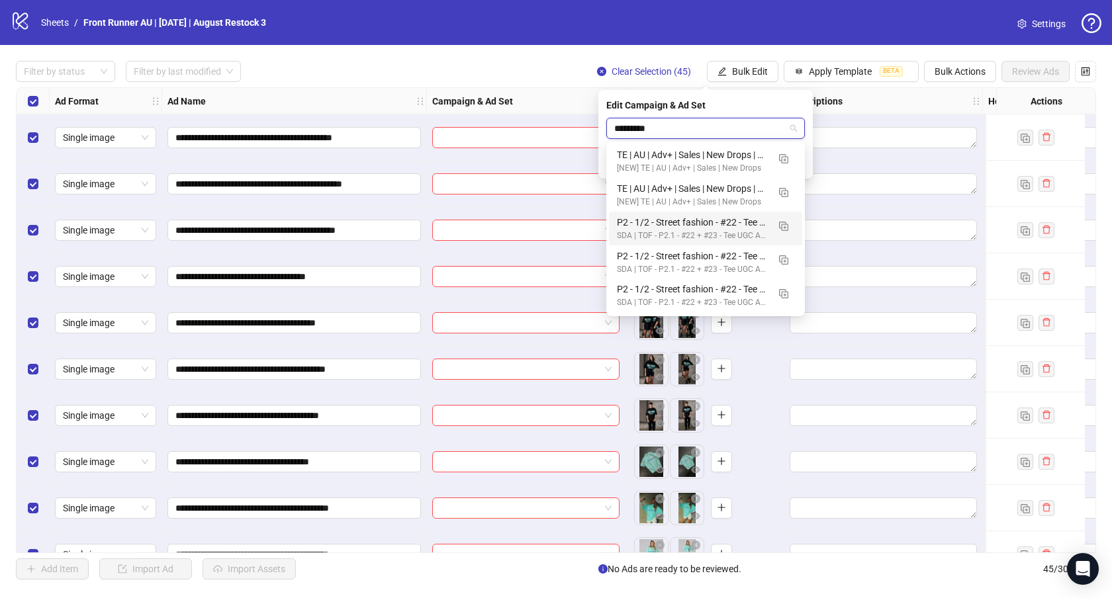
type input "*********"
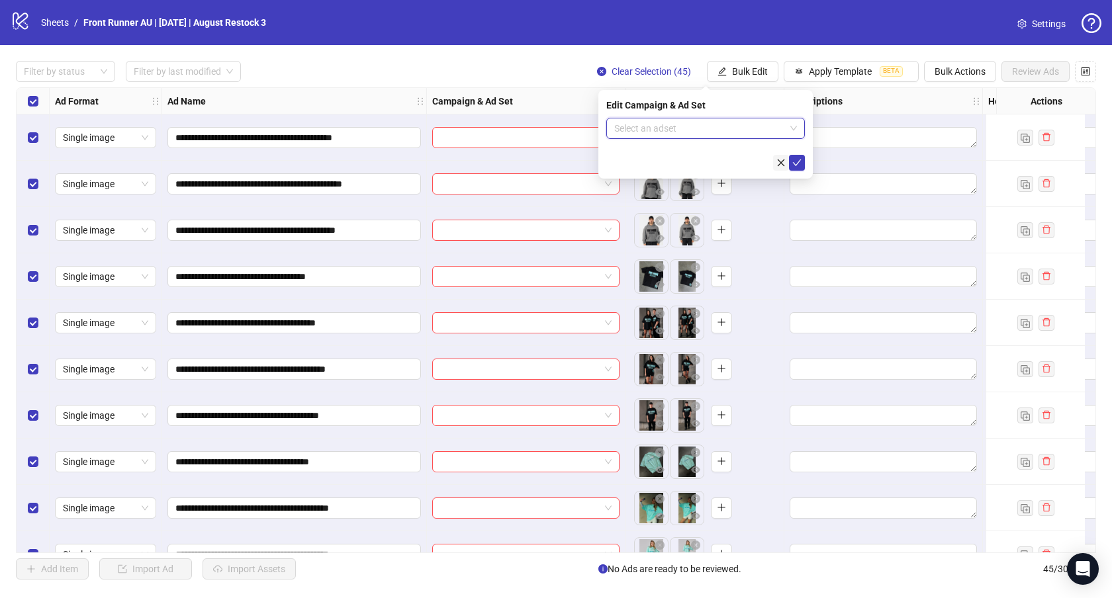
click at [781, 161] on icon "close" at bounding box center [780, 162] width 9 height 9
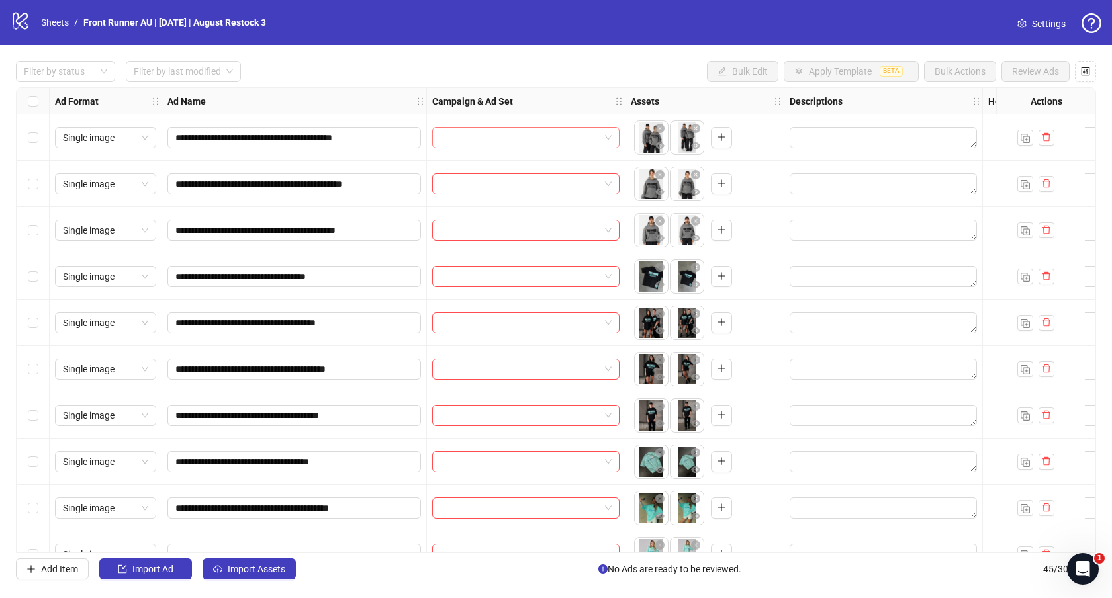
click at [527, 138] on input "search" at bounding box center [519, 138] width 159 height 20
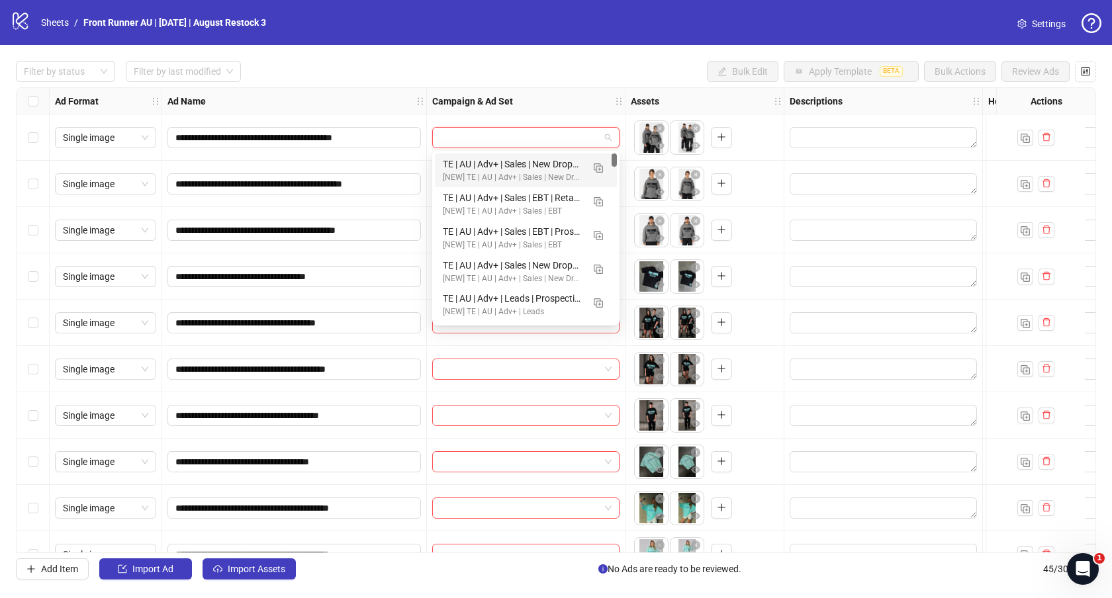
click at [544, 72] on div "Filter by status Filter by last modified Bulk Edit Apply Template BETA Bulk Act…" at bounding box center [556, 71] width 1080 height 21
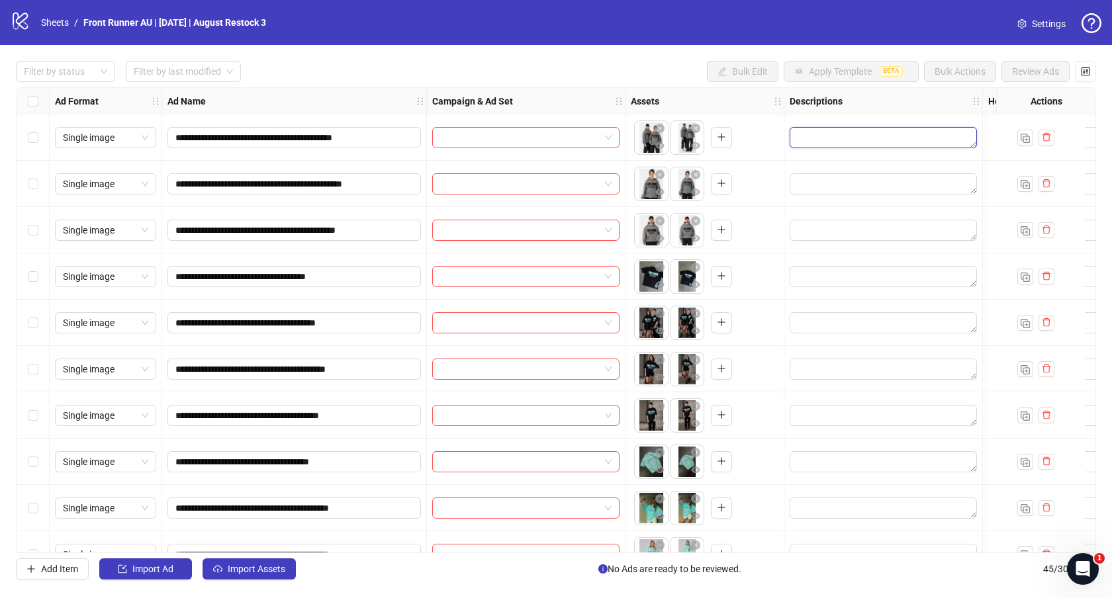
click at [870, 134] on textarea "Edit values" at bounding box center [882, 137] width 187 height 21
click at [502, 132] on input "search" at bounding box center [519, 138] width 159 height 20
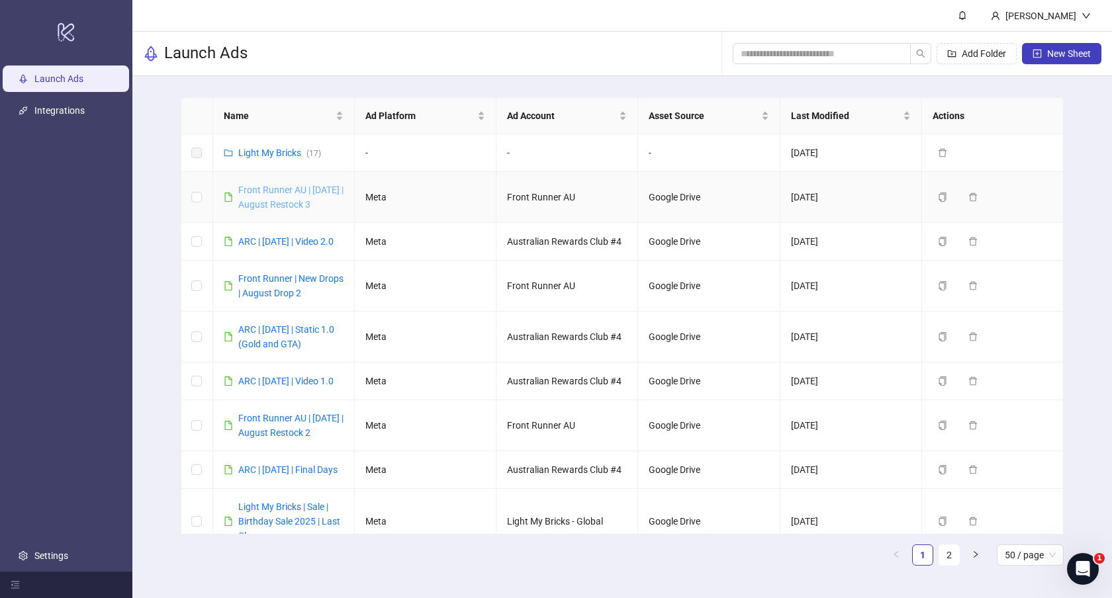
click at [263, 203] on link "Front Runner AU | [DATE] | August Restock 3" at bounding box center [290, 197] width 105 height 25
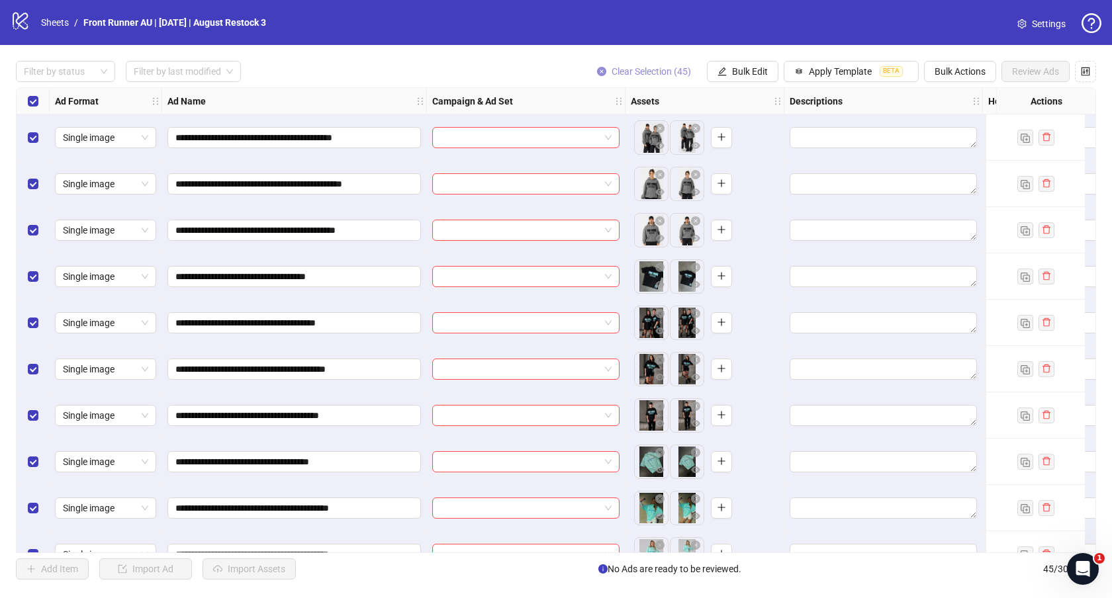
click at [656, 70] on span "Clear Selection (45)" at bounding box center [650, 71] width 79 height 11
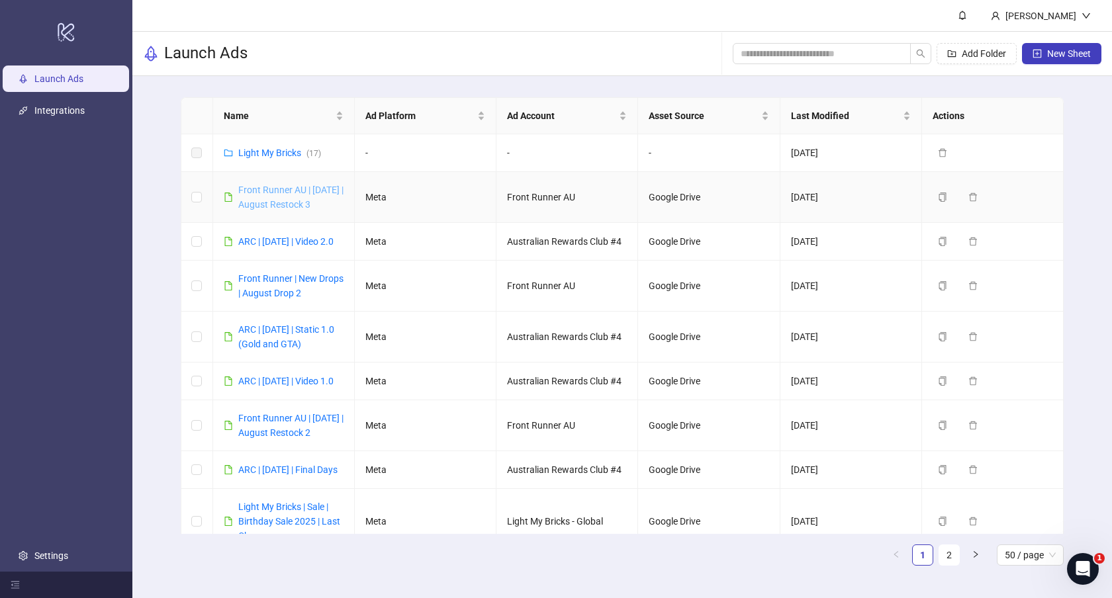
click at [277, 204] on link "Front Runner AU | [DATE] | August Restock 3" at bounding box center [290, 197] width 105 height 25
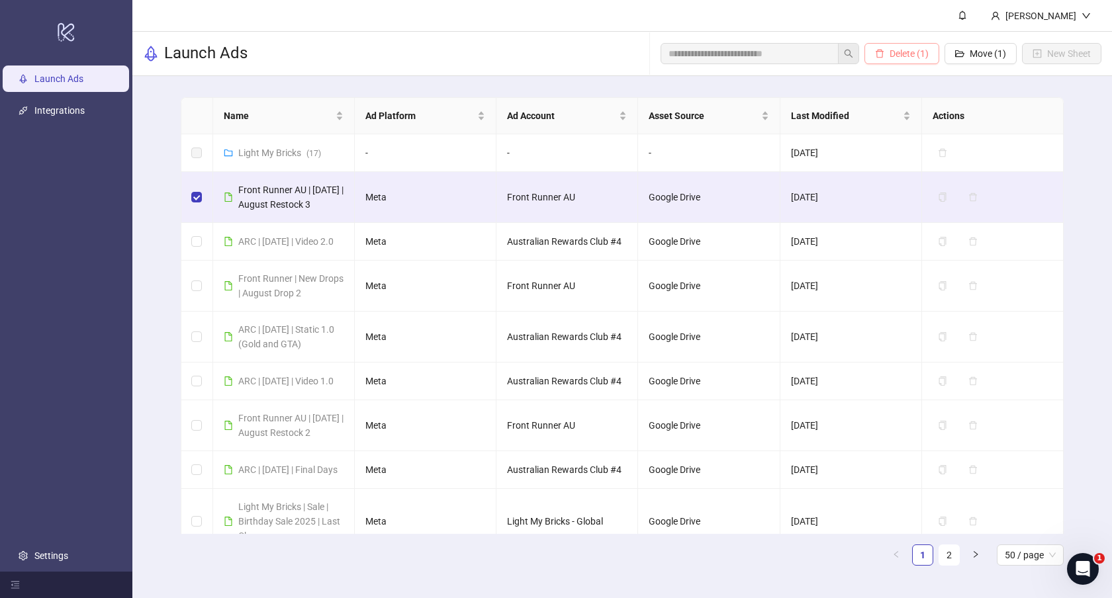
click at [903, 57] on span "Delete (1)" at bounding box center [908, 53] width 39 height 11
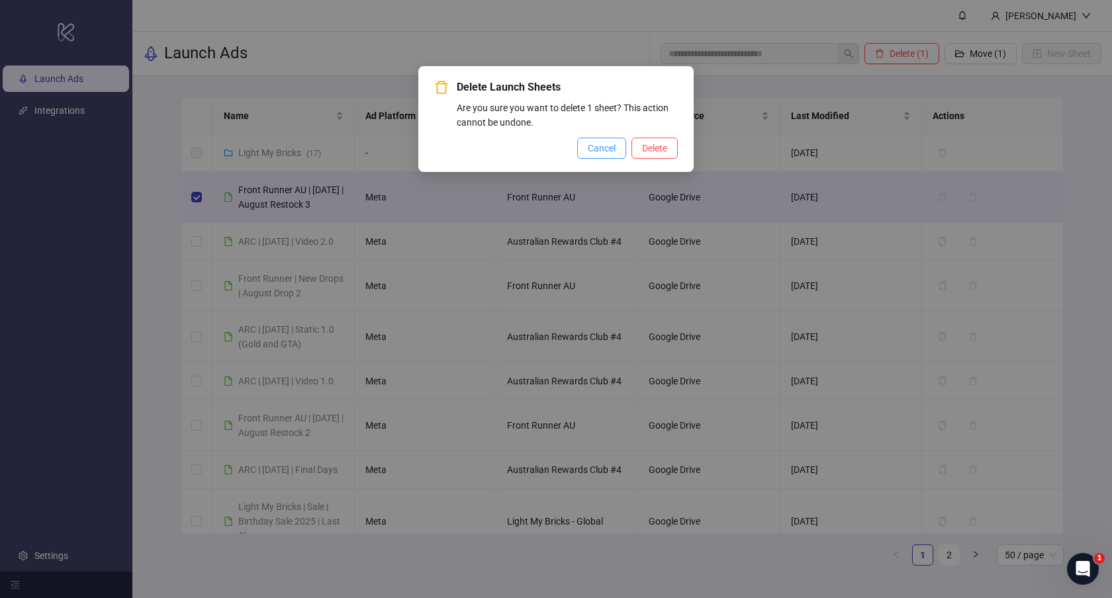
click at [603, 150] on span "Cancel" at bounding box center [602, 148] width 28 height 11
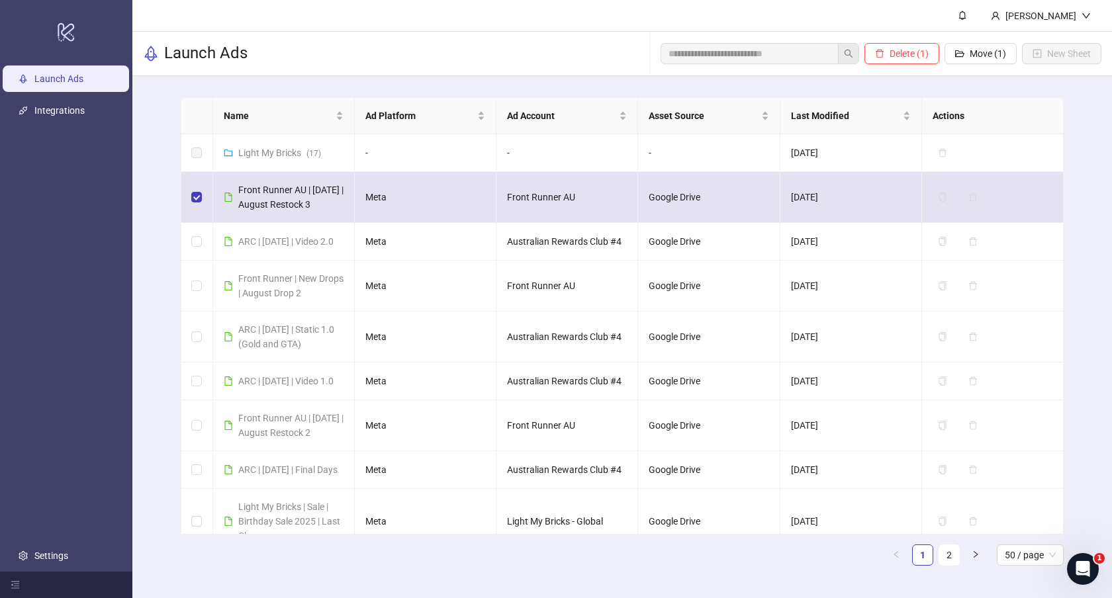
copy span "Front Runner AU | [DATE] | August Restock 3"
drag, startPoint x: 342, startPoint y: 204, endPoint x: 238, endPoint y: 197, distance: 104.1
click at [238, 197] on div "Front Runner AU | [DATE] | August Restock 3" at bounding box center [290, 197] width 105 height 29
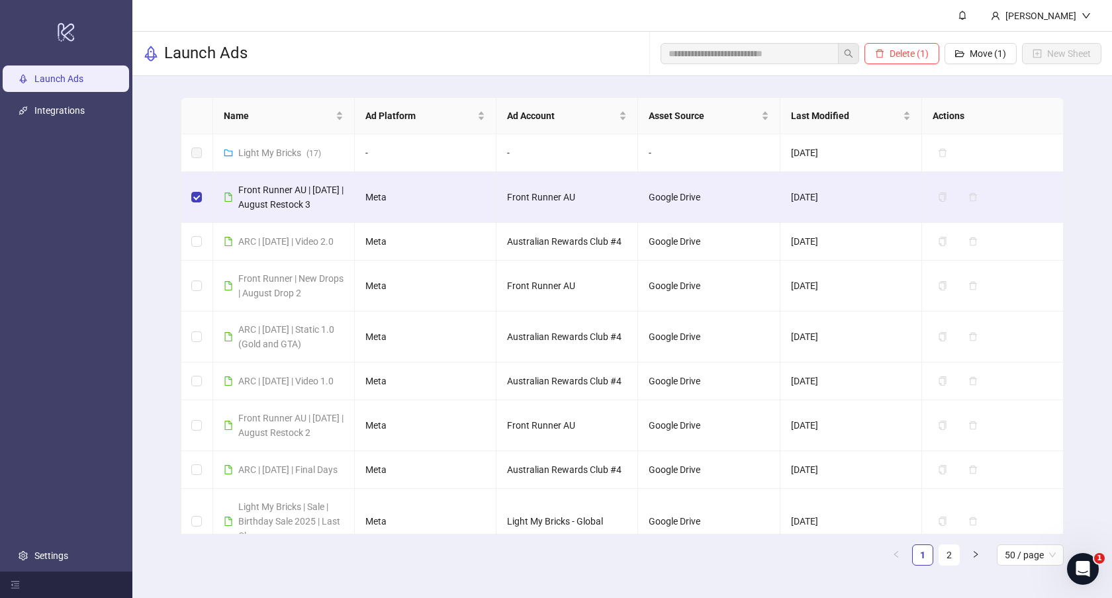
click at [161, 202] on div "Name Ad Platform Ad Account Asset Source Last Modified Actions Light My Bricks …" at bounding box center [621, 336] width 979 height 521
click at [906, 46] on button "Delete (1)" at bounding box center [901, 53] width 75 height 21
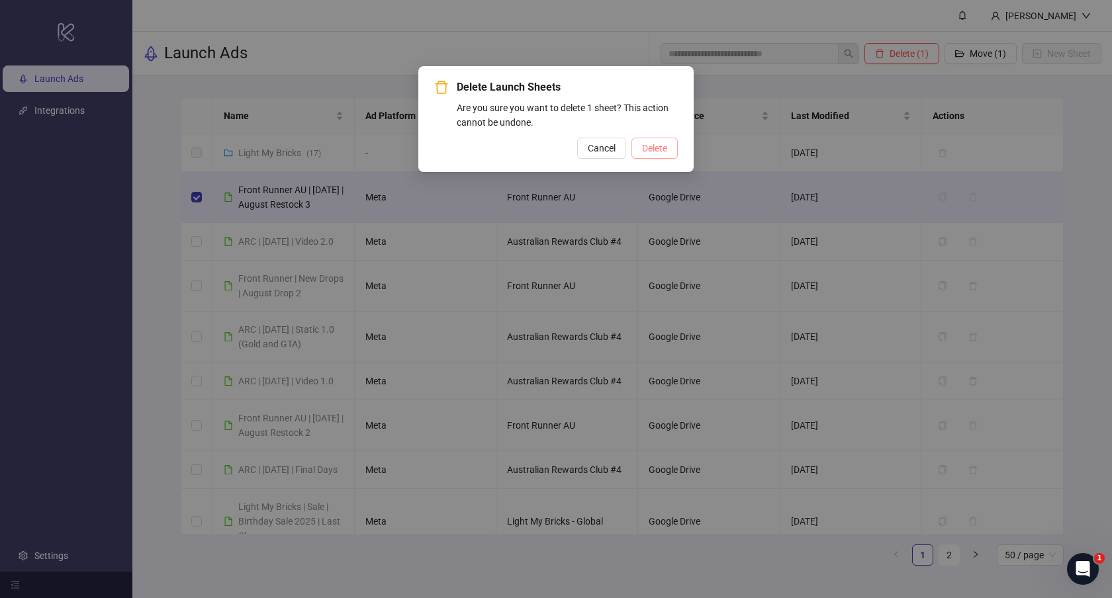
click at [655, 147] on span "Delete" at bounding box center [654, 148] width 25 height 11
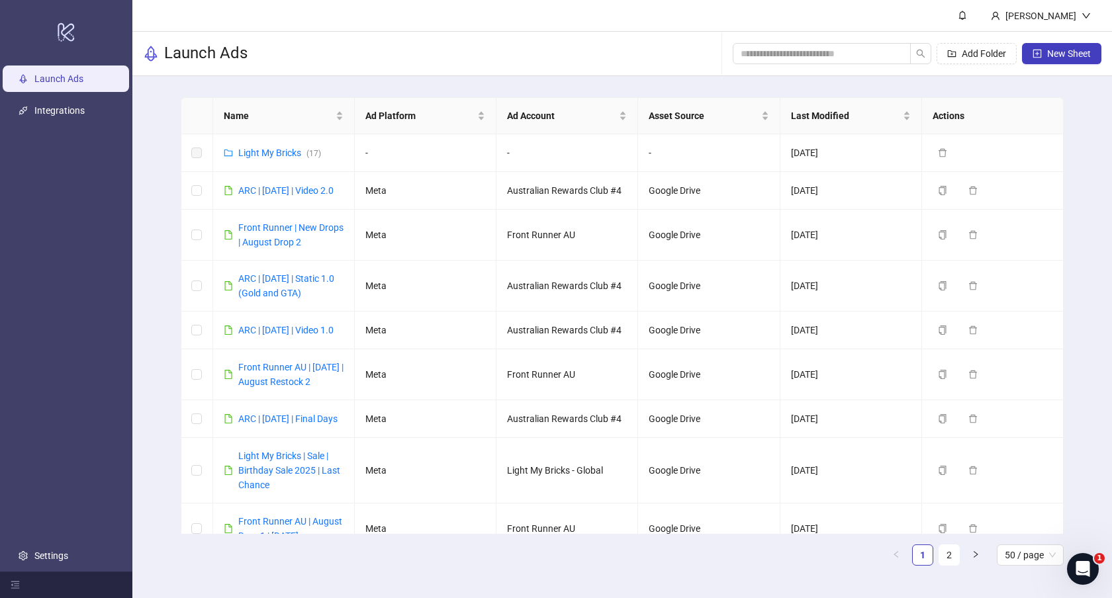
click at [366, 49] on div "Launch Ads Add Folder New Sheet" at bounding box center [621, 54] width 979 height 44
click at [1061, 54] on span "New Sheet" at bounding box center [1069, 53] width 44 height 11
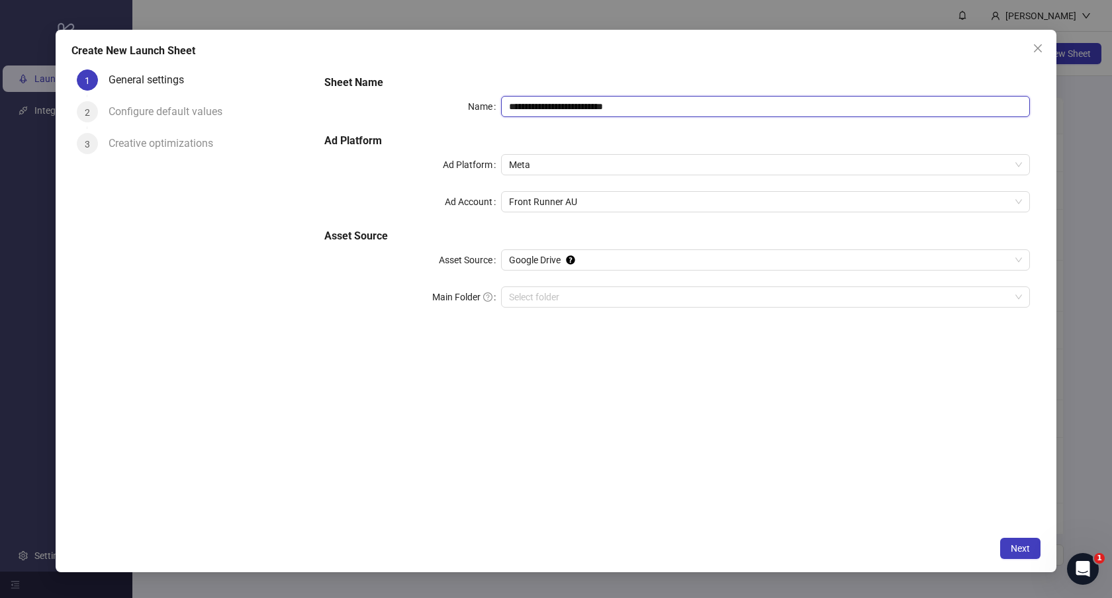
click at [624, 107] on input "**********" at bounding box center [765, 106] width 529 height 21
paste input "**********"
type input "**********"
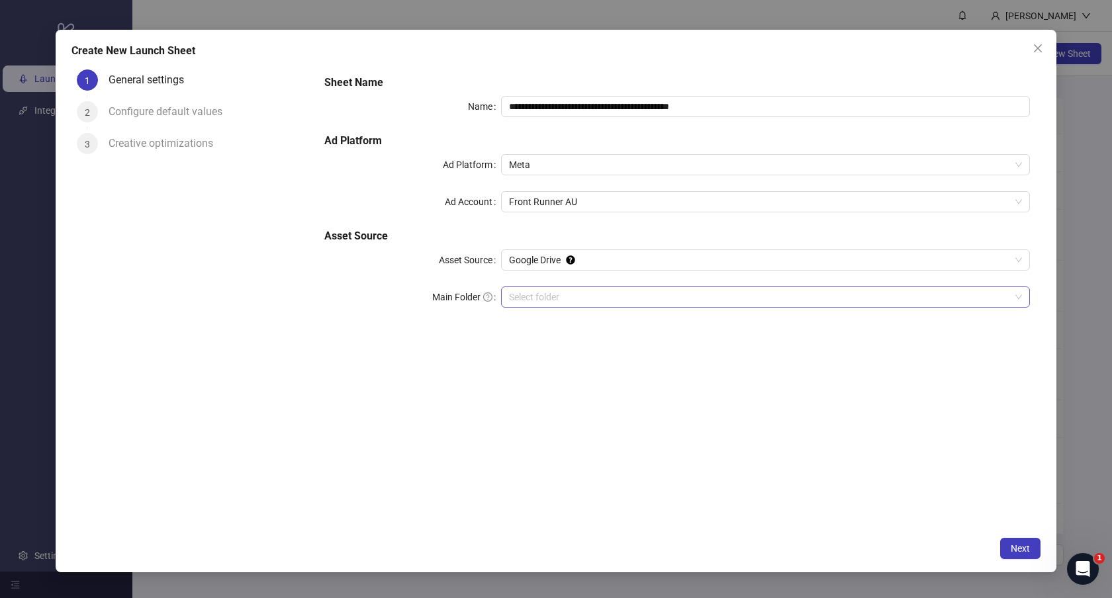
click at [555, 296] on input "Main Folder" at bounding box center [760, 297] width 502 height 20
click at [1028, 552] on span "Next" at bounding box center [1019, 548] width 19 height 11
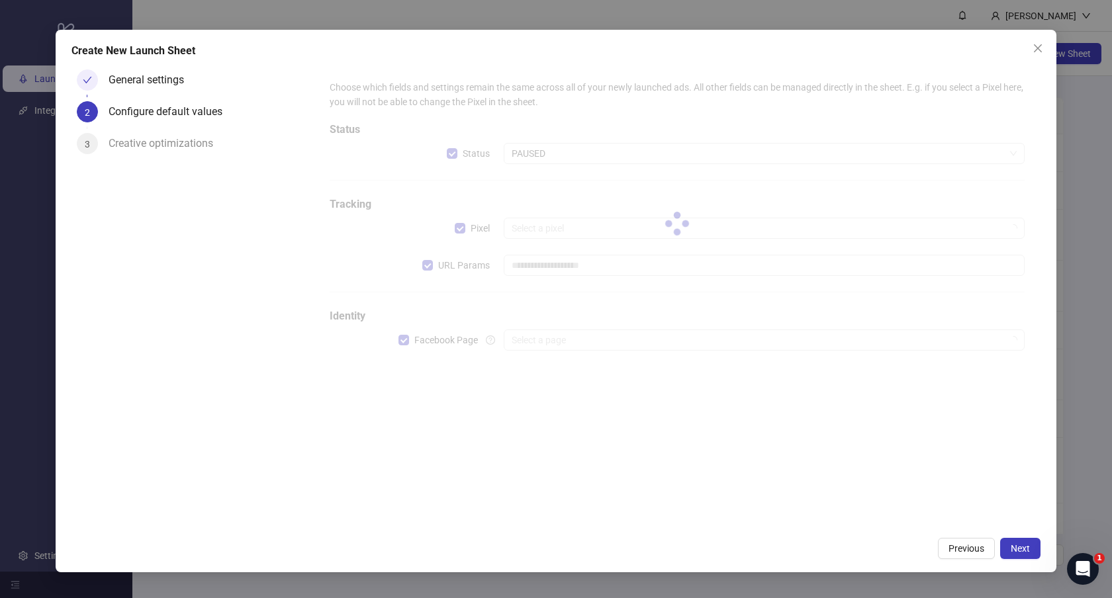
type input "**********"
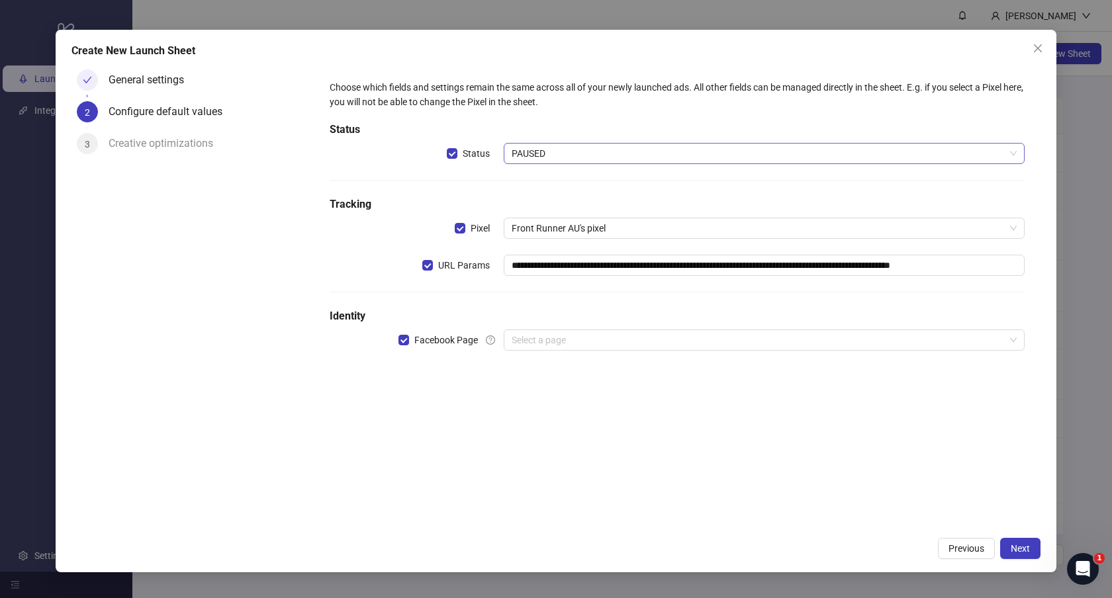
click at [574, 153] on span "PAUSED" at bounding box center [765, 154] width 506 height 20
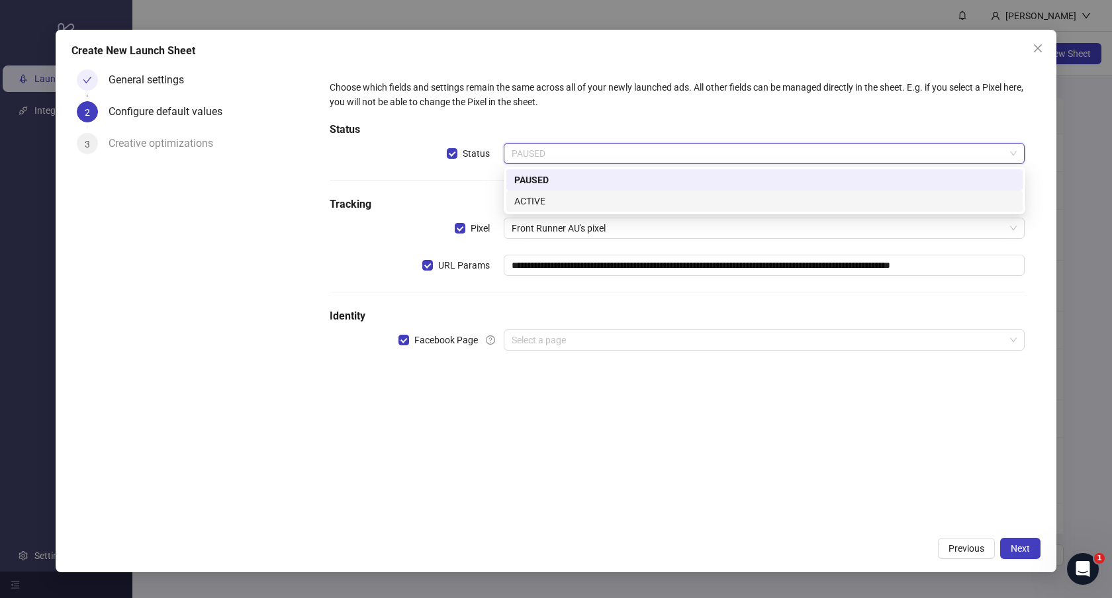
click at [537, 202] on div "ACTIVE" at bounding box center [764, 201] width 500 height 15
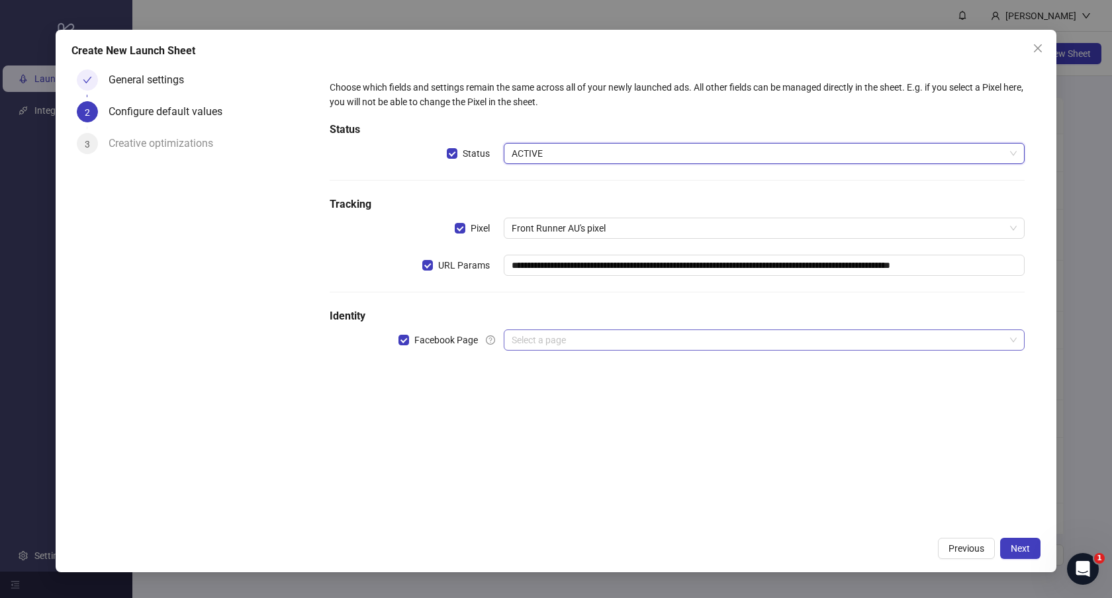
click at [544, 341] on input "search" at bounding box center [759, 340] width 494 height 20
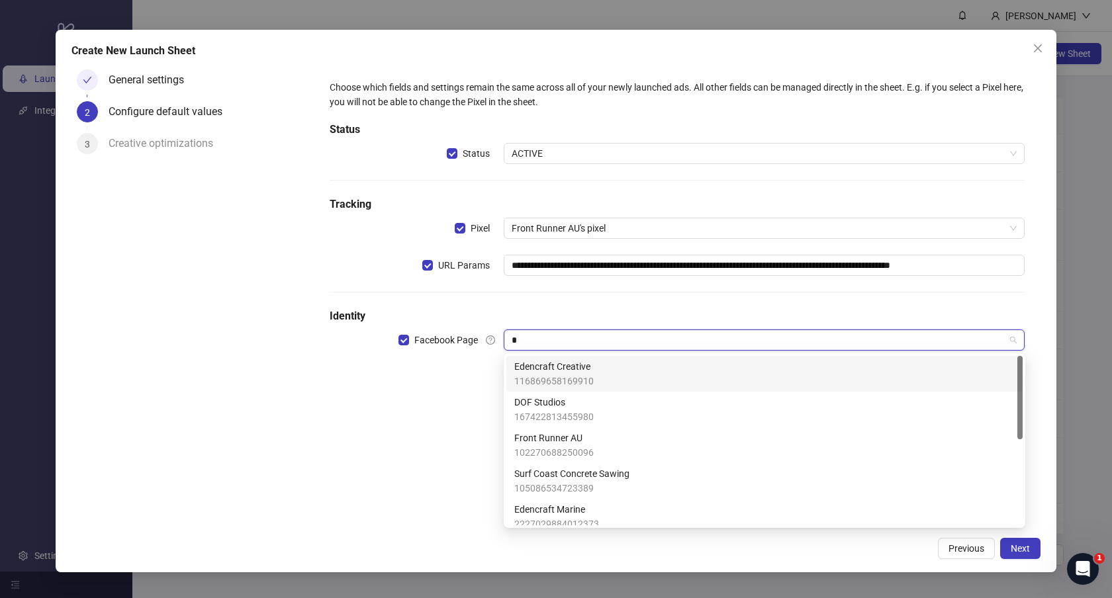
type input "**"
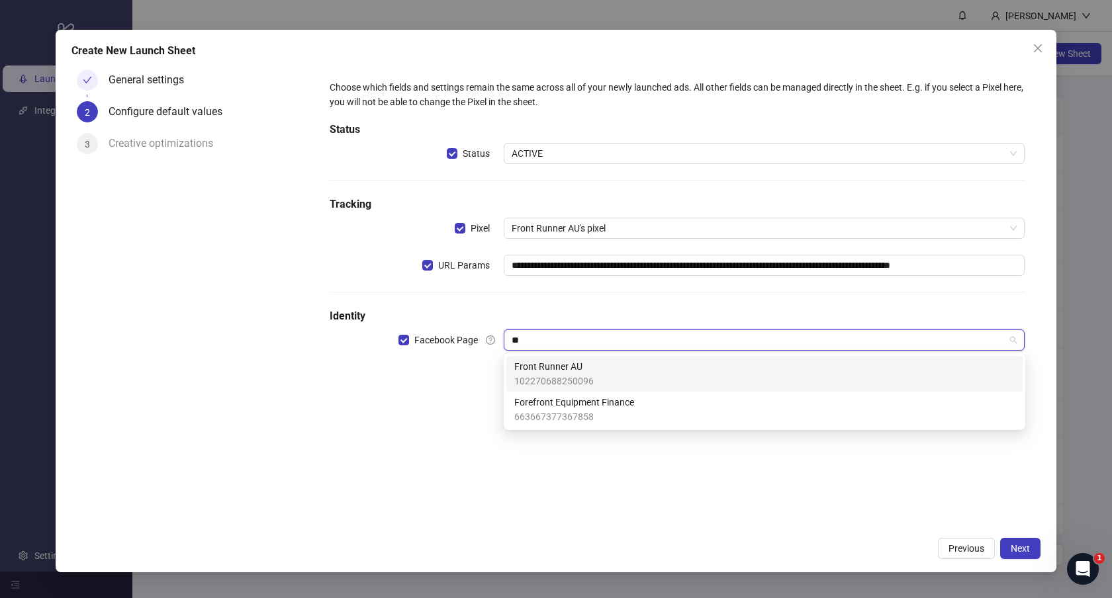
click at [534, 373] on span "Front Runner AU" at bounding box center [553, 366] width 79 height 15
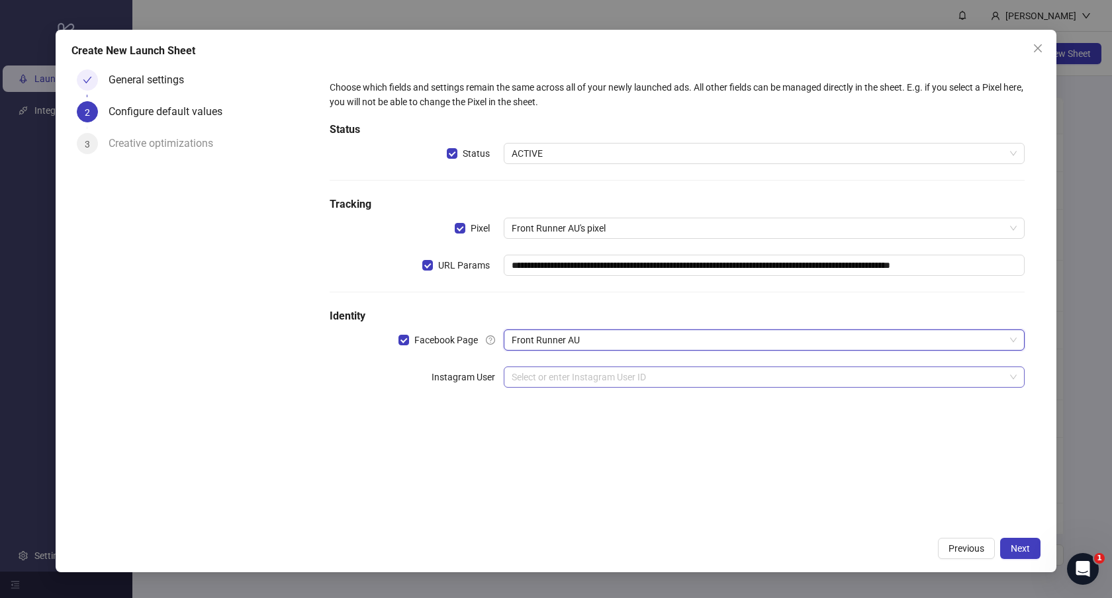
click at [555, 380] on input "search" at bounding box center [759, 377] width 494 height 20
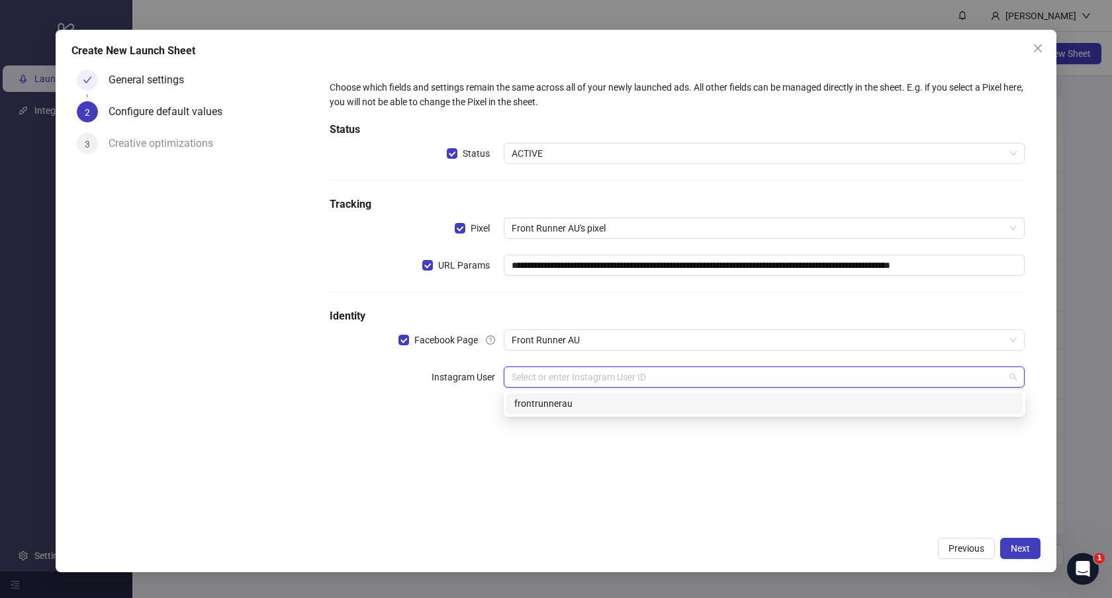
click at [549, 397] on div "frontrunnerau" at bounding box center [764, 403] width 500 height 15
click at [705, 498] on div "**********" at bounding box center [677, 297] width 727 height 466
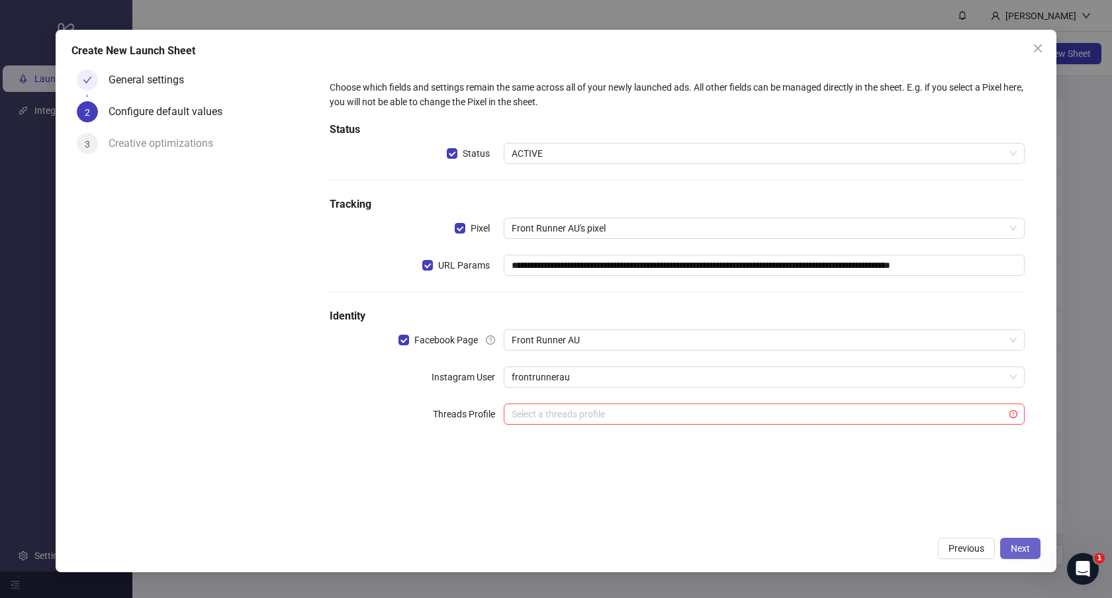
click at [1014, 541] on button "Next" at bounding box center [1020, 548] width 40 height 21
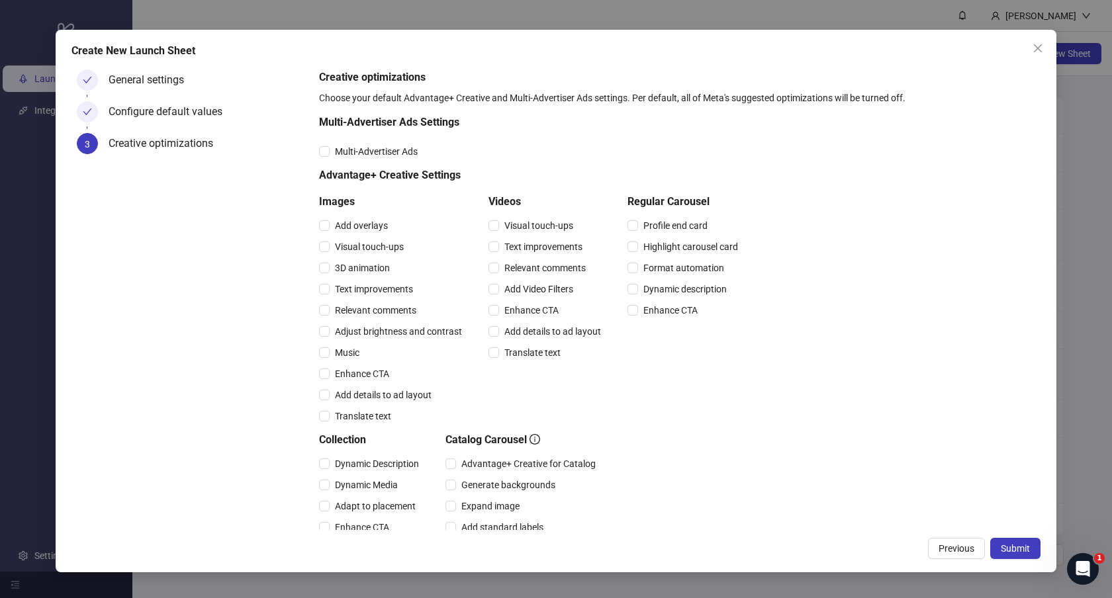
scroll to position [209, 0]
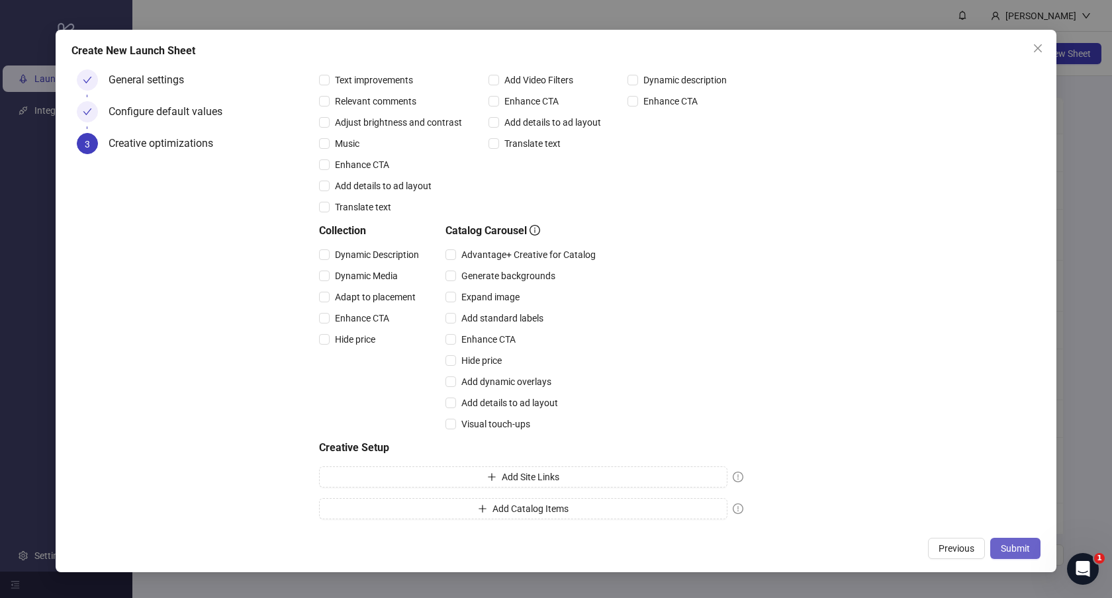
click at [1018, 549] on span "Submit" at bounding box center [1015, 548] width 29 height 11
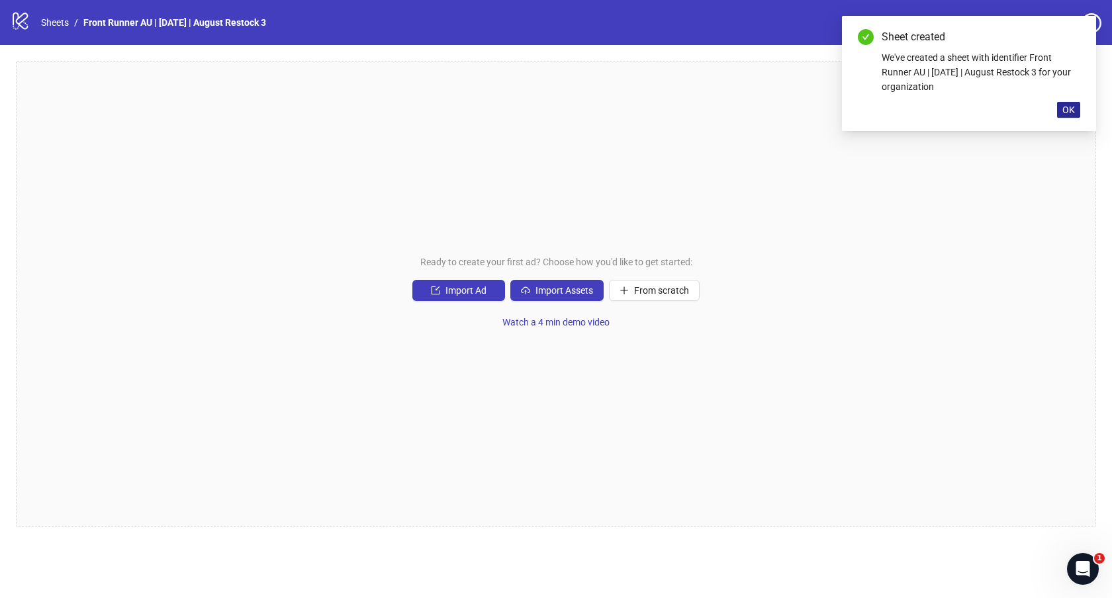
click at [1067, 110] on span "OK" at bounding box center [1068, 110] width 13 height 11
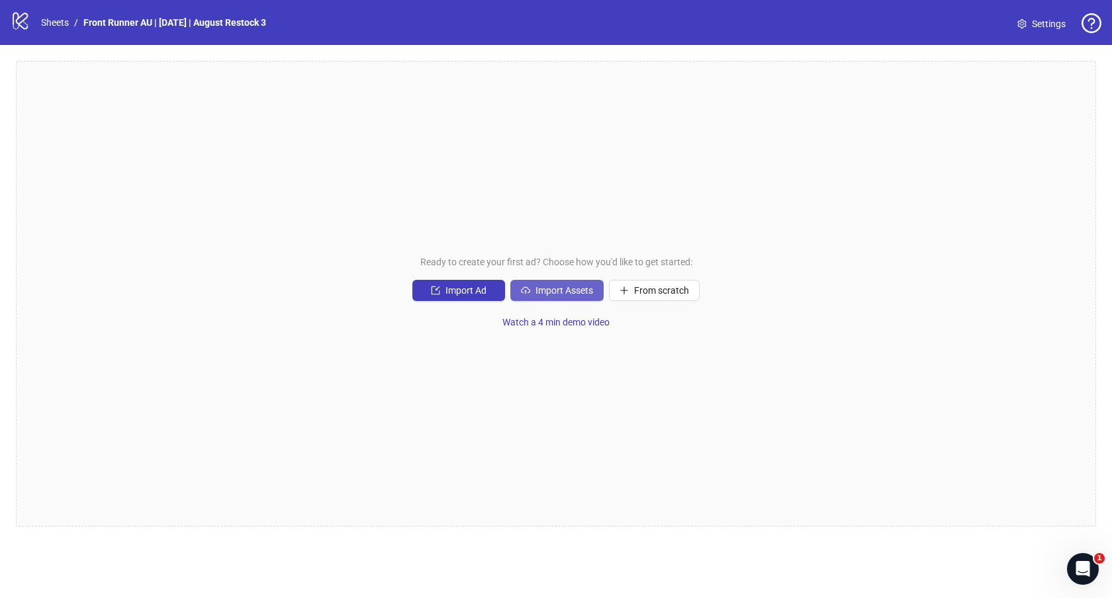
click at [557, 287] on span "Import Assets" at bounding box center [564, 290] width 58 height 11
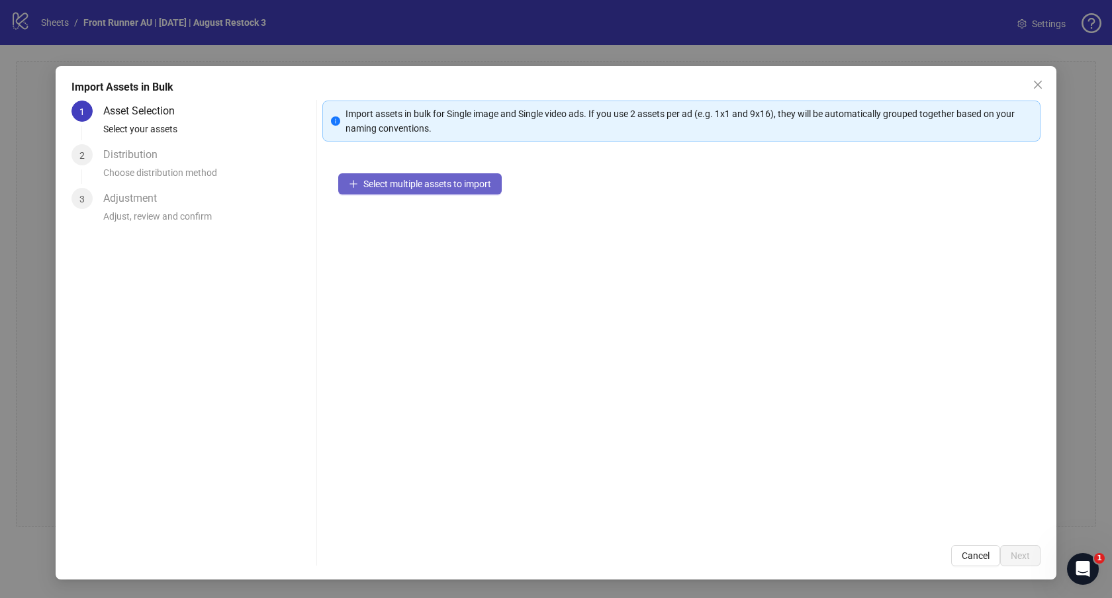
click at [439, 180] on span "Select multiple assets to import" at bounding box center [427, 184] width 128 height 11
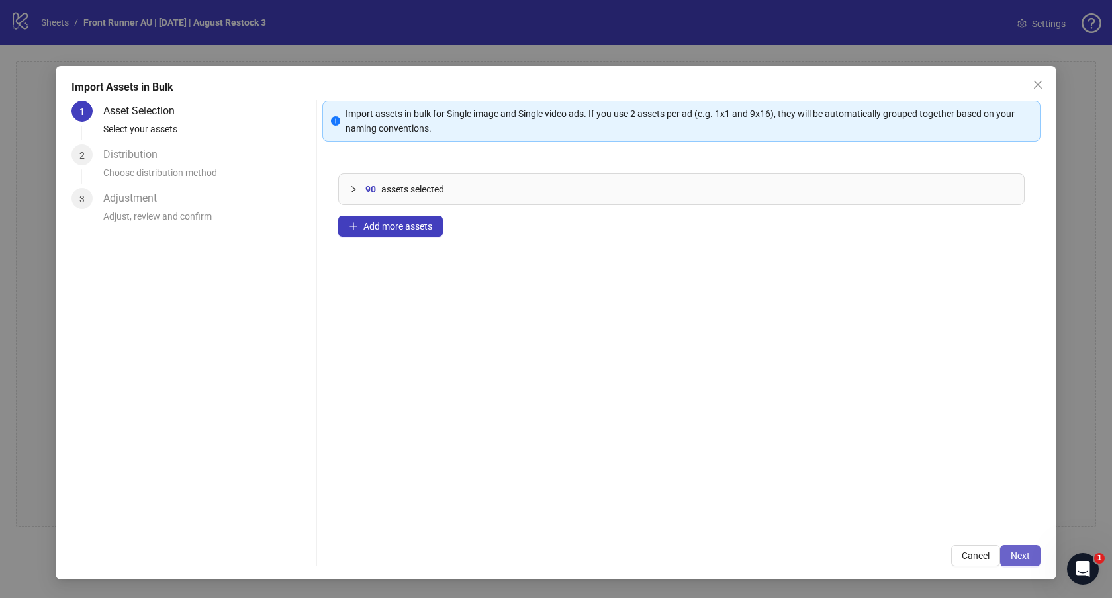
click at [1026, 552] on span "Next" at bounding box center [1019, 556] width 19 height 11
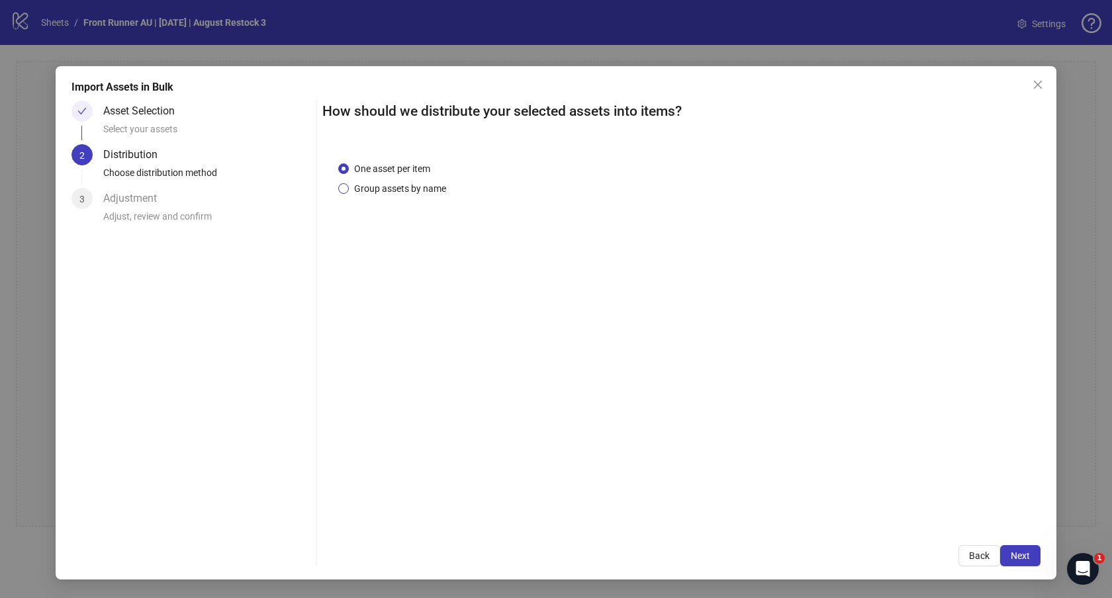
click at [349, 194] on span "Group assets by name" at bounding box center [400, 188] width 103 height 15
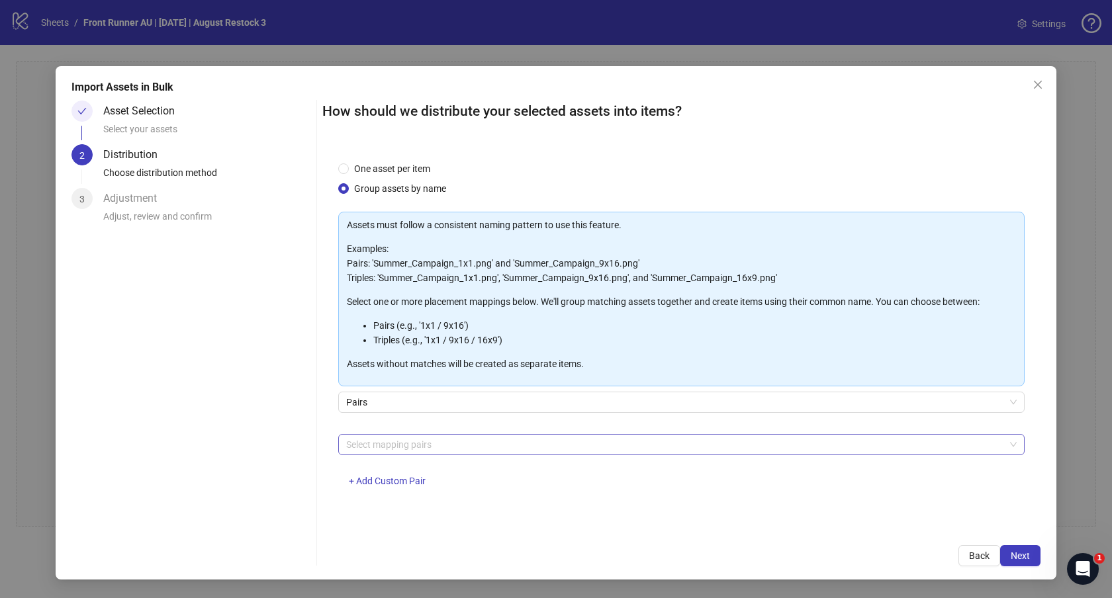
click at [425, 447] on div at bounding box center [674, 444] width 667 height 19
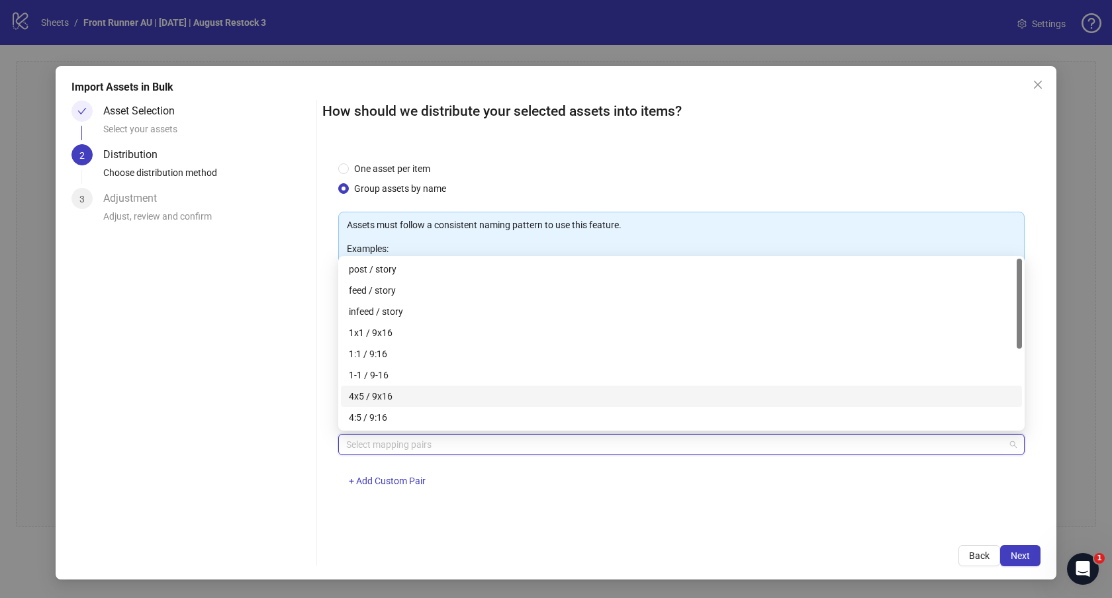
click at [416, 395] on div "4x5 / 9x16" at bounding box center [681, 396] width 665 height 15
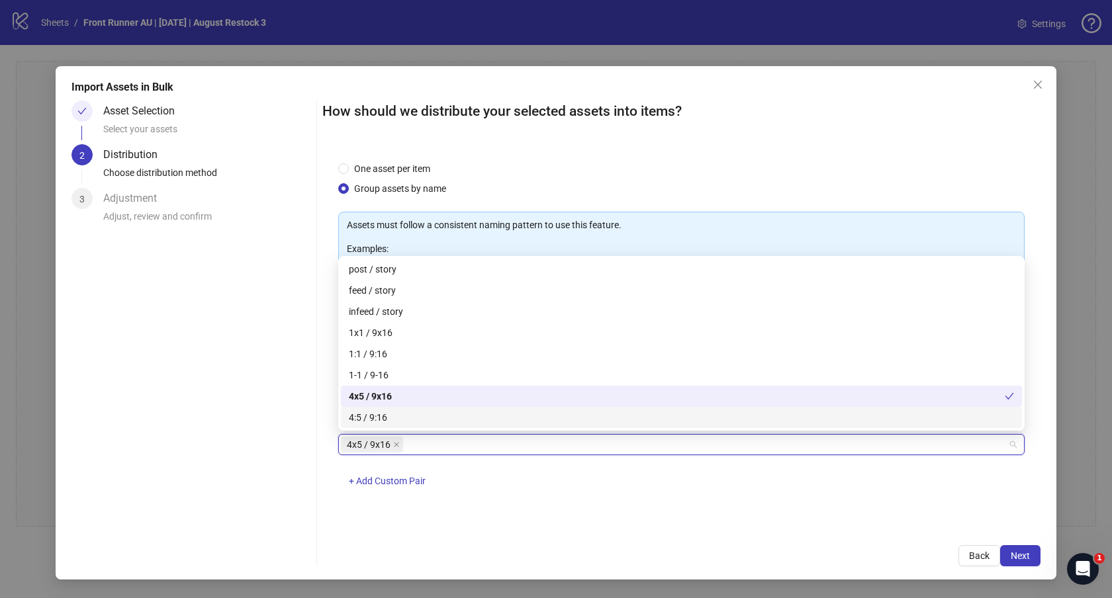
click at [459, 524] on div "One asset per item Group assets by name Assets must follow a consistent naming …" at bounding box center [681, 338] width 718 height 384
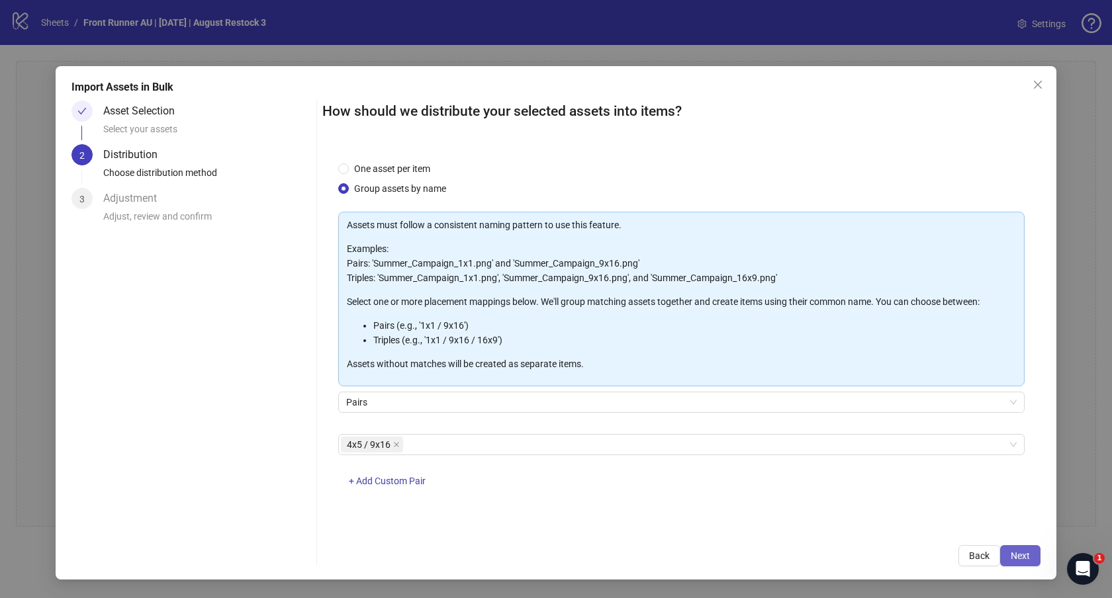
click at [1024, 553] on span "Next" at bounding box center [1019, 556] width 19 height 11
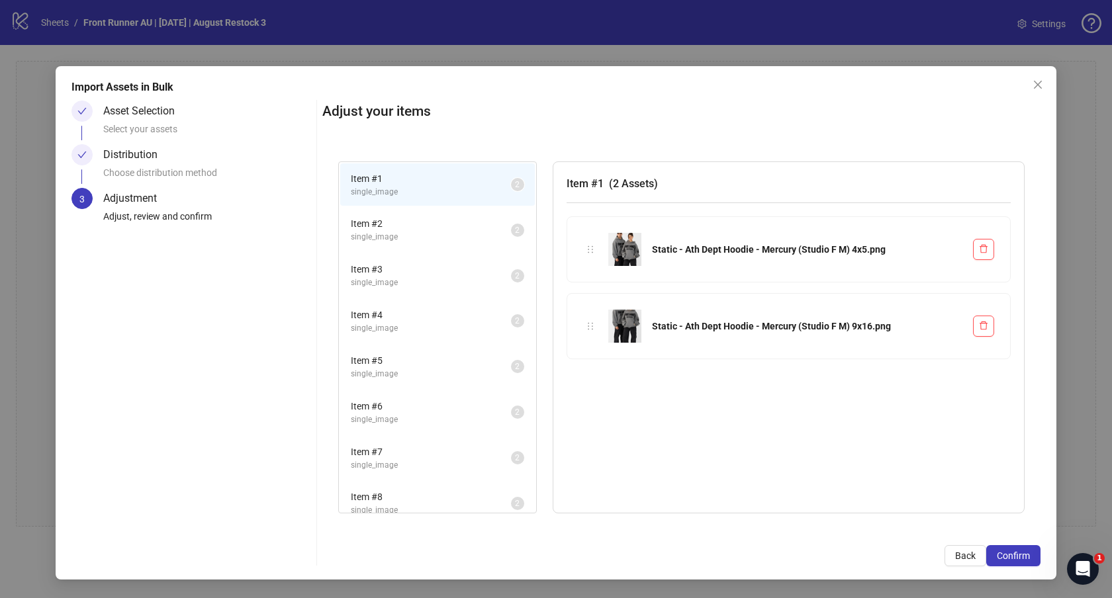
scroll to position [1699, 0]
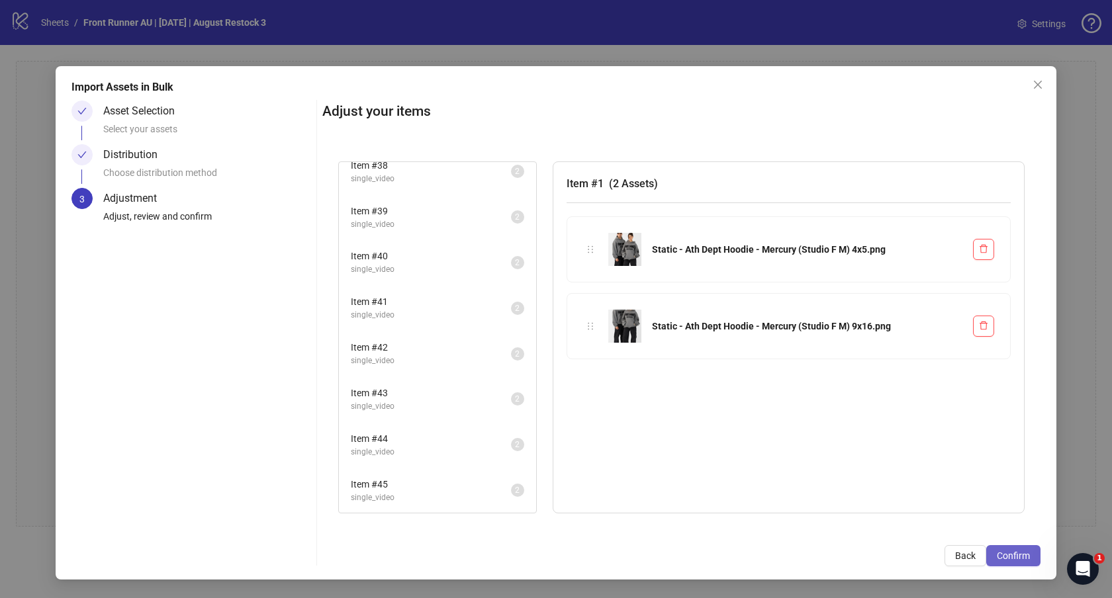
click at [1012, 560] on button "Confirm" at bounding box center [1013, 555] width 54 height 21
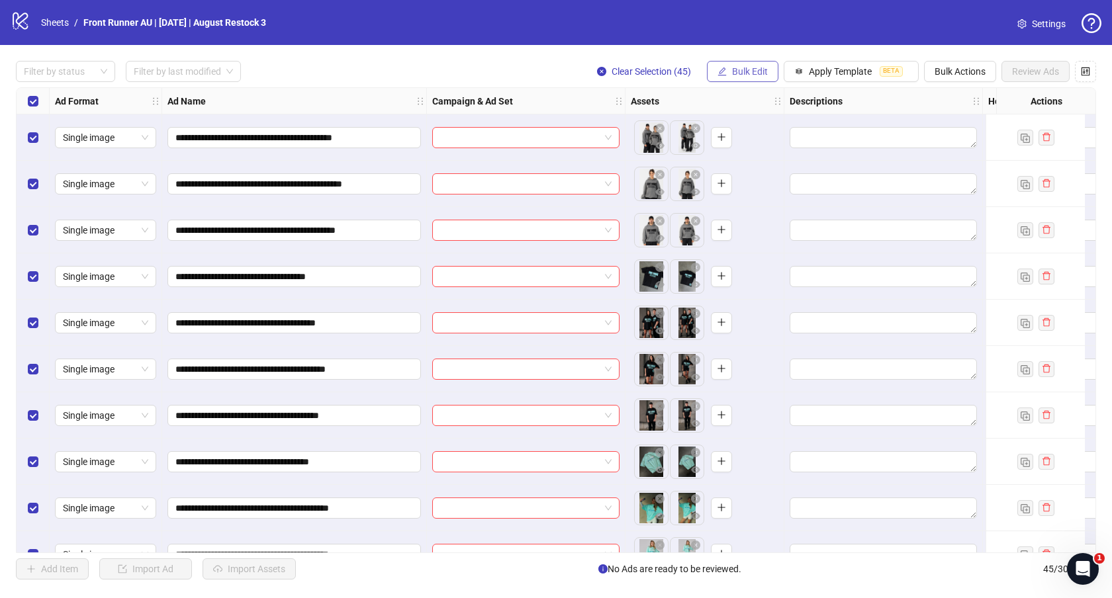
click at [738, 71] on span "Bulk Edit" at bounding box center [750, 71] width 36 height 11
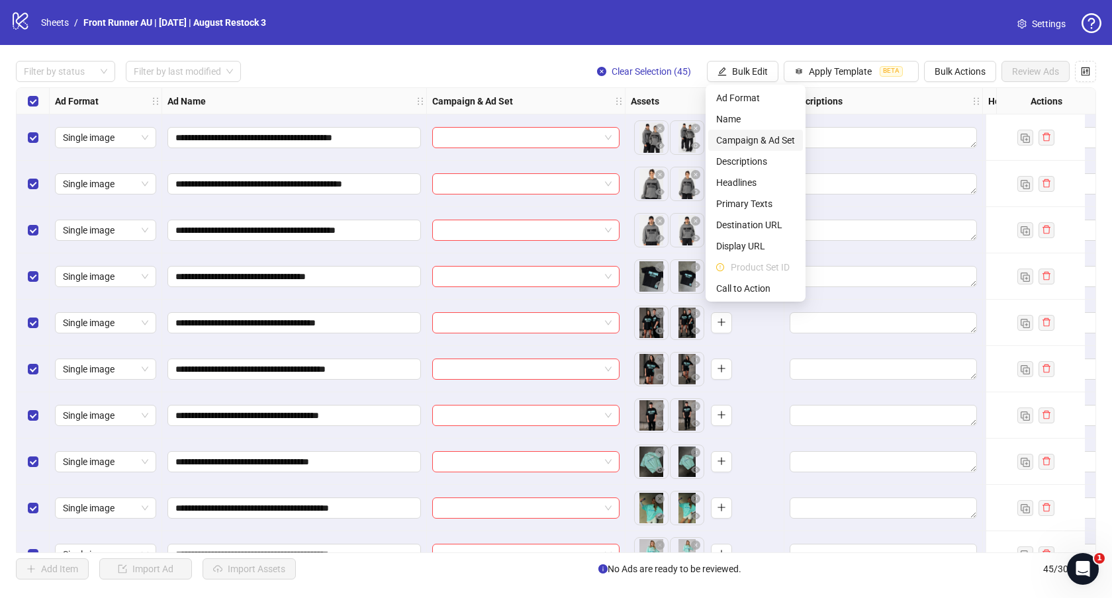
click at [758, 139] on span "Campaign & Ad Set" at bounding box center [755, 140] width 79 height 15
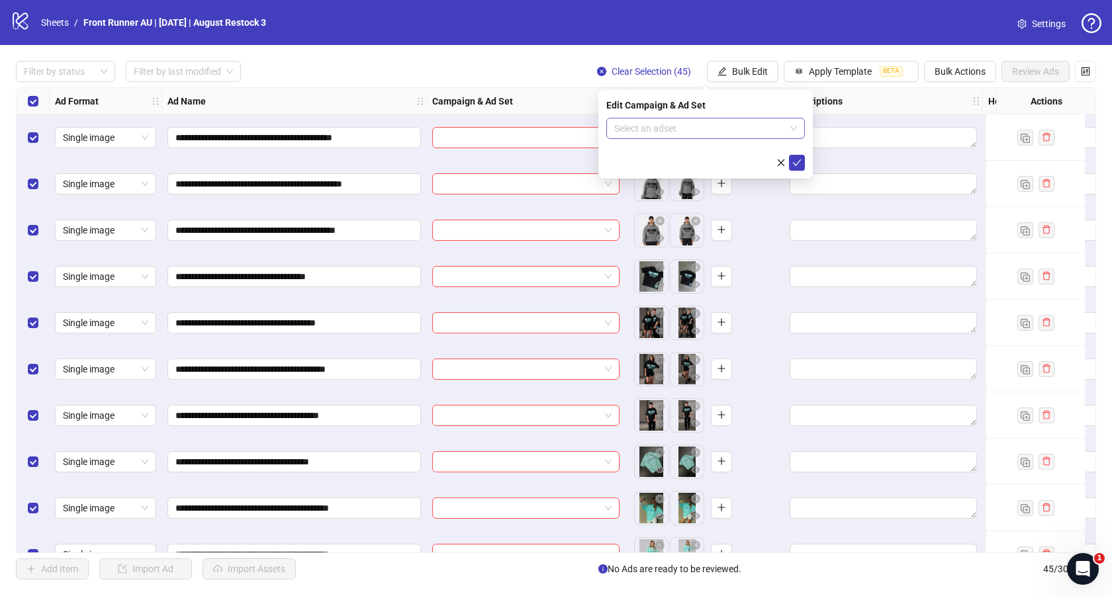
click at [686, 125] on input "search" at bounding box center [699, 128] width 171 height 20
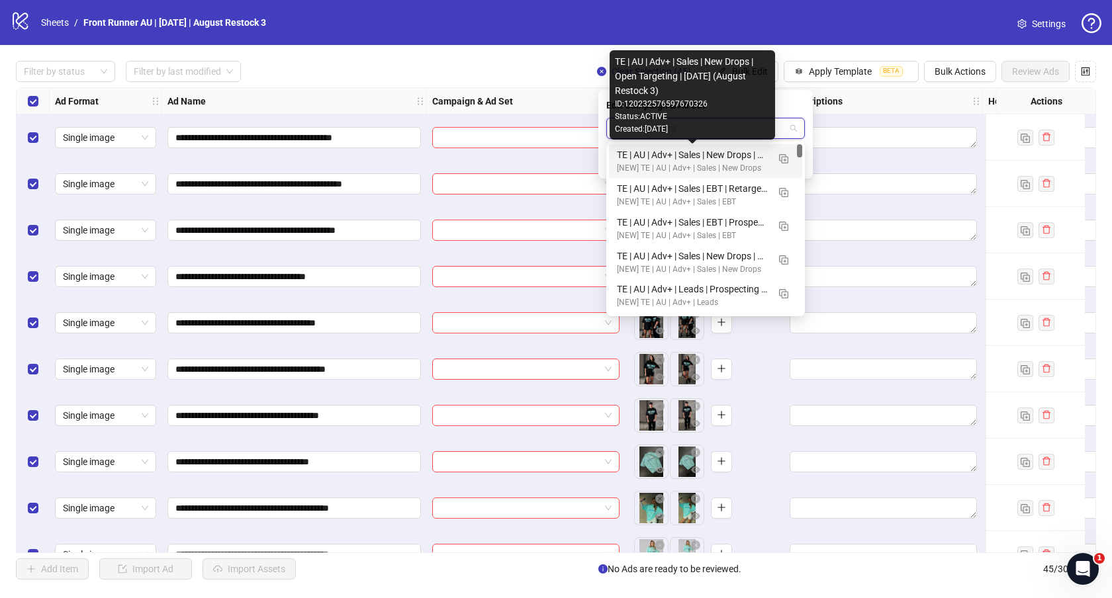
click at [697, 154] on div "TE | AU | Adv+ | Sales | New Drops | Open Targeting | [DATE] (August Restock 3)" at bounding box center [692, 155] width 151 height 15
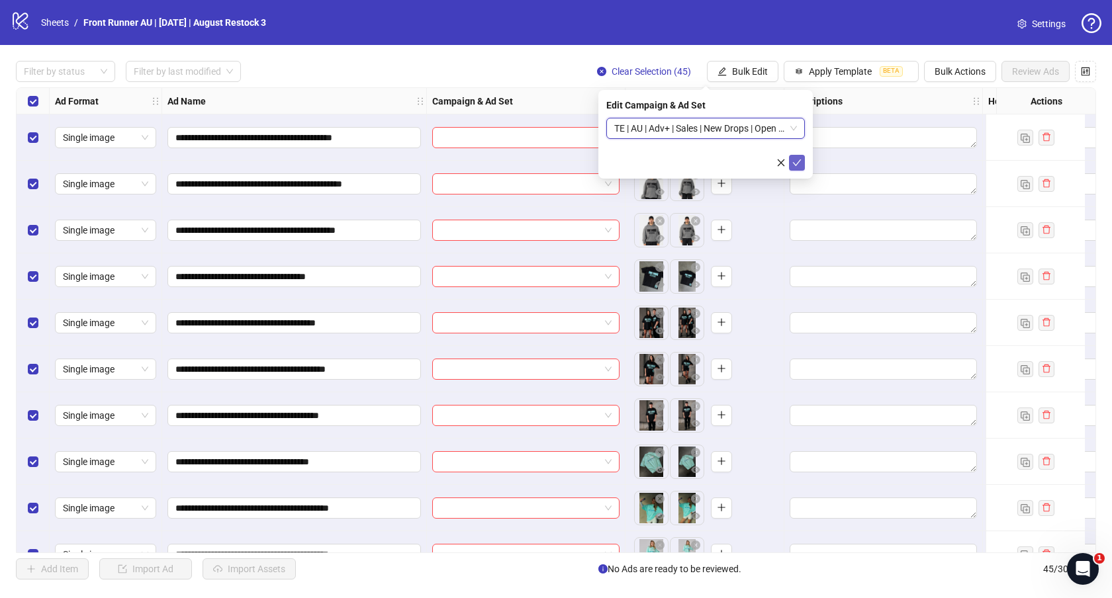
click at [798, 161] on icon "check" at bounding box center [797, 162] width 9 height 7
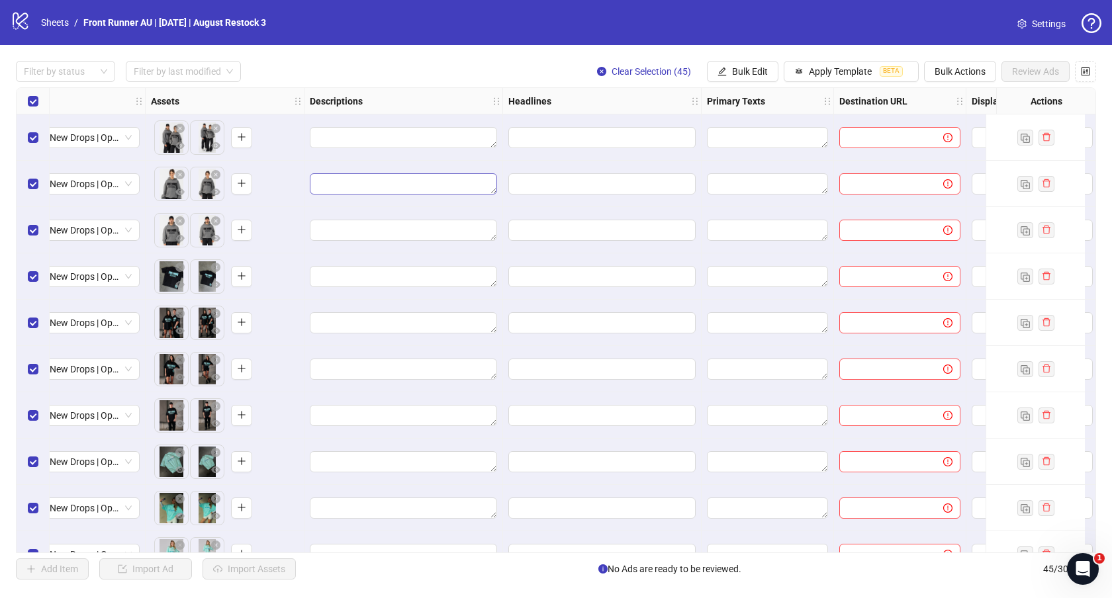
scroll to position [0, 531]
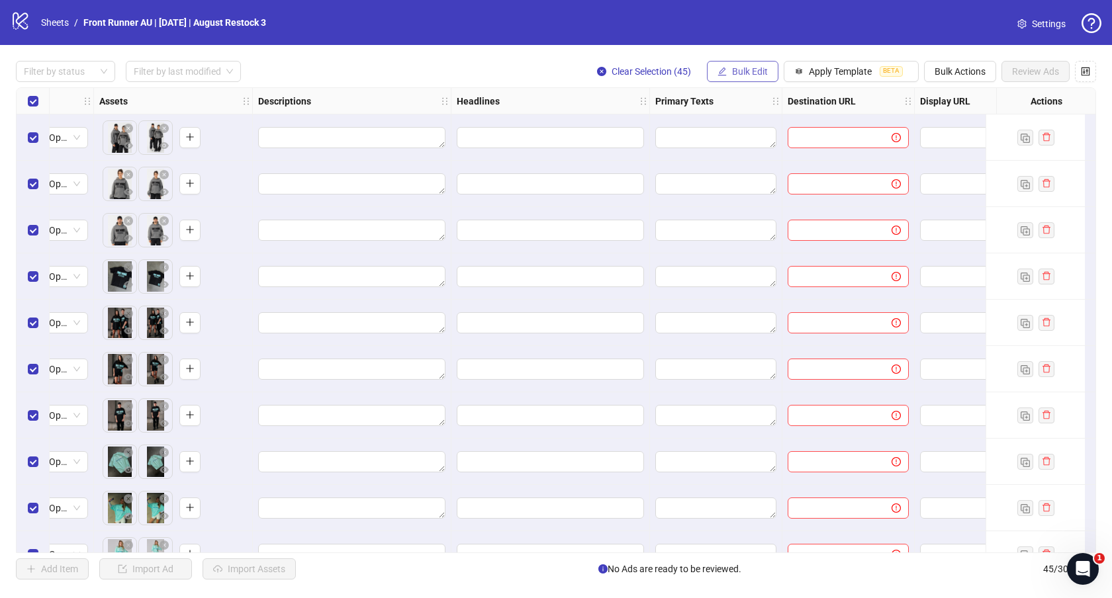
click at [744, 68] on span "Bulk Edit" at bounding box center [750, 71] width 36 height 11
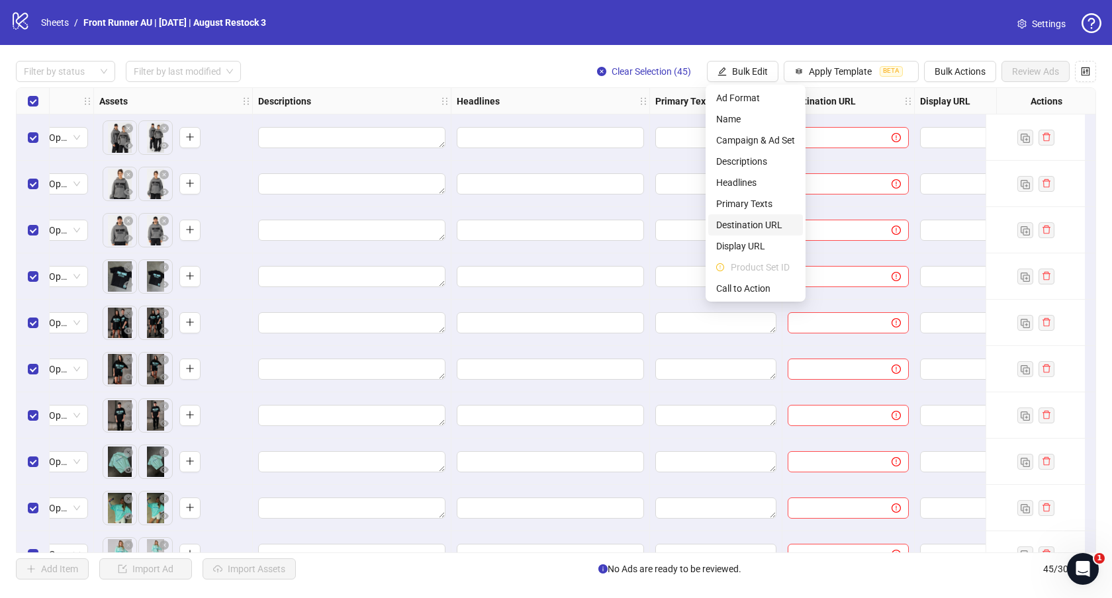
click at [762, 230] on span "Destination URL" at bounding box center [755, 225] width 79 height 15
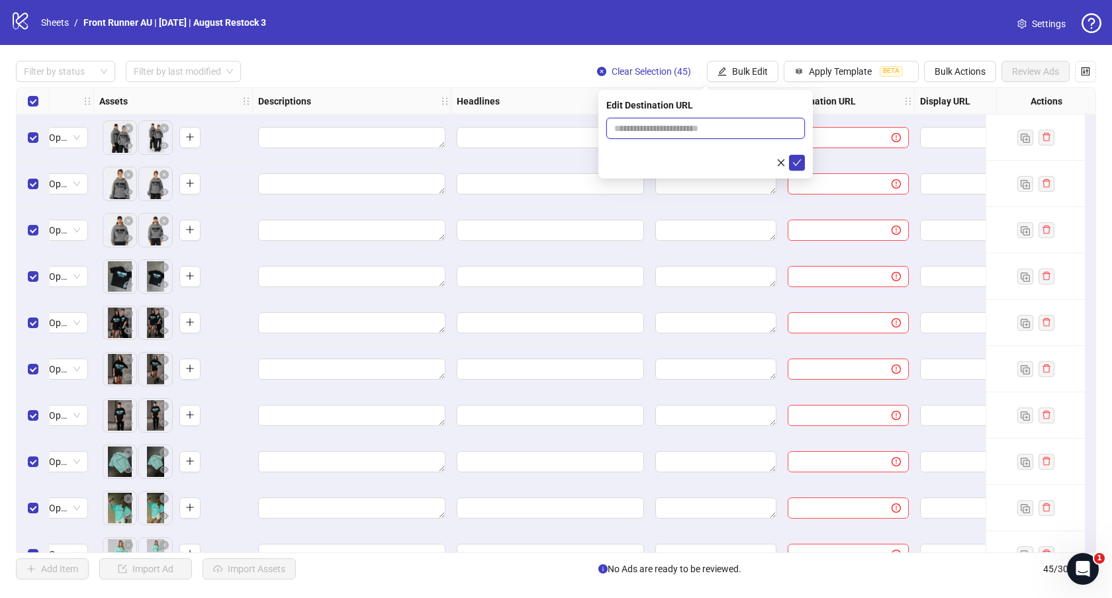
click at [753, 130] on input "text" at bounding box center [700, 128] width 172 height 15
paste input "**********"
type input "**********"
click at [789, 155] on button "submit" at bounding box center [797, 163] width 16 height 16
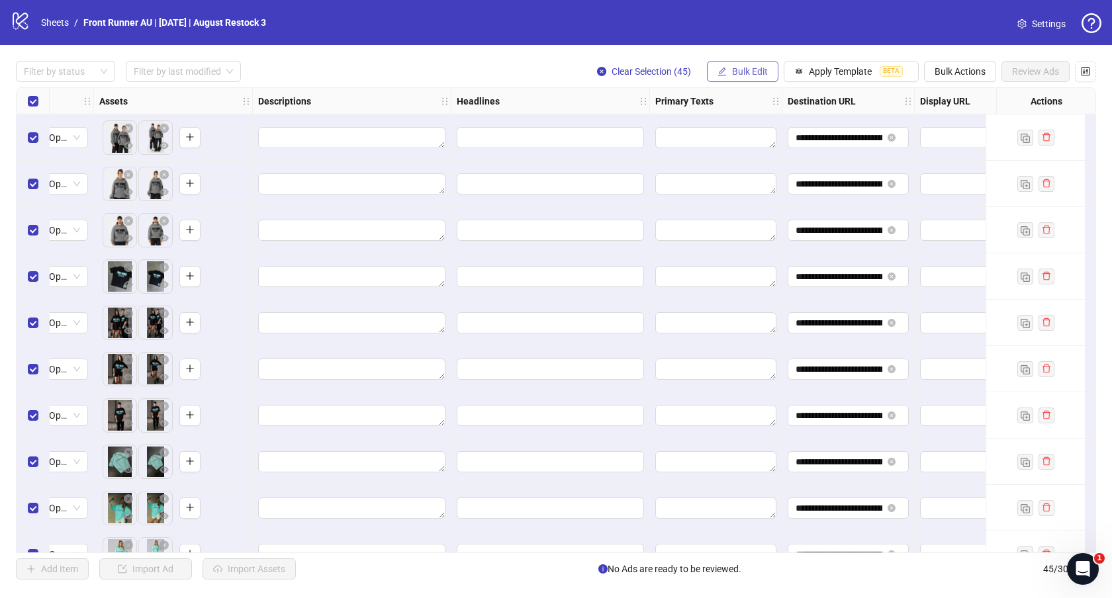
click at [752, 69] on span "Bulk Edit" at bounding box center [750, 71] width 36 height 11
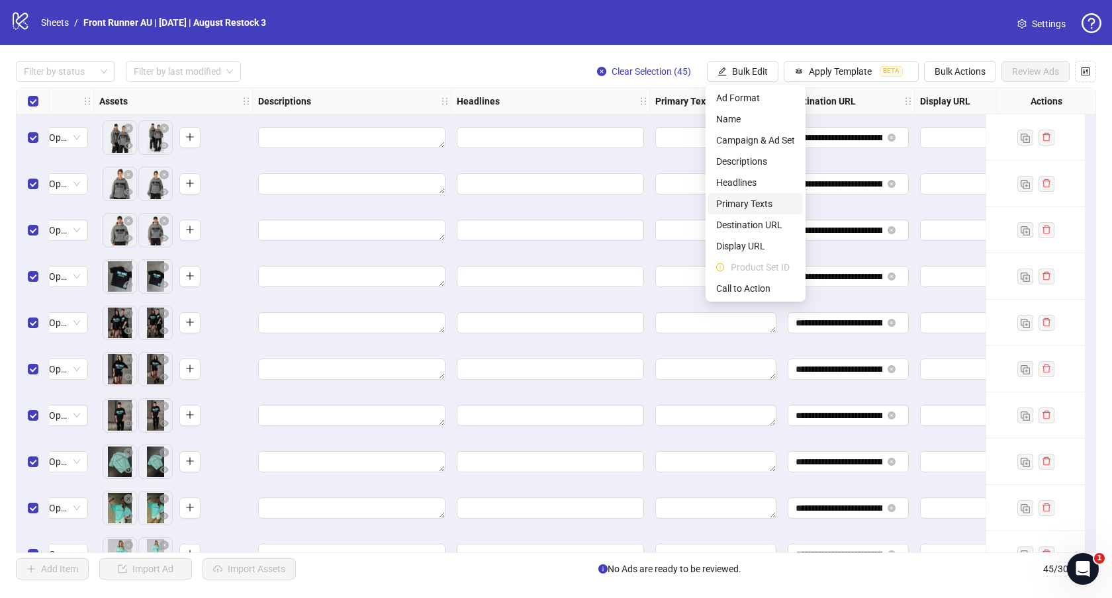
click at [750, 203] on span "Primary Texts" at bounding box center [755, 204] width 79 height 15
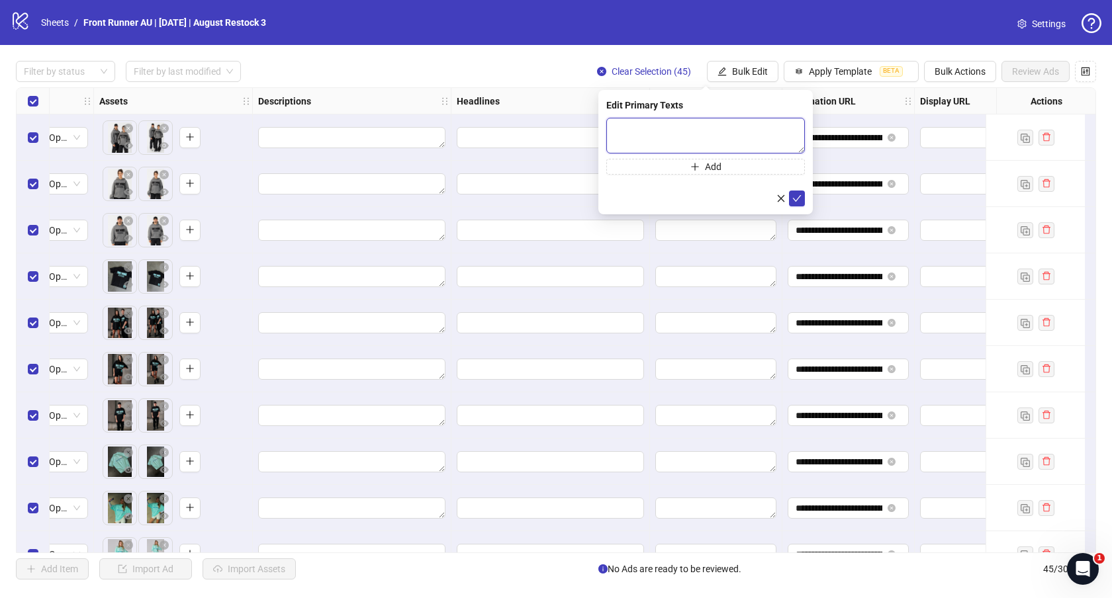
click at [661, 130] on textarea at bounding box center [705, 136] width 199 height 36
paste textarea "**********"
type textarea "**********"
click at [797, 197] on icon "check" at bounding box center [796, 198] width 9 height 9
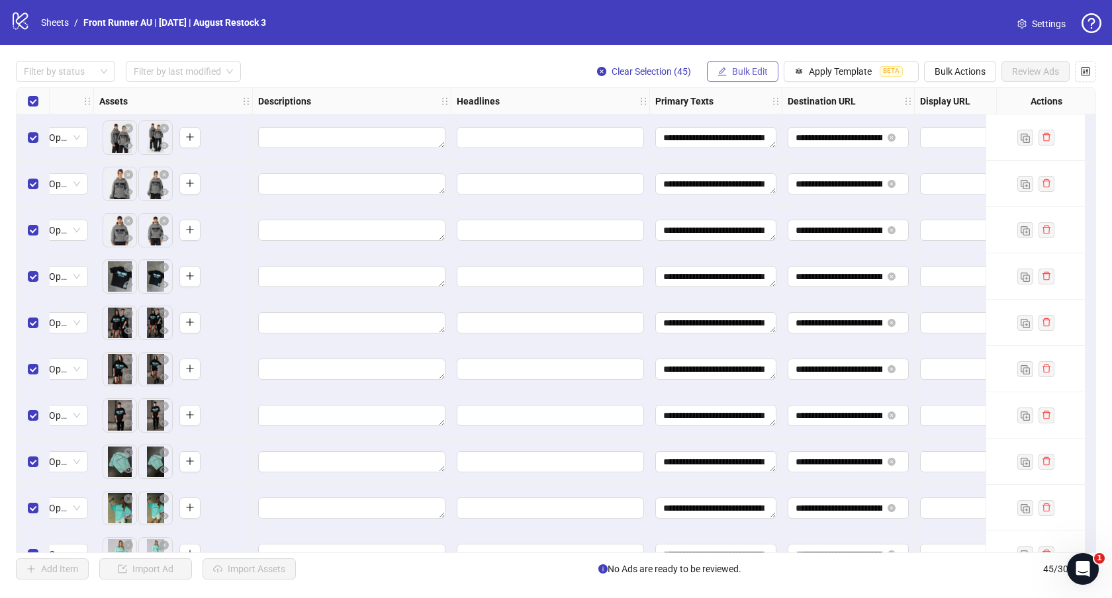
click at [752, 71] on span "Bulk Edit" at bounding box center [750, 71] width 36 height 11
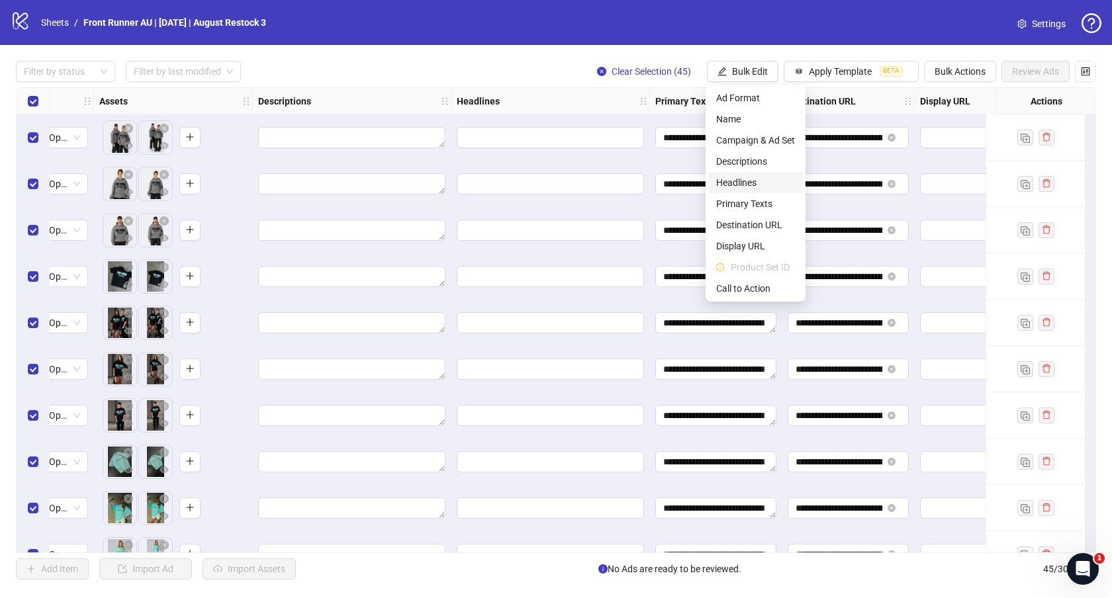
click at [750, 187] on span "Headlines" at bounding box center [755, 182] width 79 height 15
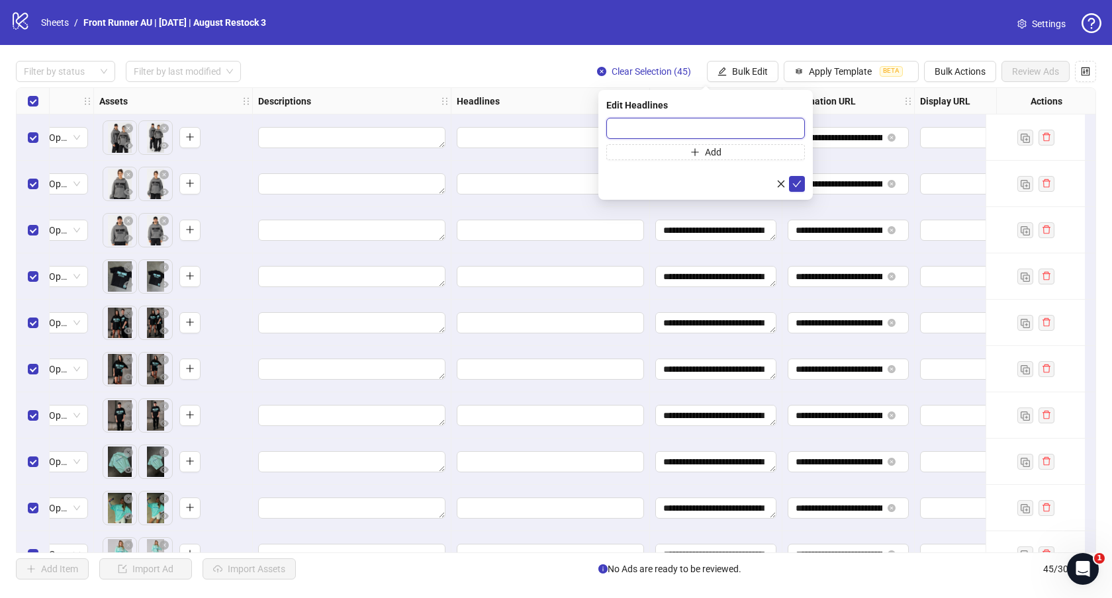
click at [652, 130] on input "text" at bounding box center [705, 128] width 199 height 21
paste input "**********"
type input "**********"
click at [795, 181] on icon "check" at bounding box center [796, 183] width 9 height 9
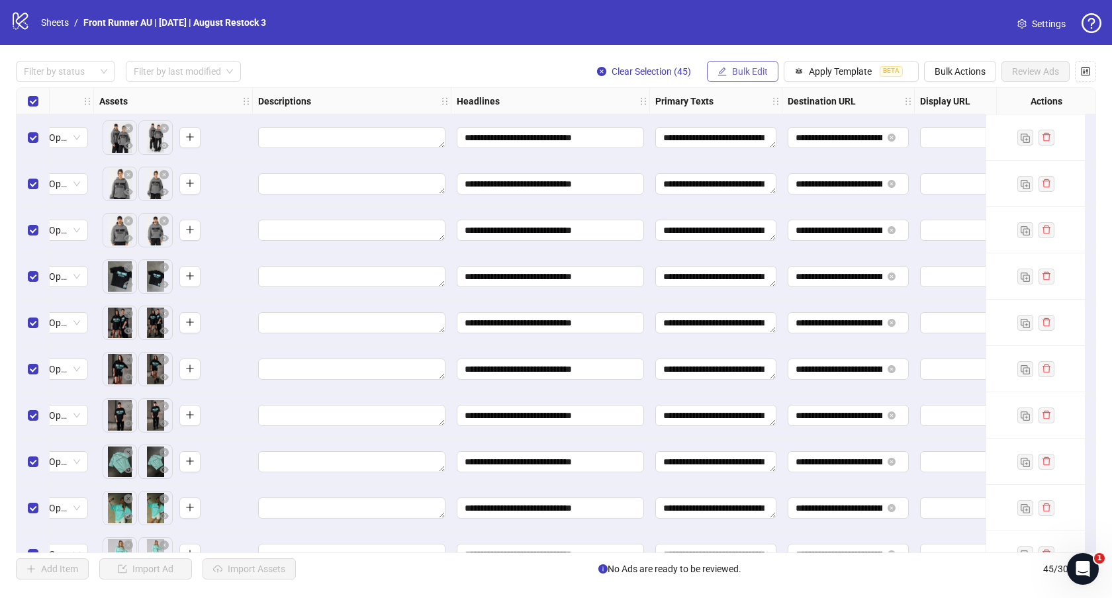
click at [755, 78] on button "Bulk Edit" at bounding box center [742, 71] width 71 height 21
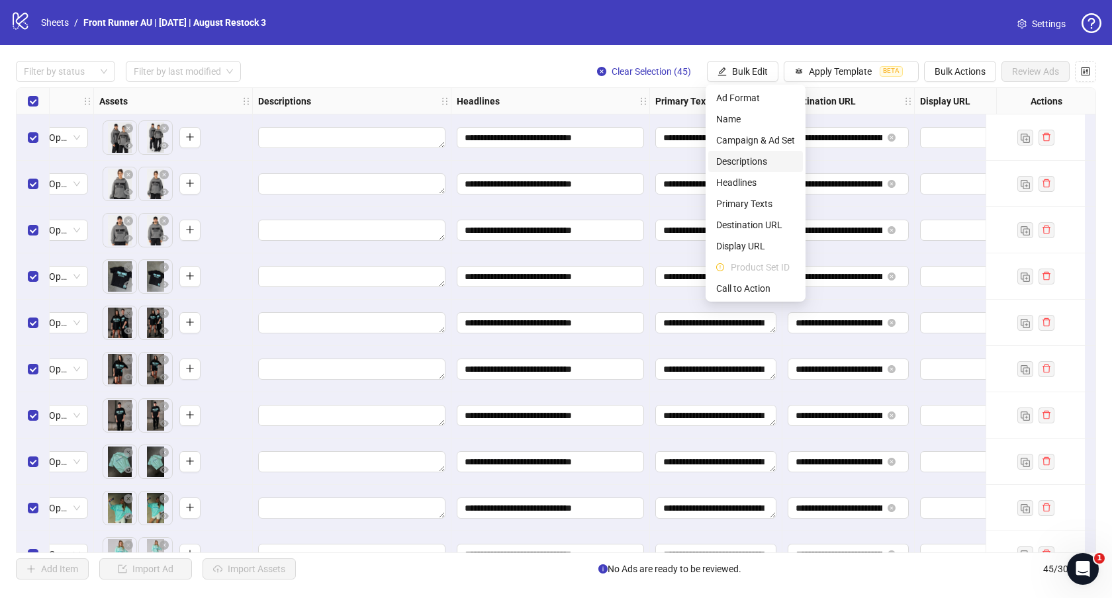
click at [755, 157] on span "Descriptions" at bounding box center [755, 161] width 79 height 15
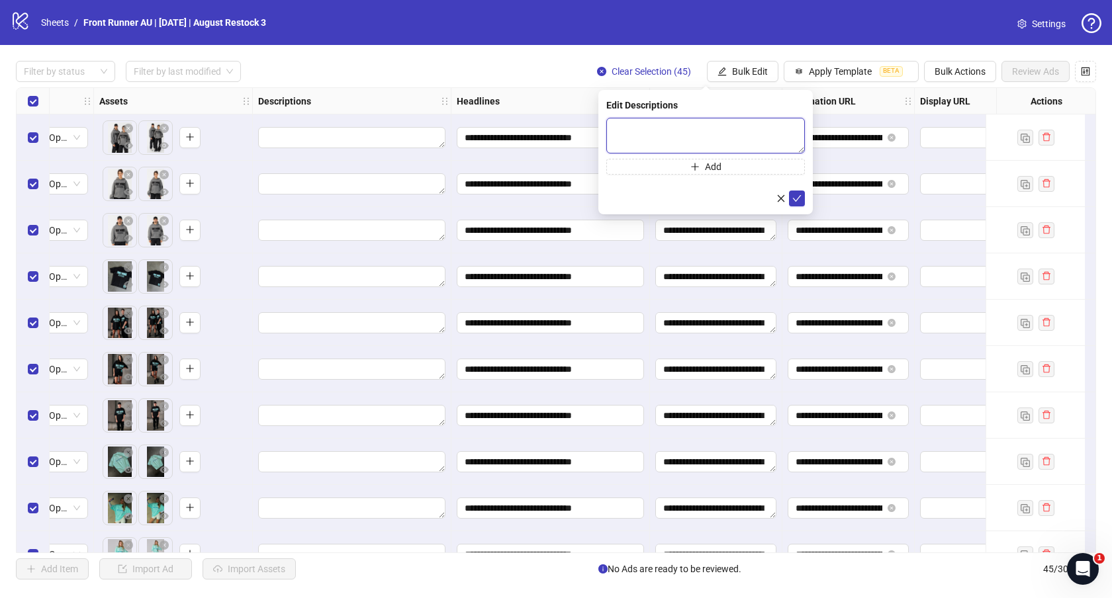
click at [641, 126] on textarea at bounding box center [705, 136] width 199 height 36
paste textarea "**********"
type textarea "**********"
click at [797, 196] on icon "check" at bounding box center [796, 198] width 9 height 9
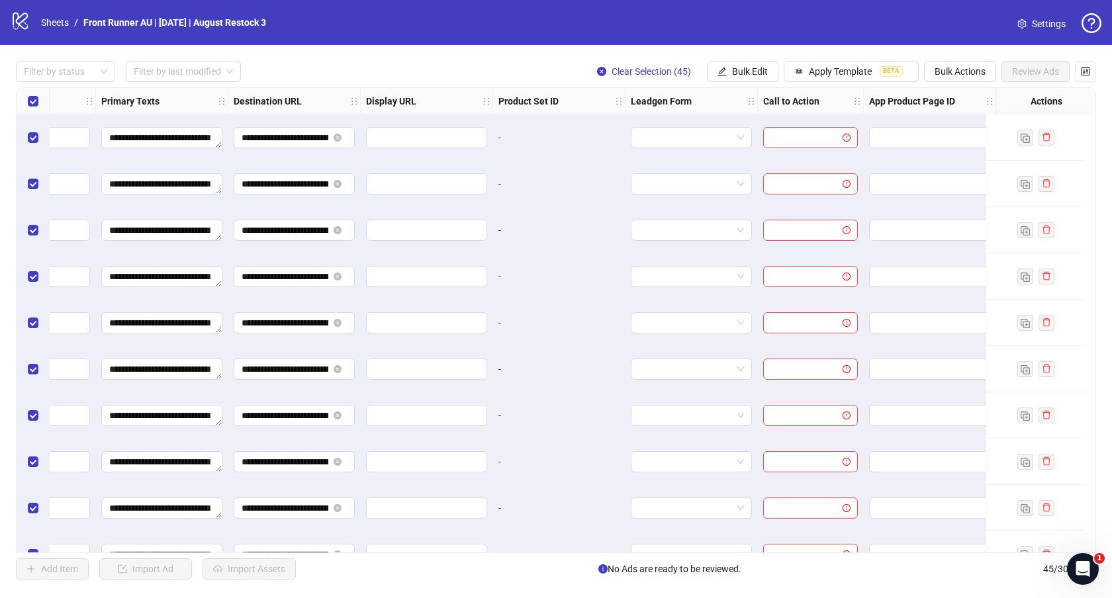
scroll to position [0, 1047]
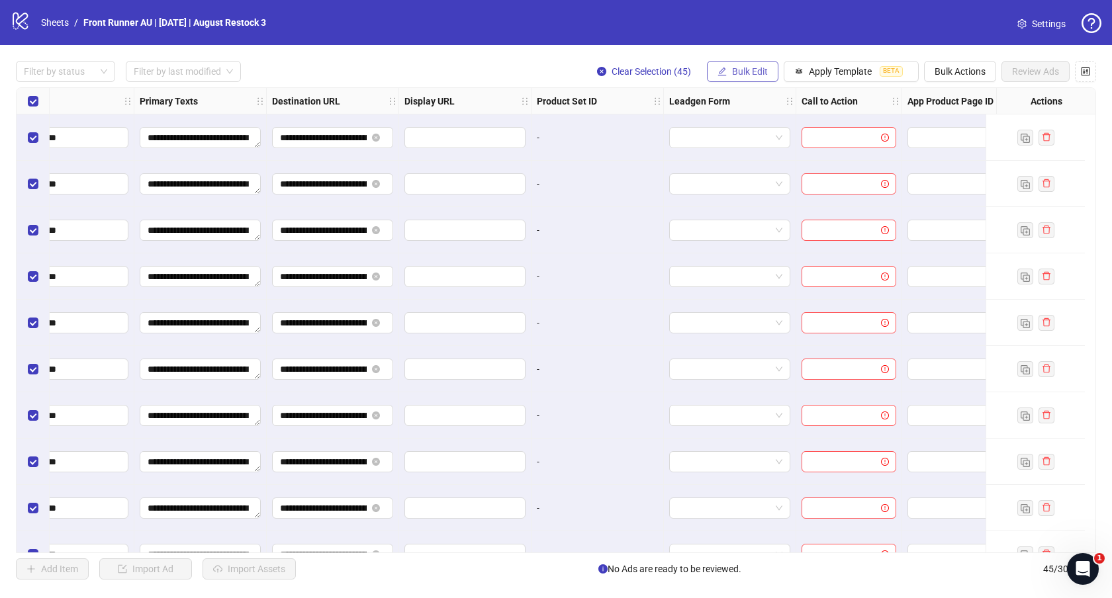
click at [736, 73] on span "Bulk Edit" at bounding box center [750, 71] width 36 height 11
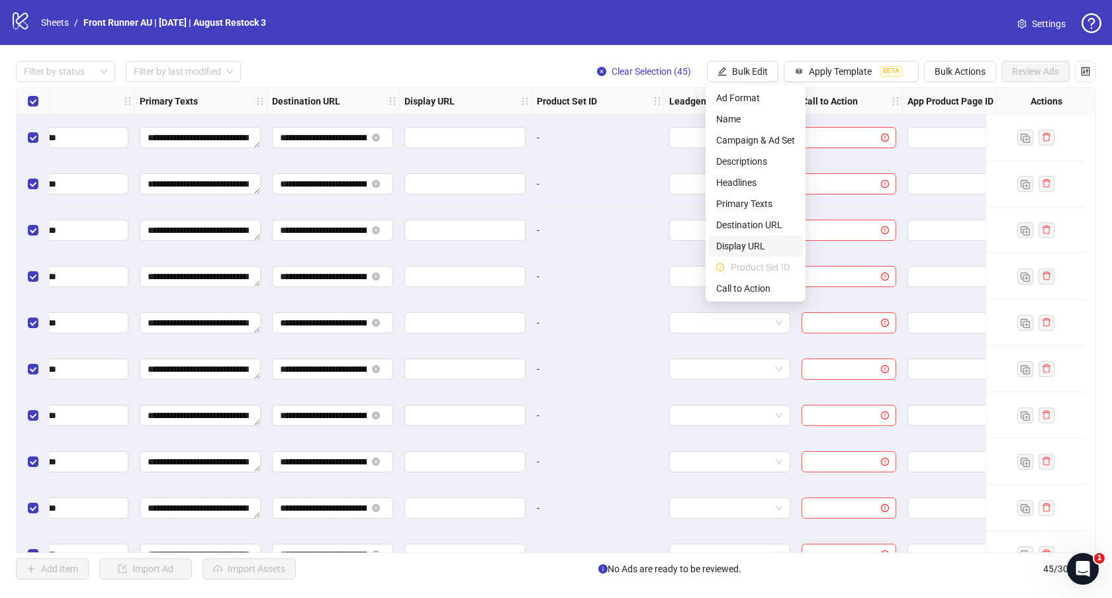
click at [742, 245] on span "Display URL" at bounding box center [755, 246] width 79 height 15
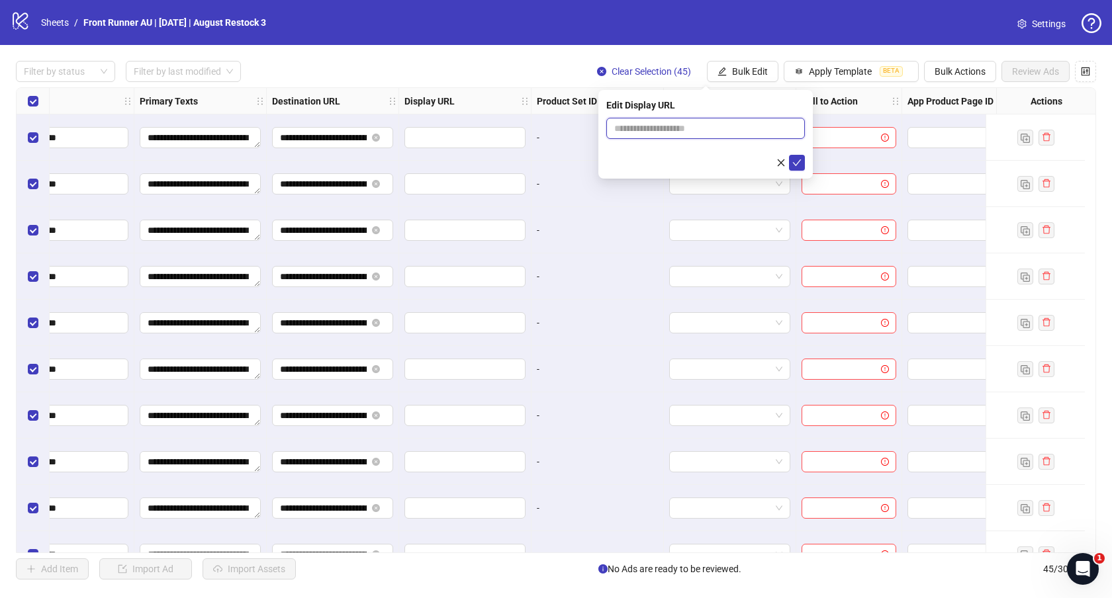
click at [654, 126] on input "text" at bounding box center [705, 128] width 199 height 21
paste input "**********"
type input "**********"
click at [799, 163] on icon "check" at bounding box center [796, 162] width 9 height 9
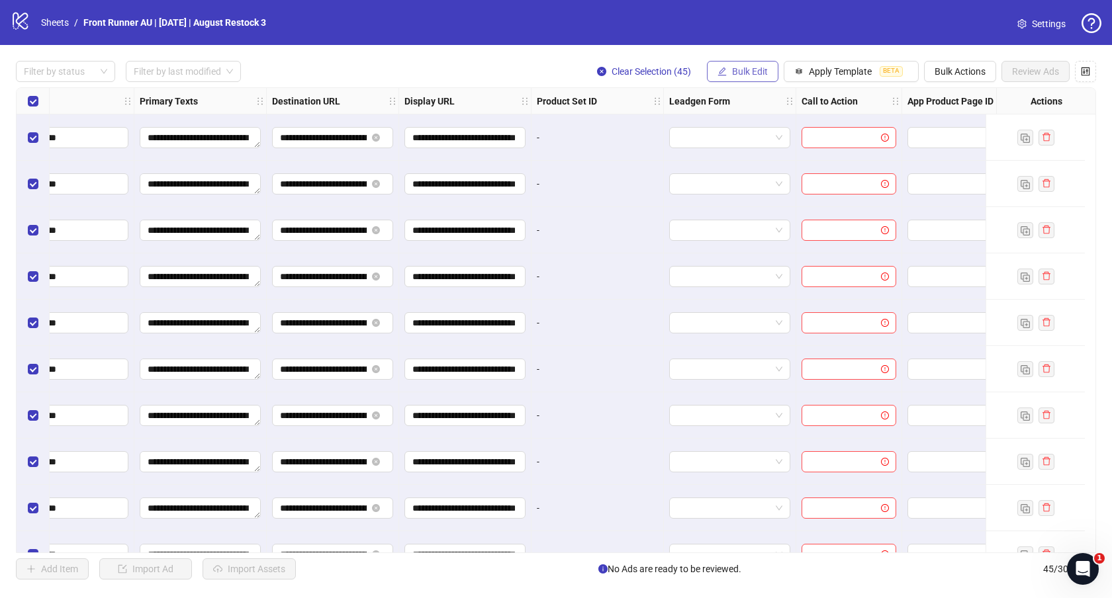
click at [732, 71] on span "Bulk Edit" at bounding box center [750, 71] width 36 height 11
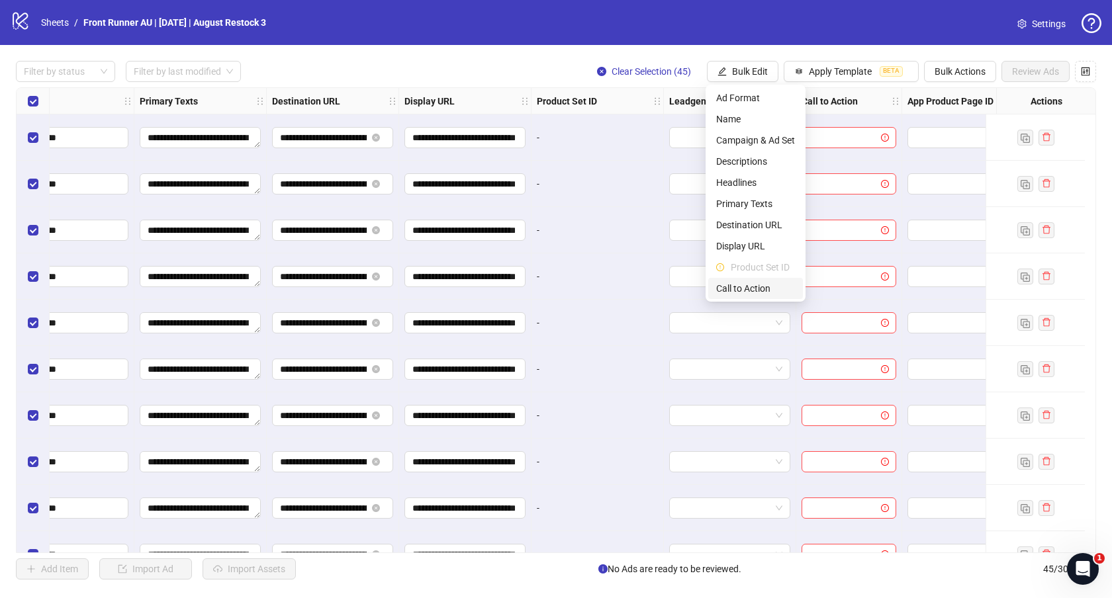
click at [750, 287] on span "Call to Action" at bounding box center [755, 288] width 79 height 15
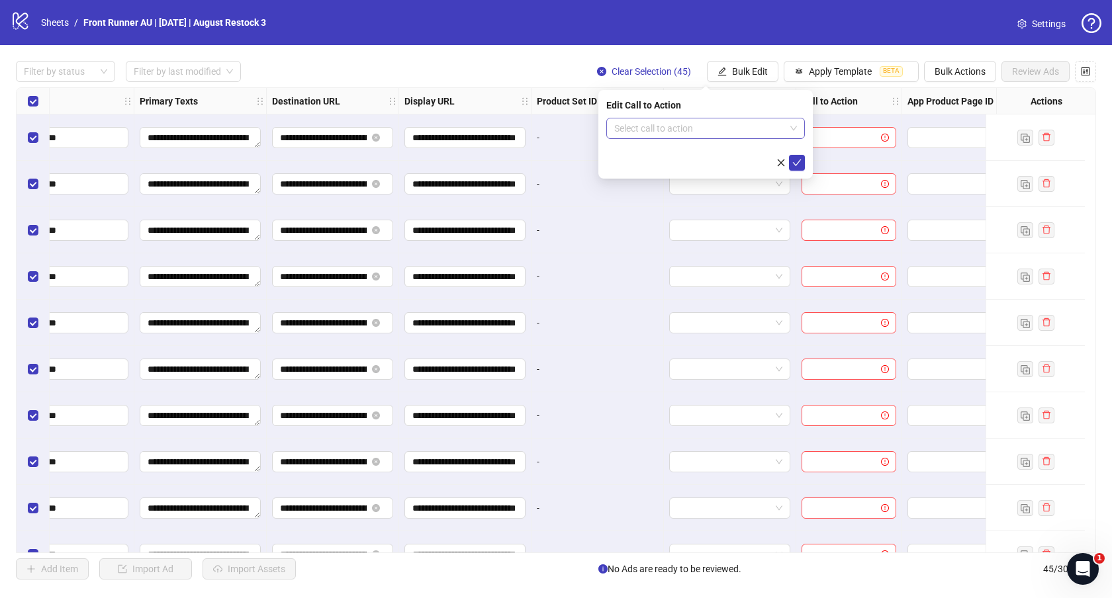
click at [680, 129] on input "search" at bounding box center [699, 128] width 171 height 20
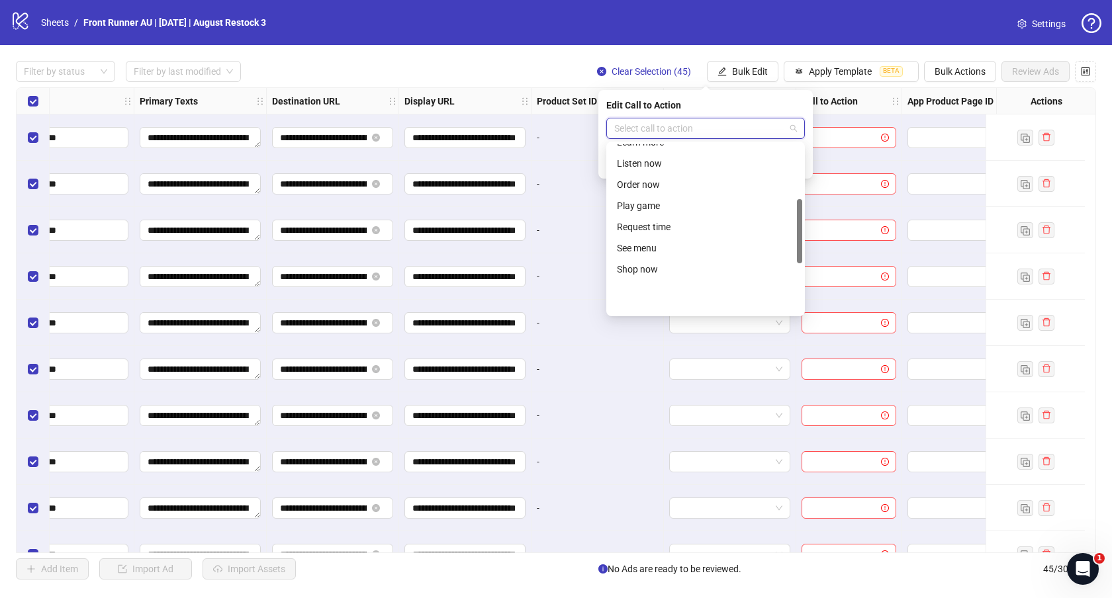
scroll to position [275, 0]
click at [646, 197] on div "Shop now" at bounding box center [705, 197] width 177 height 15
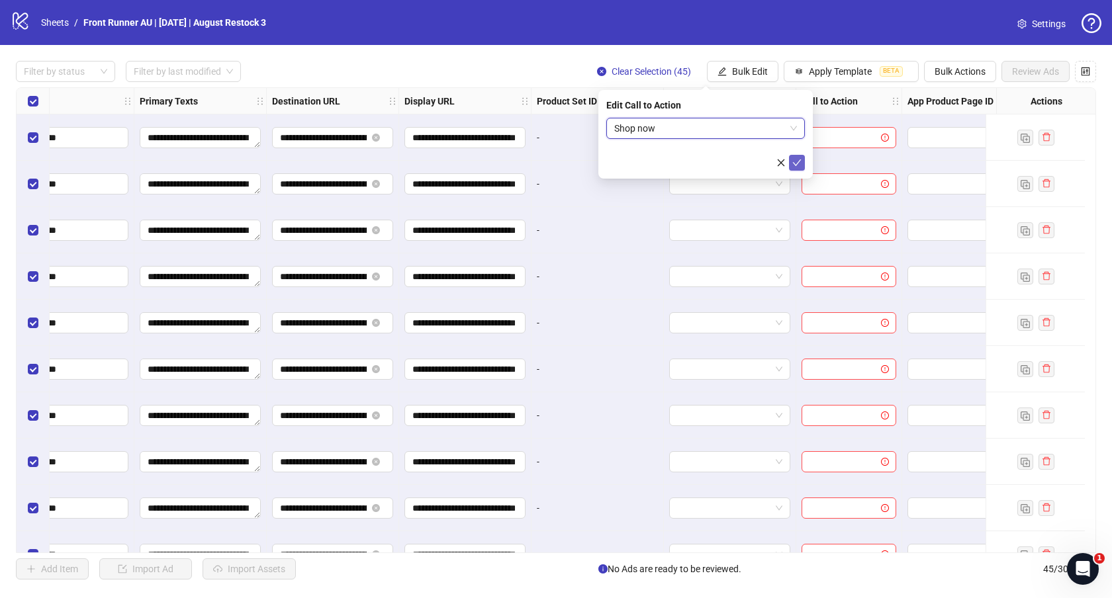
click at [798, 162] on icon "check" at bounding box center [797, 162] width 9 height 7
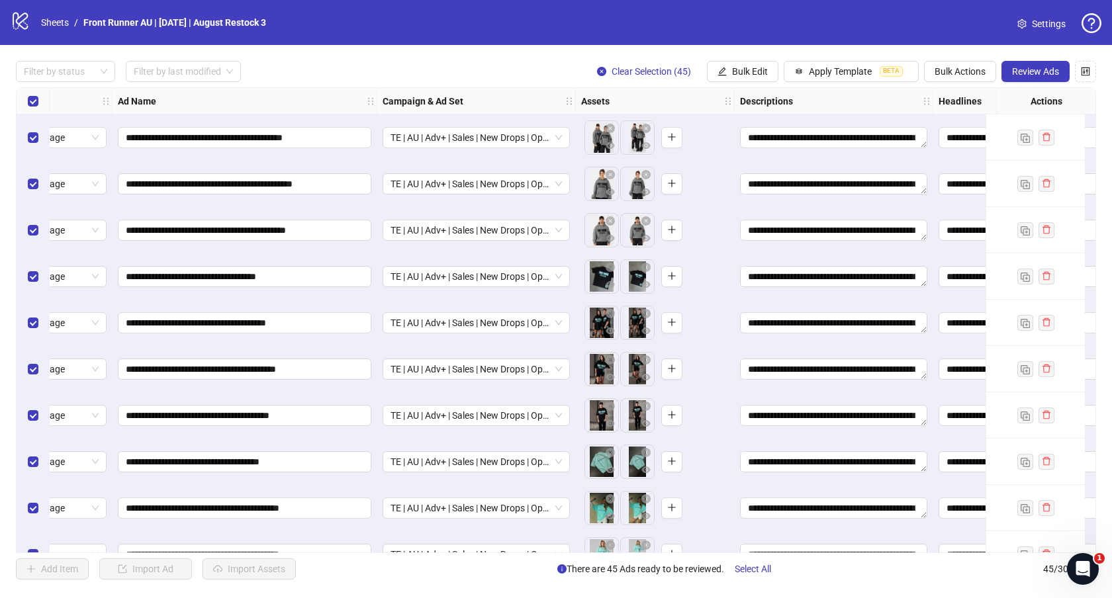
scroll to position [0, 0]
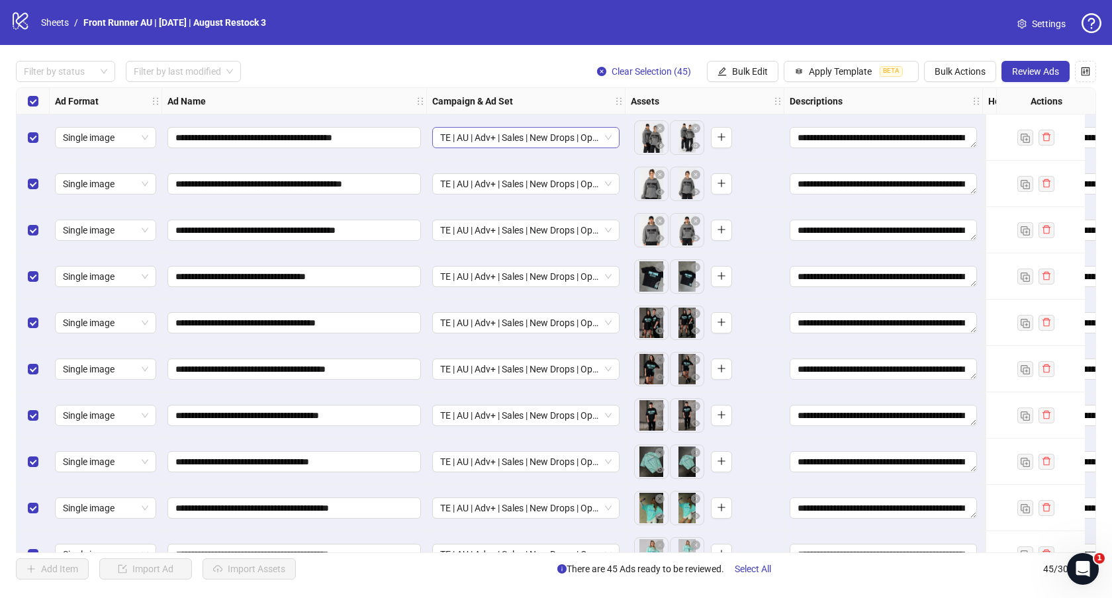
click at [440, 137] on span "TE | AU | Adv+ | Sales | New Drops | Open Targeting | [DATE] (August Restock 3)" at bounding box center [525, 138] width 171 height 20
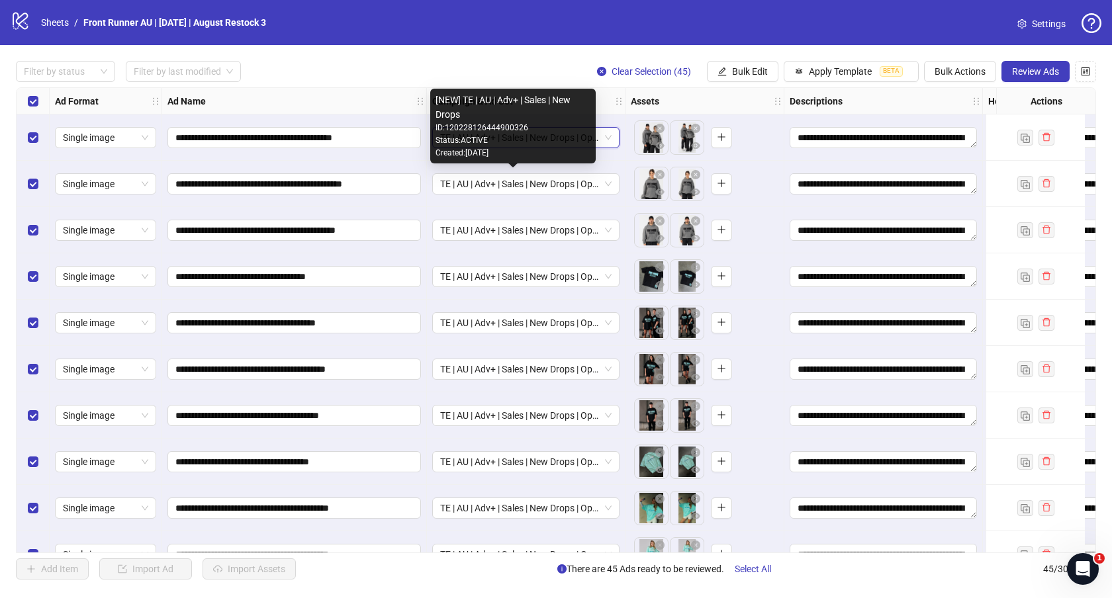
drag, startPoint x: 464, startPoint y: 101, endPoint x: 468, endPoint y: 115, distance: 14.5
click at [468, 115] on div "[NEW] TE | AU | Adv+ | Sales | New Drops" at bounding box center [512, 107] width 155 height 29
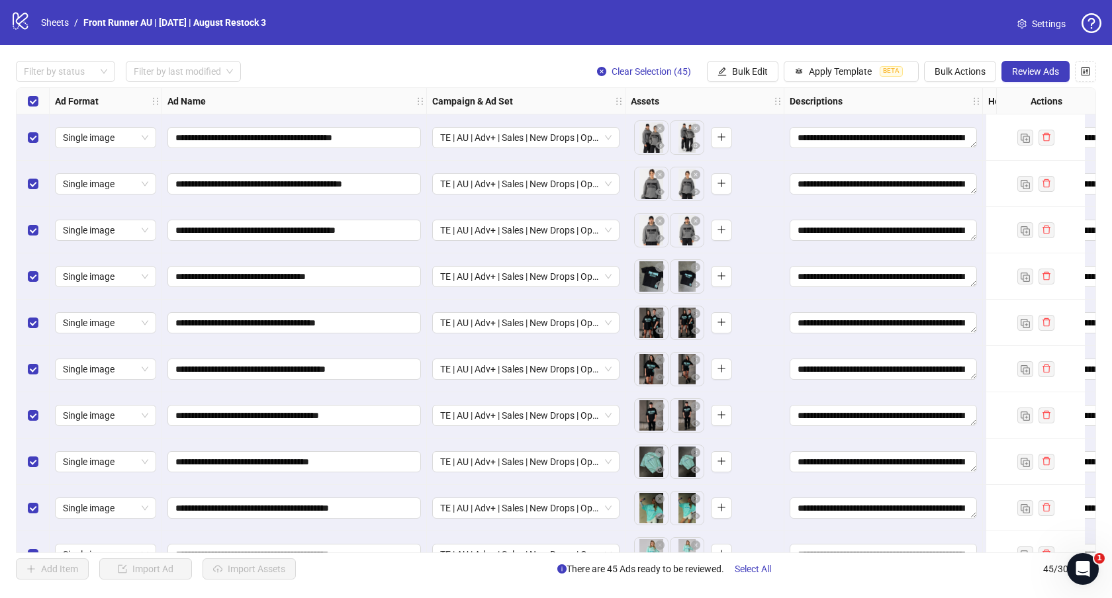
click at [449, 62] on div "Filter by status Filter by last modified Clear Selection (45) Bulk Edit Apply T…" at bounding box center [556, 71] width 1080 height 21
click at [760, 69] on span "Bulk Edit" at bounding box center [750, 71] width 36 height 11
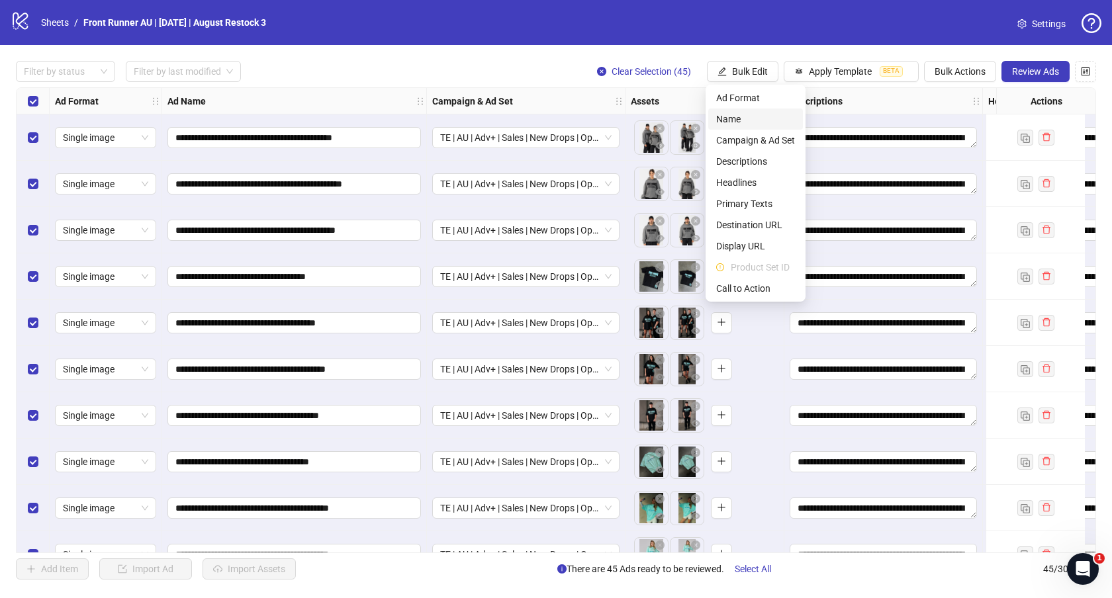
click at [736, 121] on span "Name" at bounding box center [755, 119] width 79 height 15
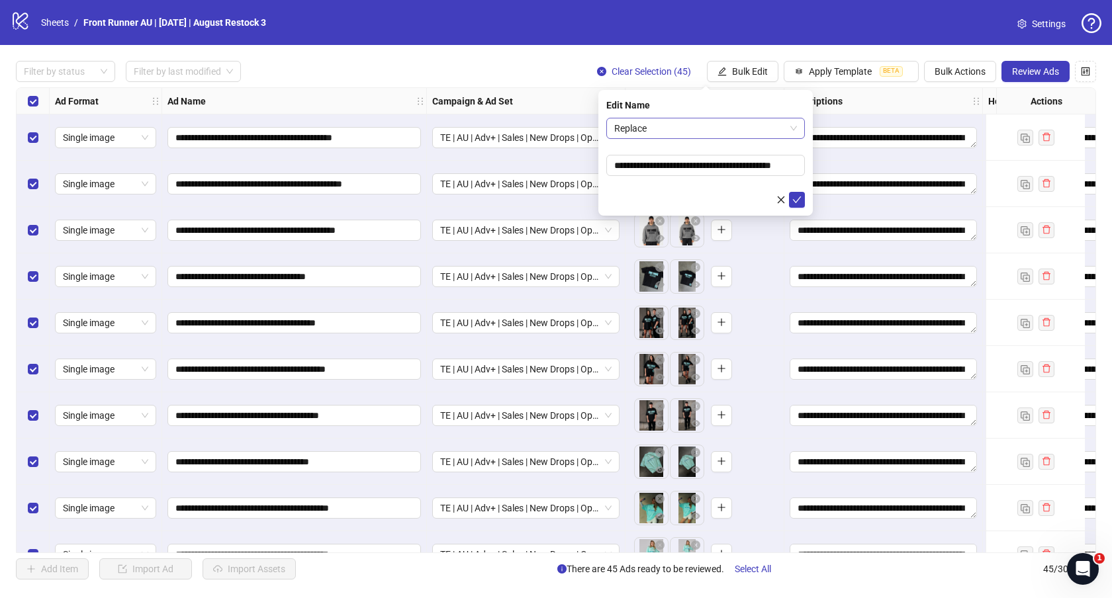
click at [668, 131] on span "Replace" at bounding box center [705, 128] width 183 height 20
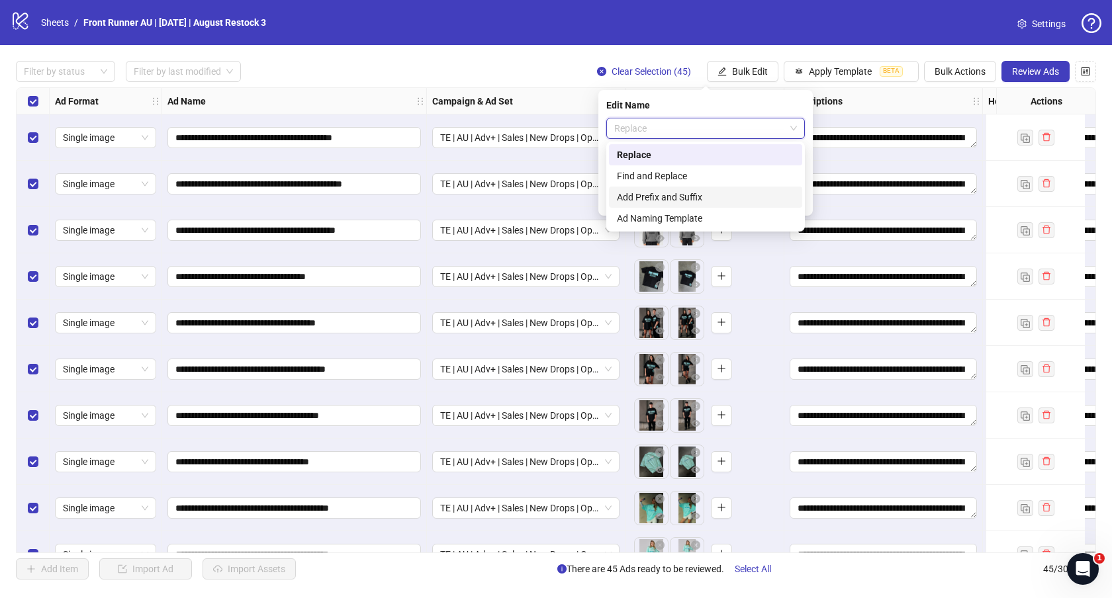
click at [661, 196] on div "Add Prefix and Suffix" at bounding box center [705, 197] width 177 height 15
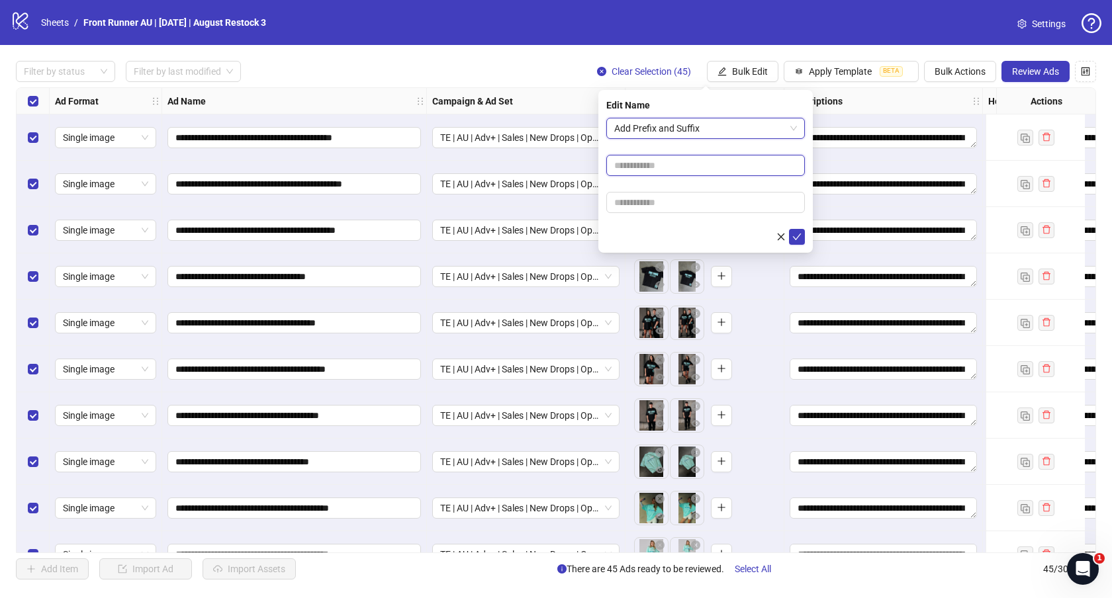
click at [646, 169] on input "text" at bounding box center [705, 165] width 199 height 21
paste input "**********"
type input "**********"
click at [795, 236] on icon "check" at bounding box center [796, 236] width 9 height 9
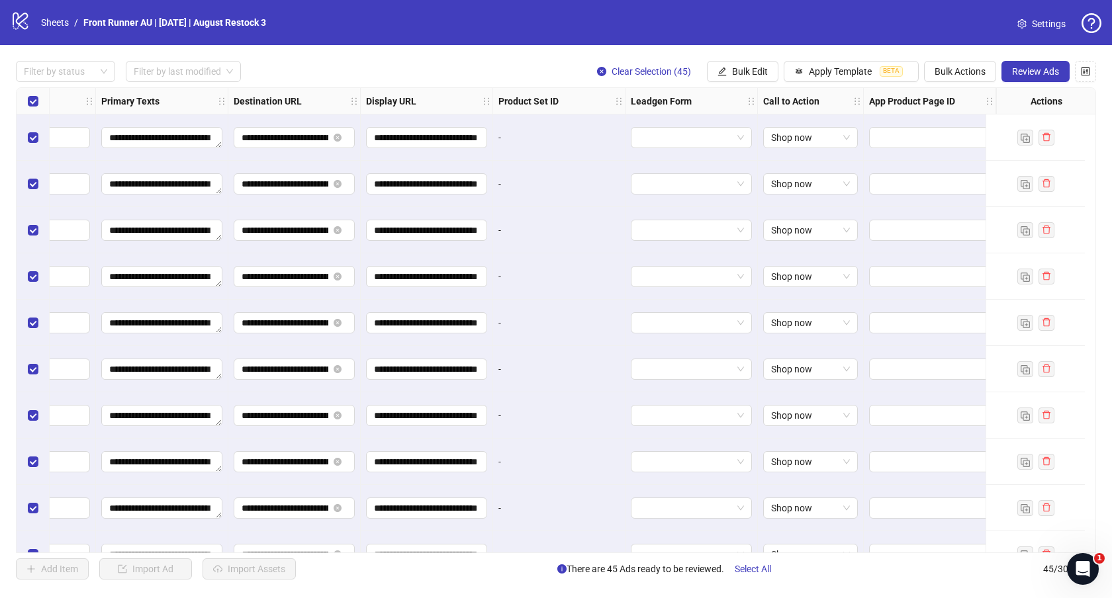
scroll to position [0, 1096]
click at [1046, 75] on span "Review Ads" at bounding box center [1035, 71] width 47 height 11
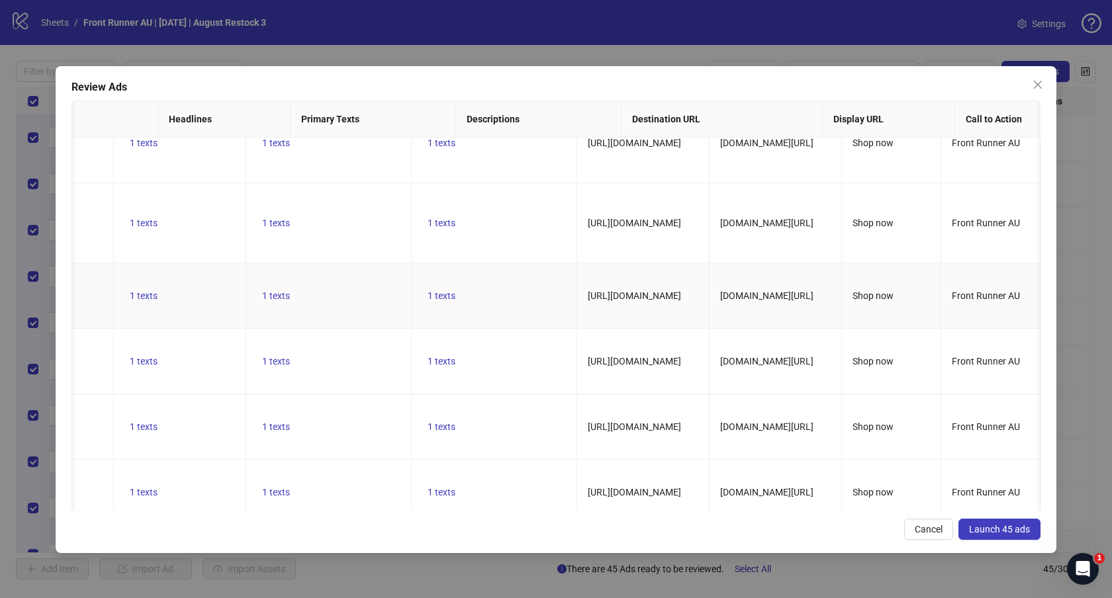
scroll to position [0, 0]
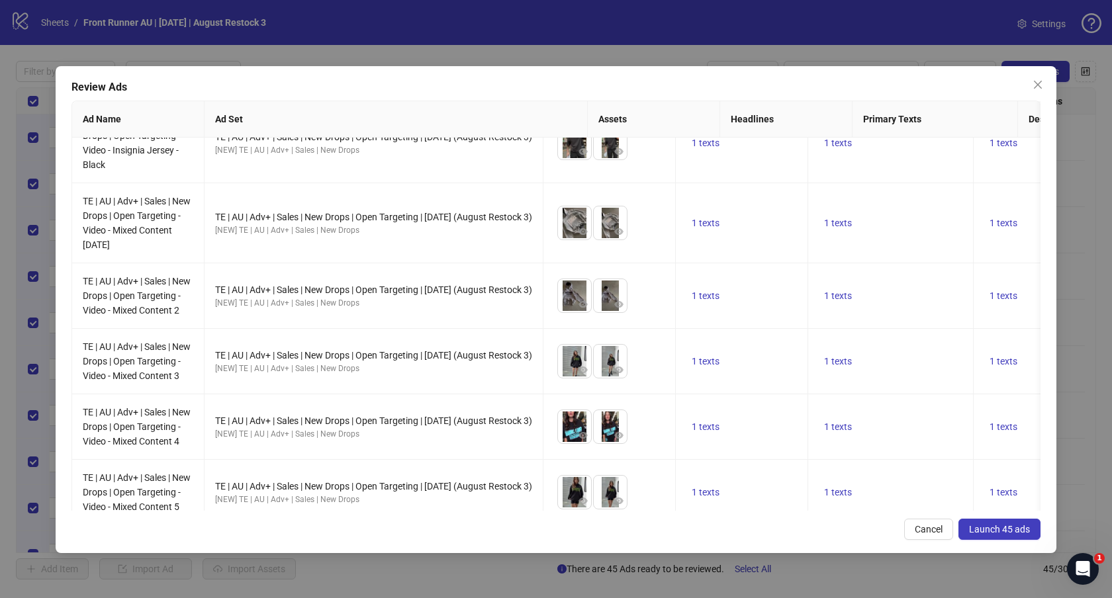
click at [1007, 529] on span "Launch 45 ads" at bounding box center [999, 529] width 61 height 11
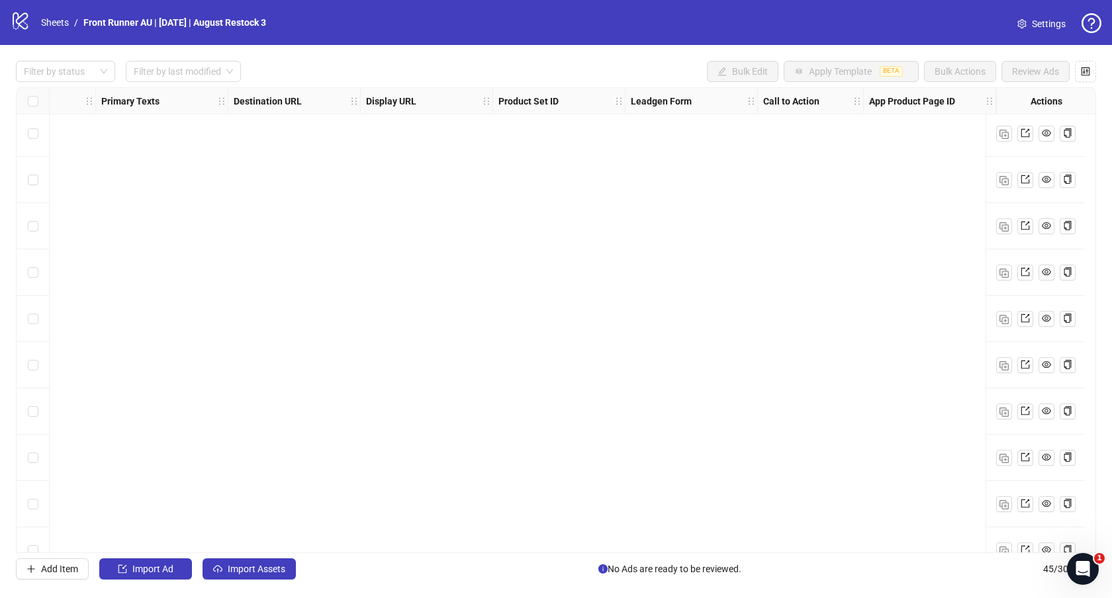
scroll to position [0, 1096]
